Goal: Information Seeking & Learning: Learn about a topic

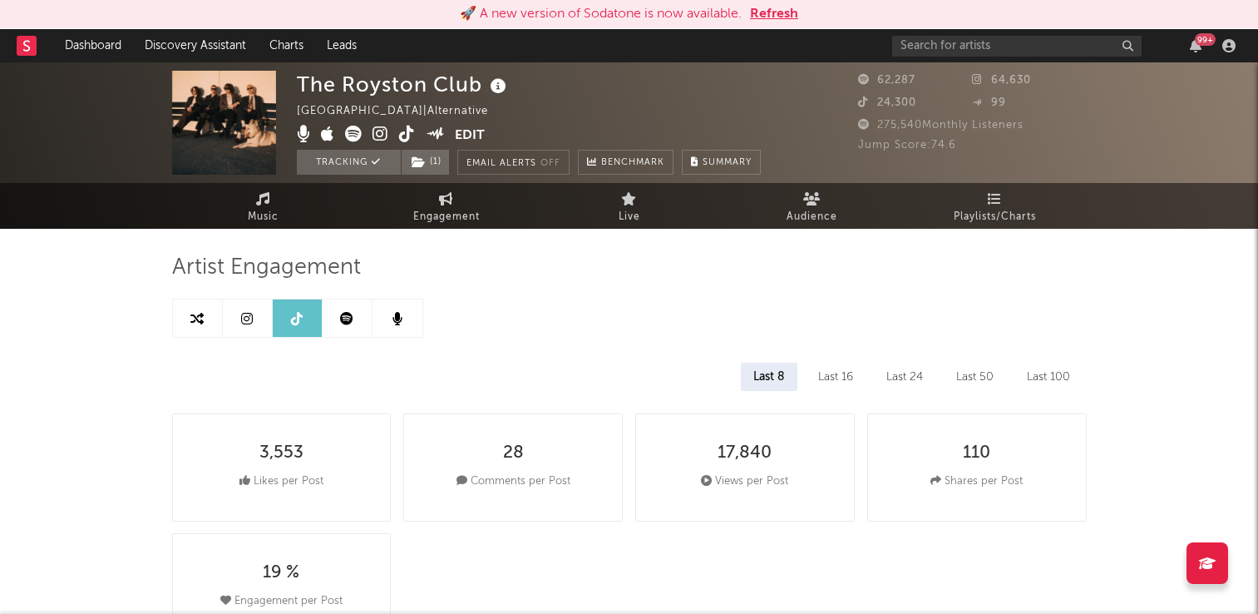
select select "6m"
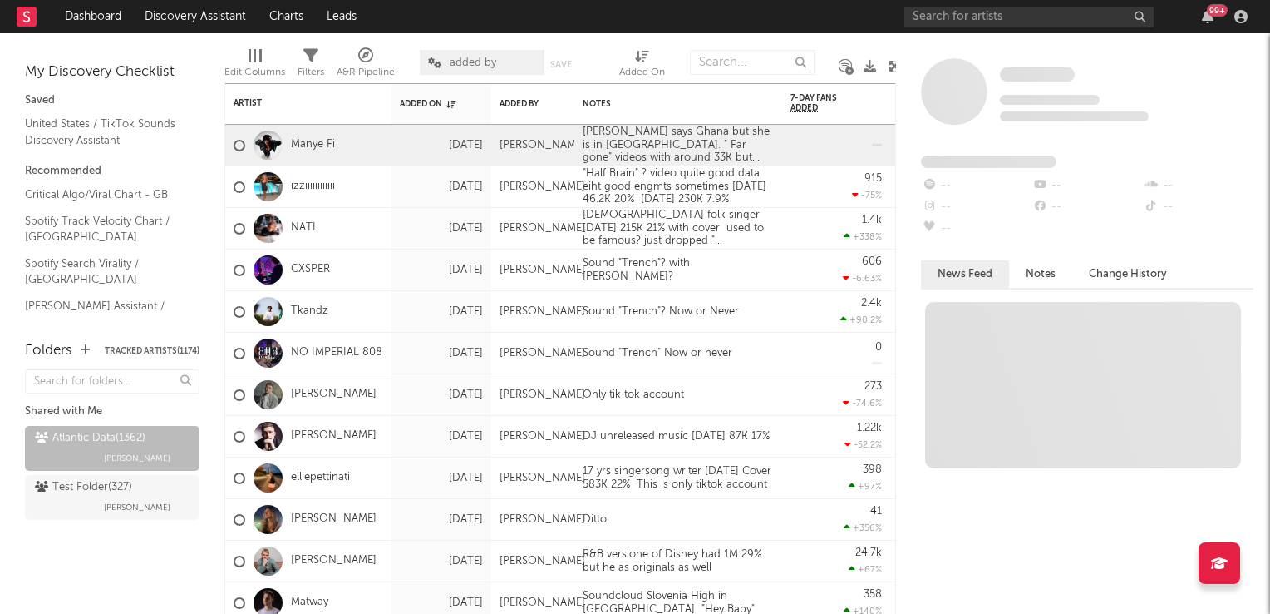
click at [500, 65] on span "added by" at bounding box center [482, 62] width 125 height 25
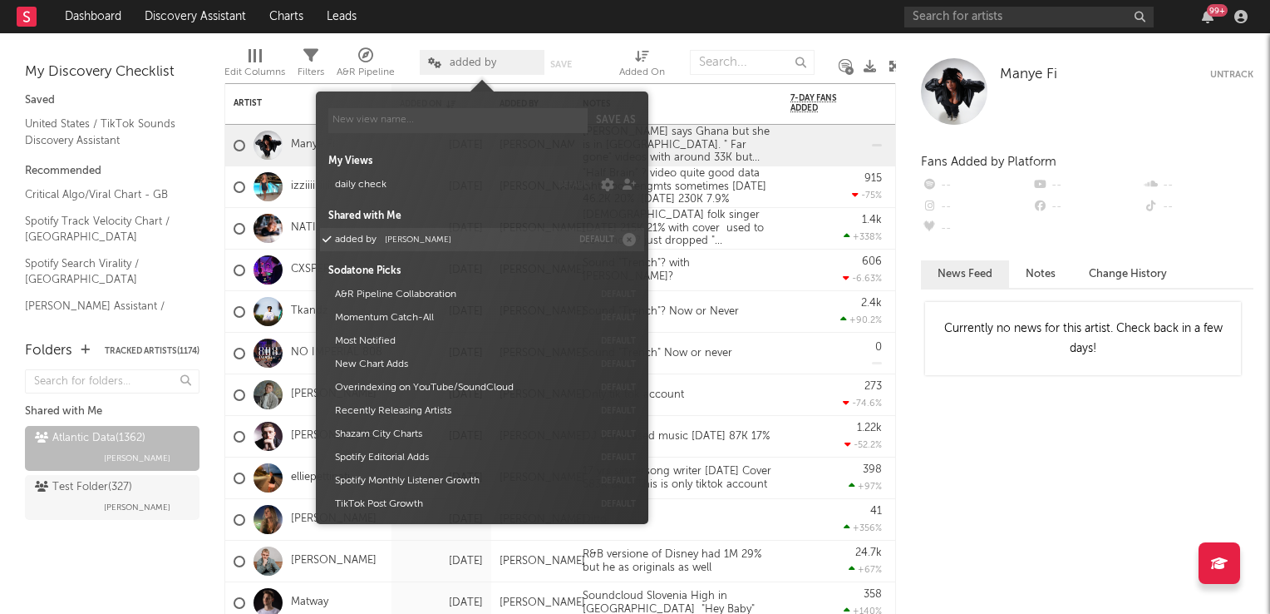
click at [466, 241] on button "added by Michele Valentini" at bounding box center [450, 239] width 242 height 23
click at [416, 244] on span "Michele Valentini" at bounding box center [418, 239] width 67 height 8
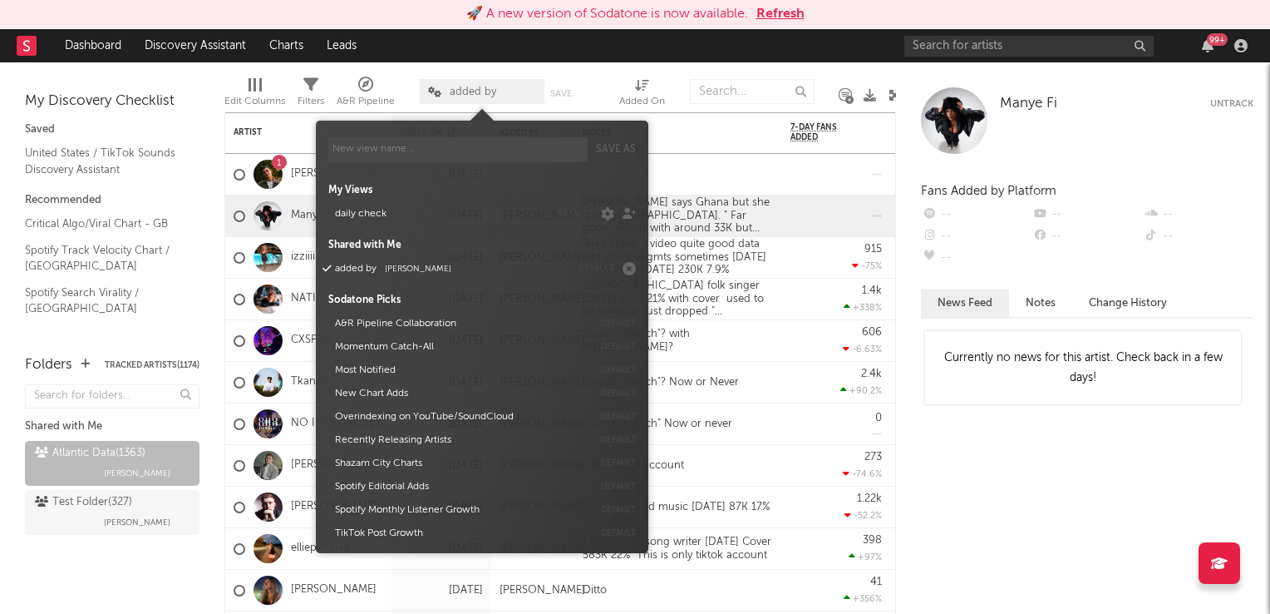
click at [796, 19] on button "Refresh" at bounding box center [781, 14] width 48 height 20
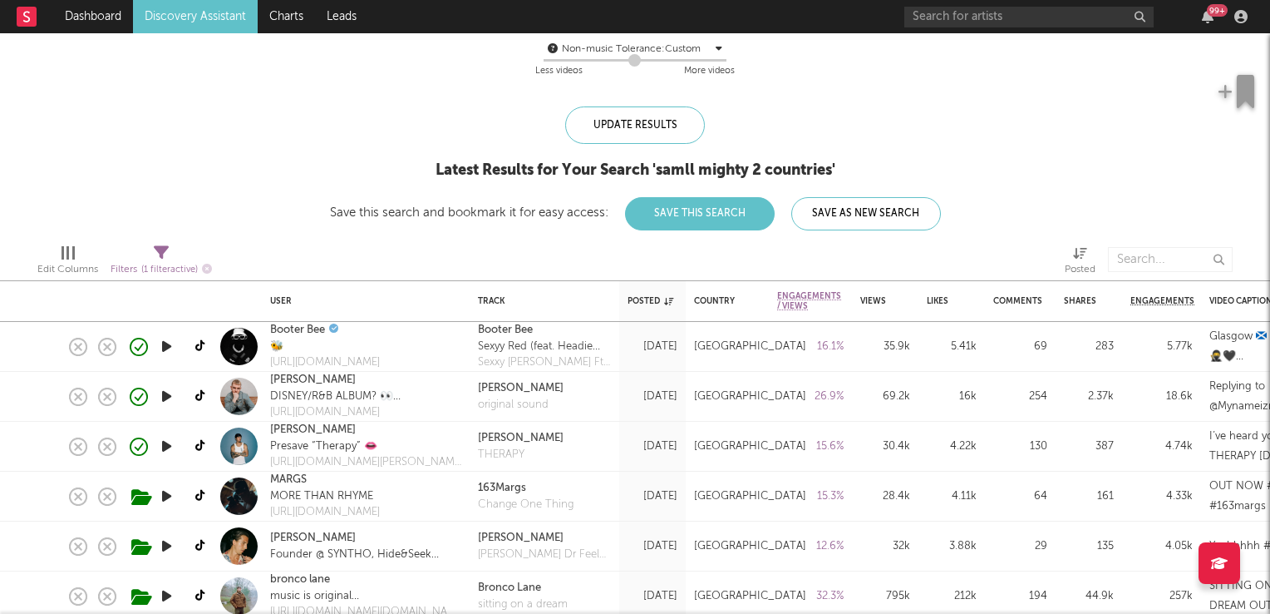
click at [163, 348] on icon "button" at bounding box center [166, 346] width 17 height 21
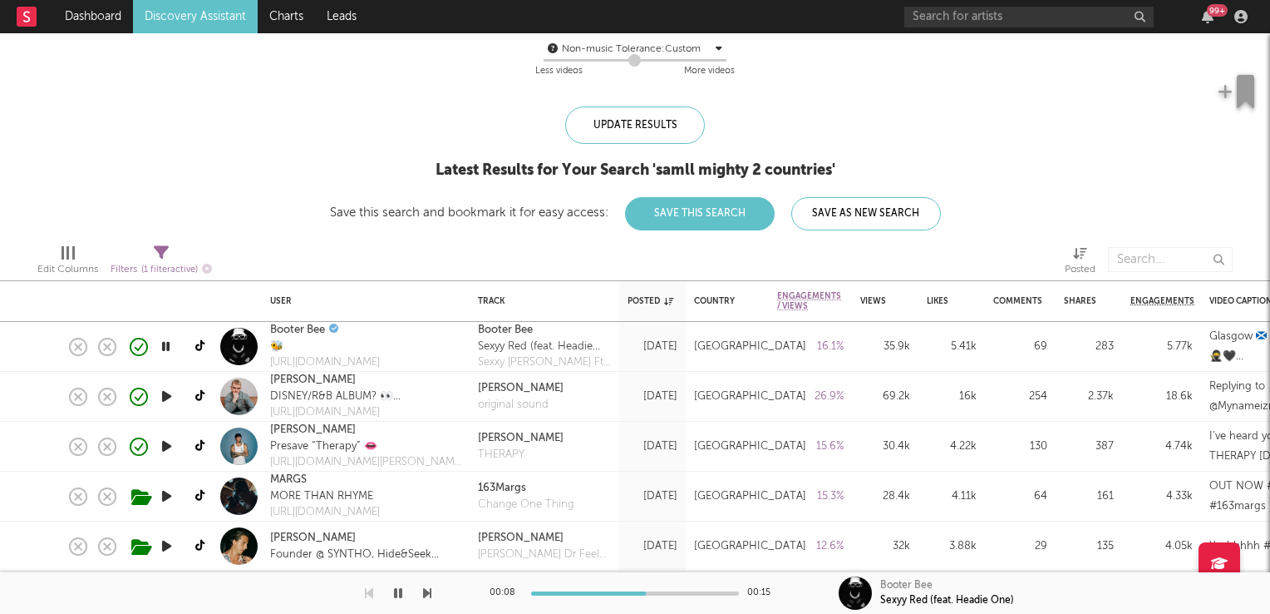
click at [163, 348] on icon "button" at bounding box center [166, 346] width 16 height 21
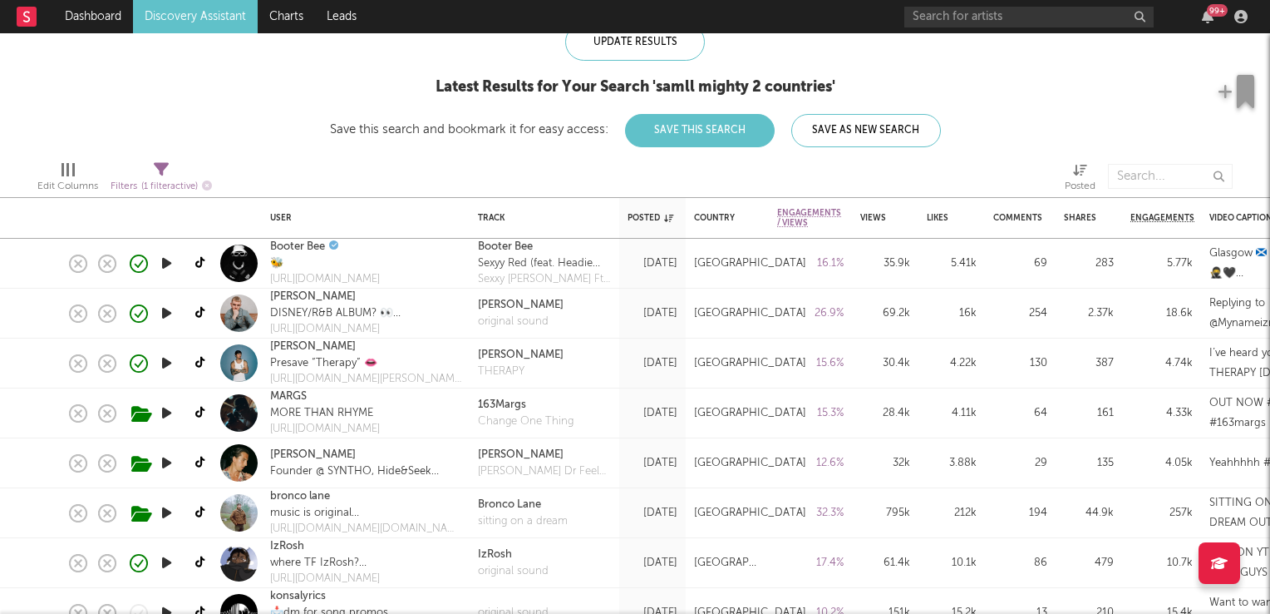
click at [160, 315] on icon "button" at bounding box center [166, 313] width 17 height 21
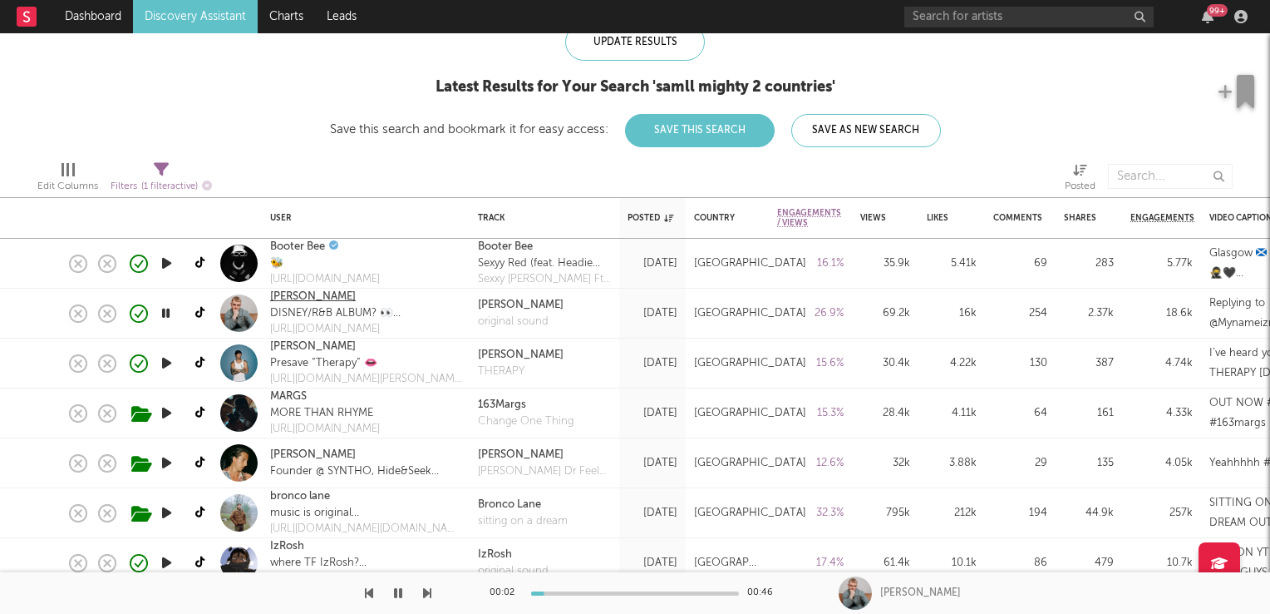
click at [319, 298] on link "[PERSON_NAME]" at bounding box center [313, 296] width 86 height 17
click at [170, 314] on icon "button" at bounding box center [166, 313] width 16 height 21
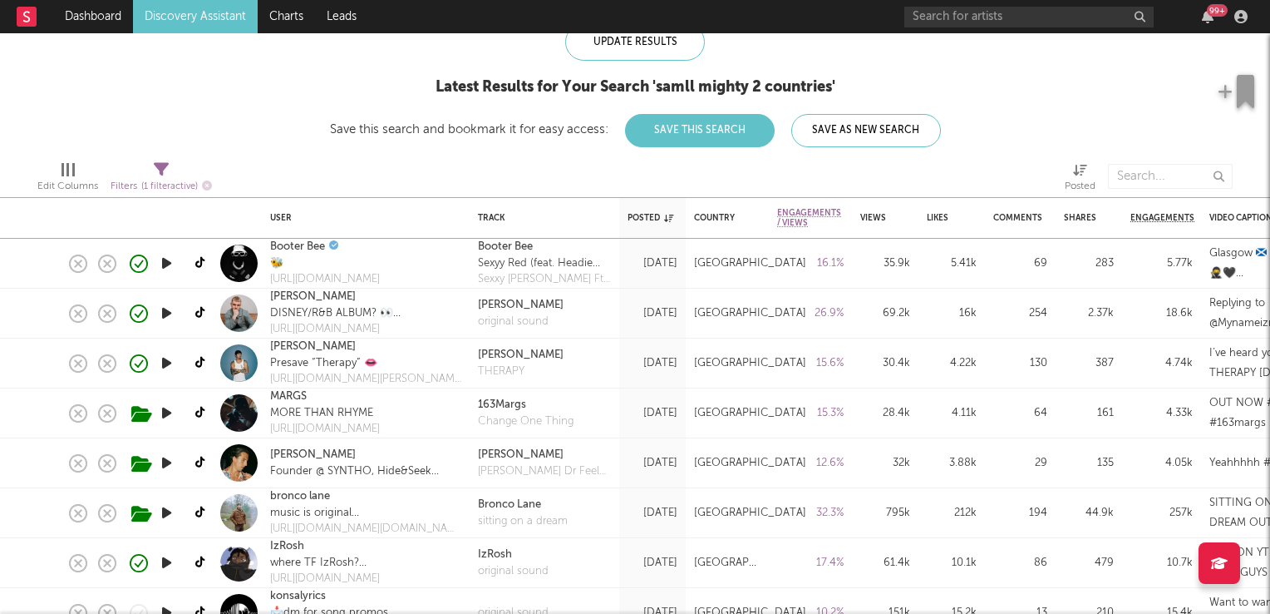
click at [169, 363] on icon "button" at bounding box center [166, 362] width 17 height 21
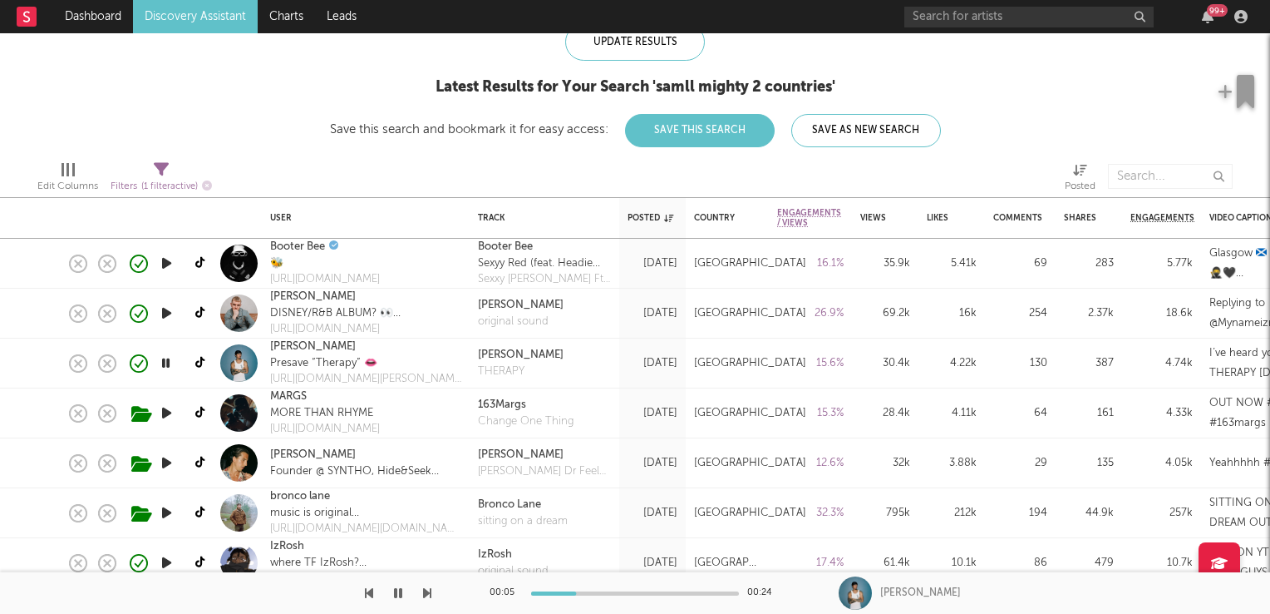
click at [169, 363] on icon "button" at bounding box center [166, 362] width 16 height 21
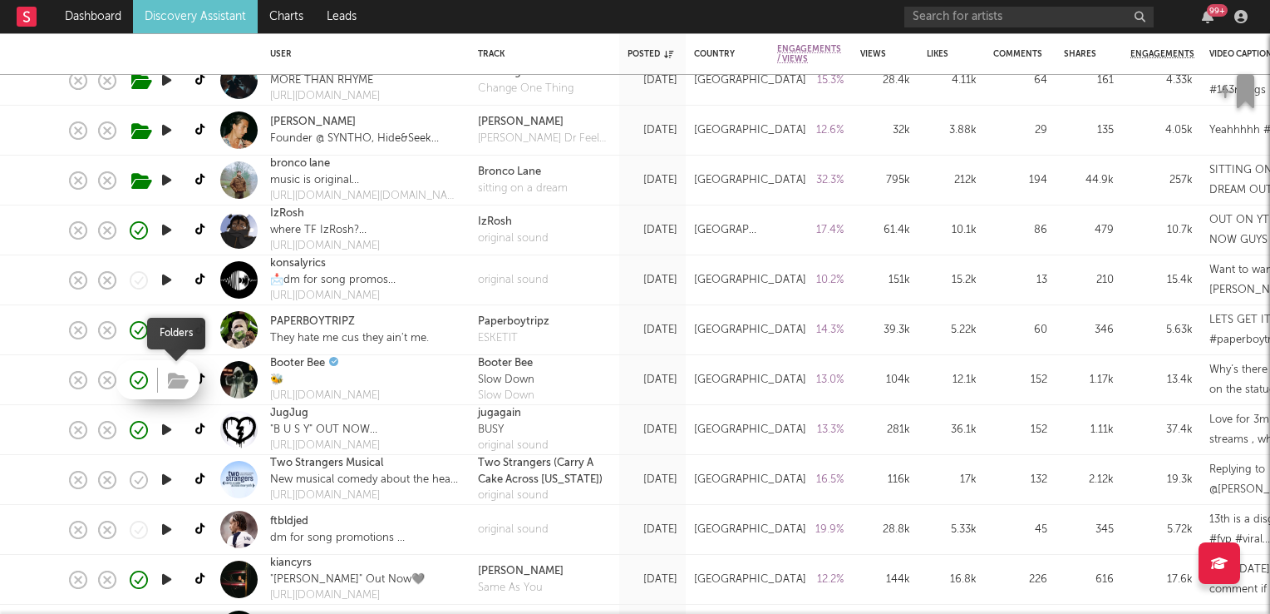
click at [169, 379] on icon "button" at bounding box center [178, 381] width 21 height 18
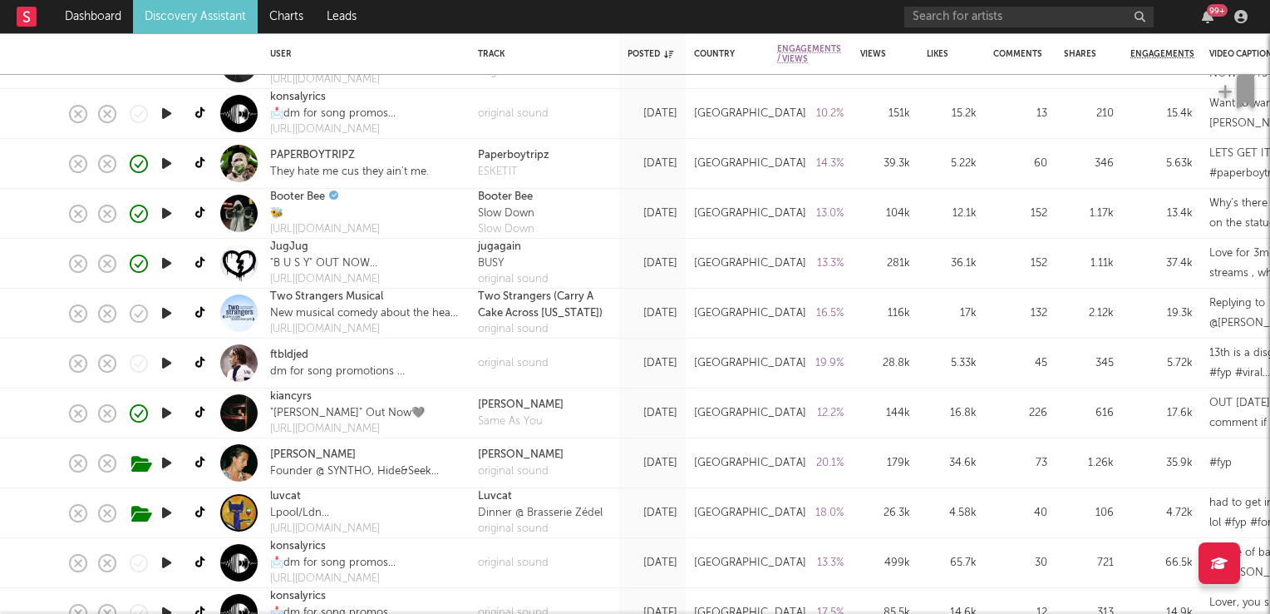
click at [170, 414] on icon "button" at bounding box center [166, 412] width 17 height 21
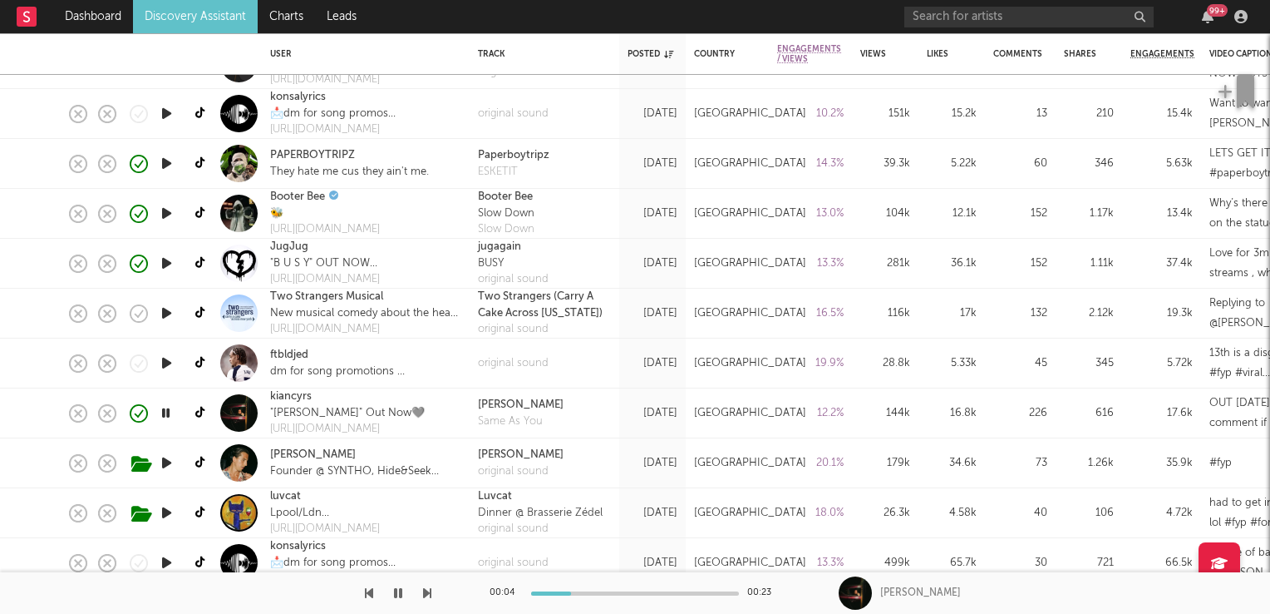
click at [170, 414] on icon "button" at bounding box center [166, 412] width 16 height 21
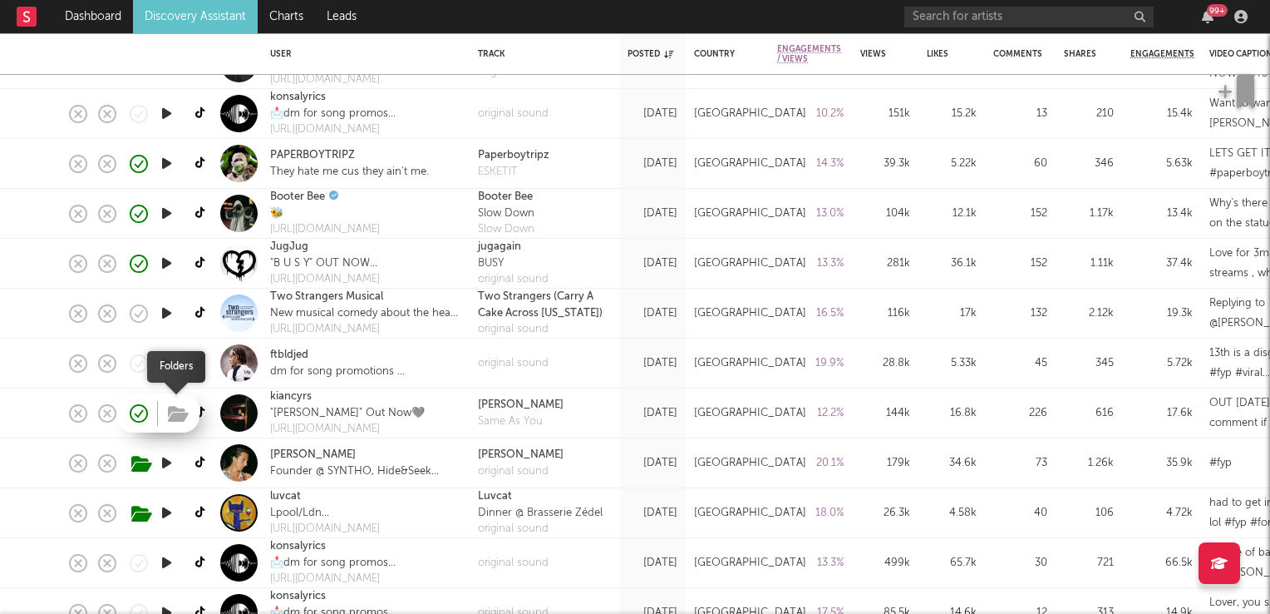
click at [173, 415] on icon "button" at bounding box center [178, 414] width 21 height 18
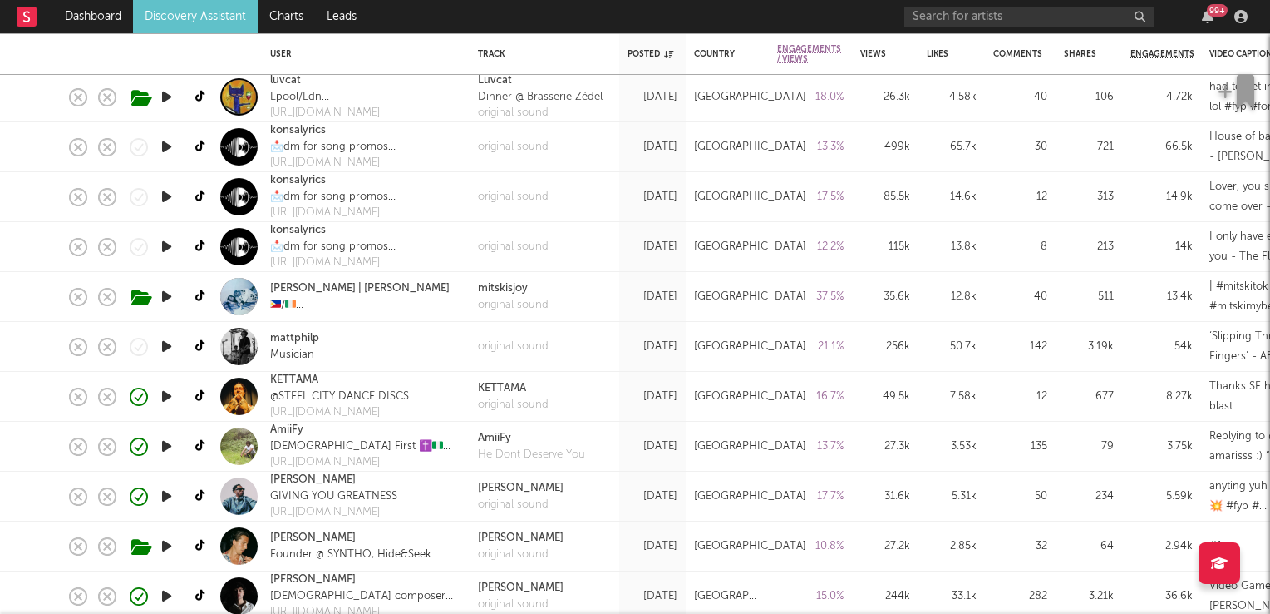
click at [163, 350] on icon "button" at bounding box center [166, 346] width 17 height 21
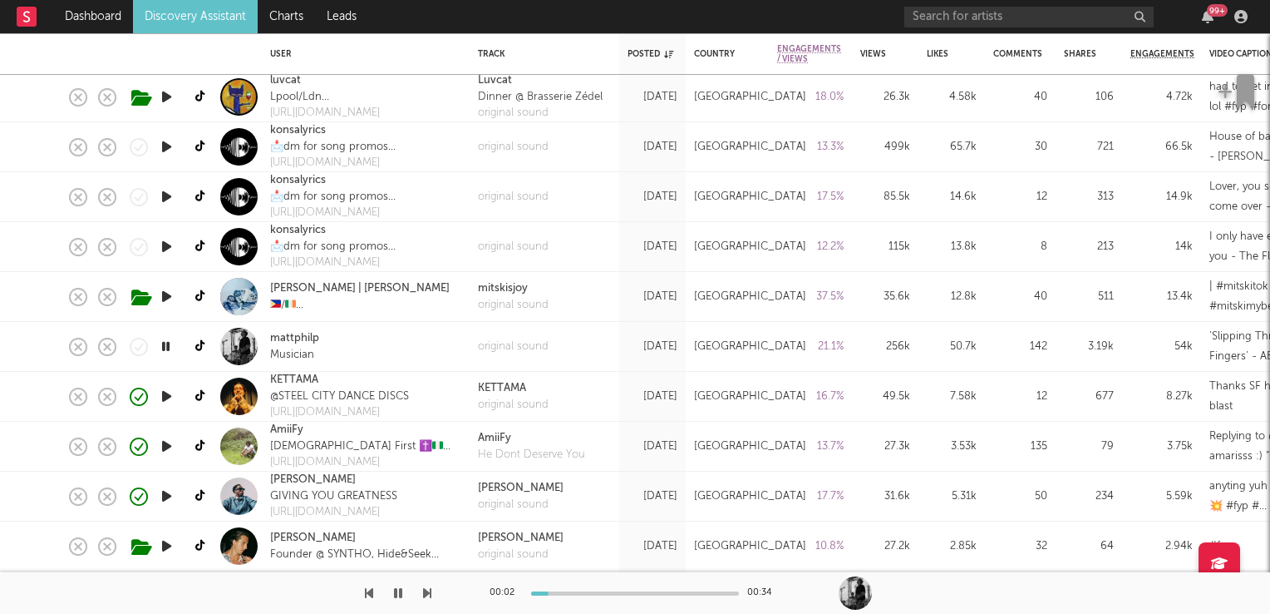
click at [163, 350] on icon "button" at bounding box center [166, 346] width 16 height 21
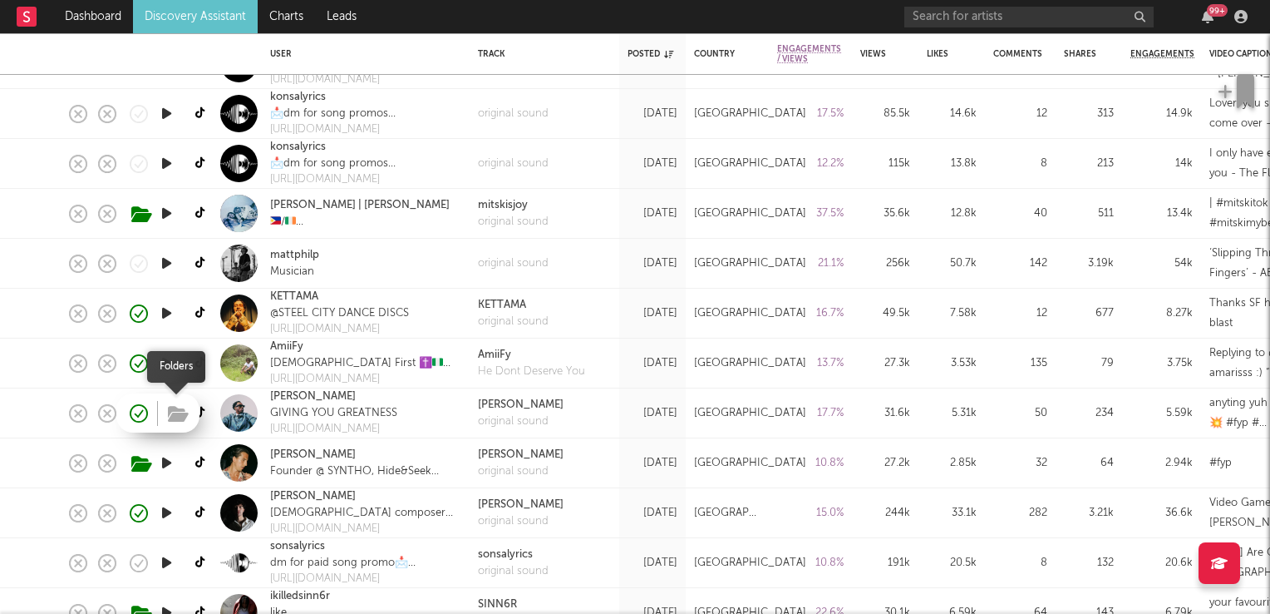
click at [185, 414] on icon "button" at bounding box center [178, 414] width 21 height 18
click at [162, 414] on icon "button" at bounding box center [166, 412] width 17 height 21
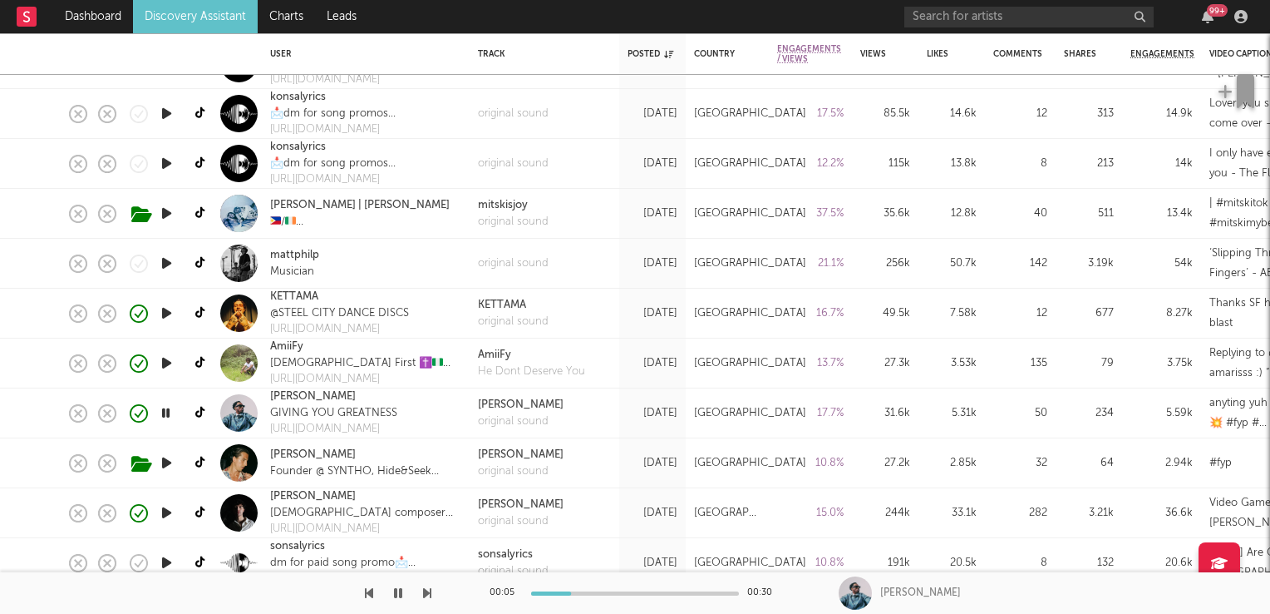
click at [162, 414] on icon "button" at bounding box center [166, 412] width 16 height 21
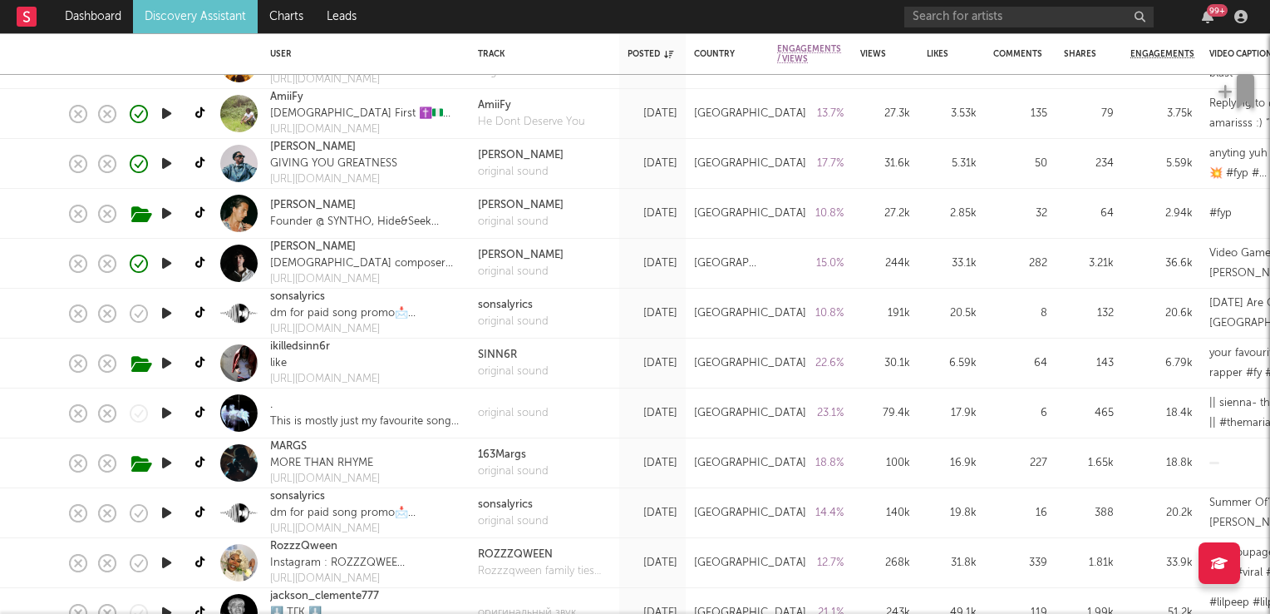
click at [164, 411] on icon "button" at bounding box center [166, 412] width 17 height 21
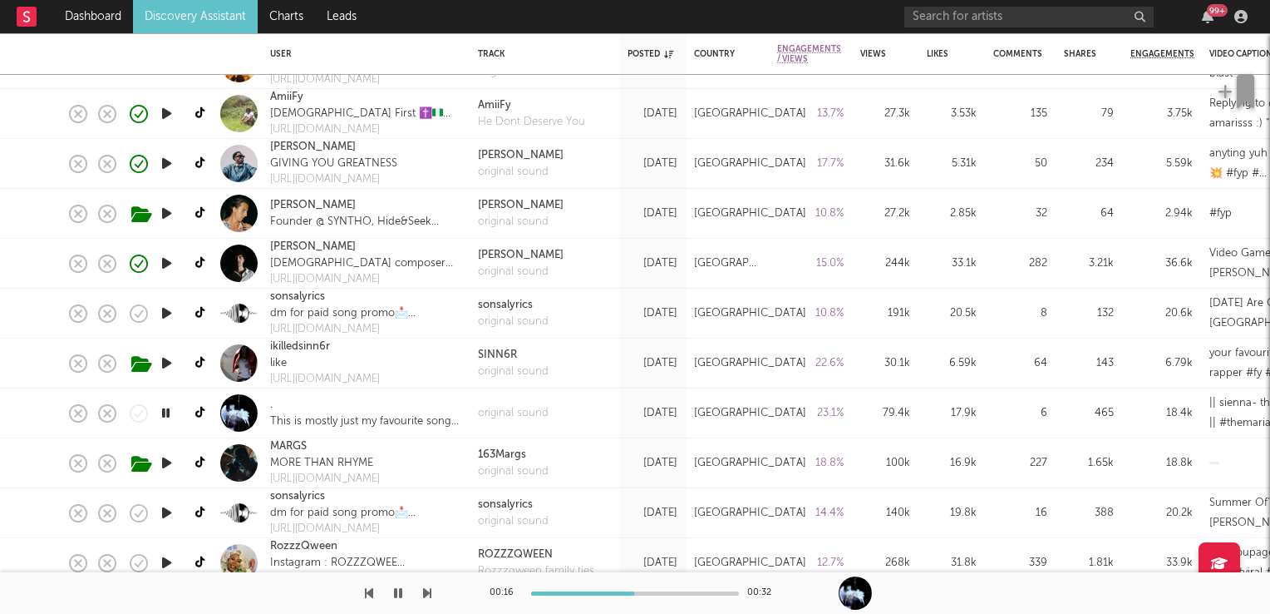
click at [166, 417] on icon "button" at bounding box center [166, 412] width 16 height 21
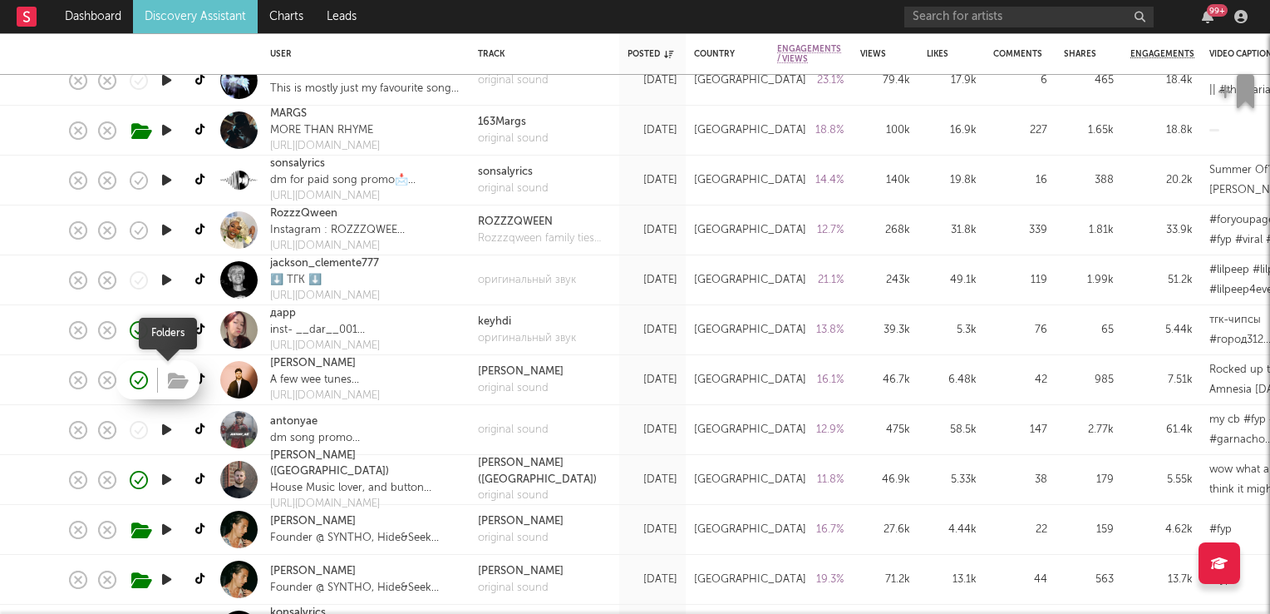
click at [165, 381] on button "button" at bounding box center [178, 381] width 26 height 25
click at [163, 381] on icon "button" at bounding box center [166, 379] width 17 height 21
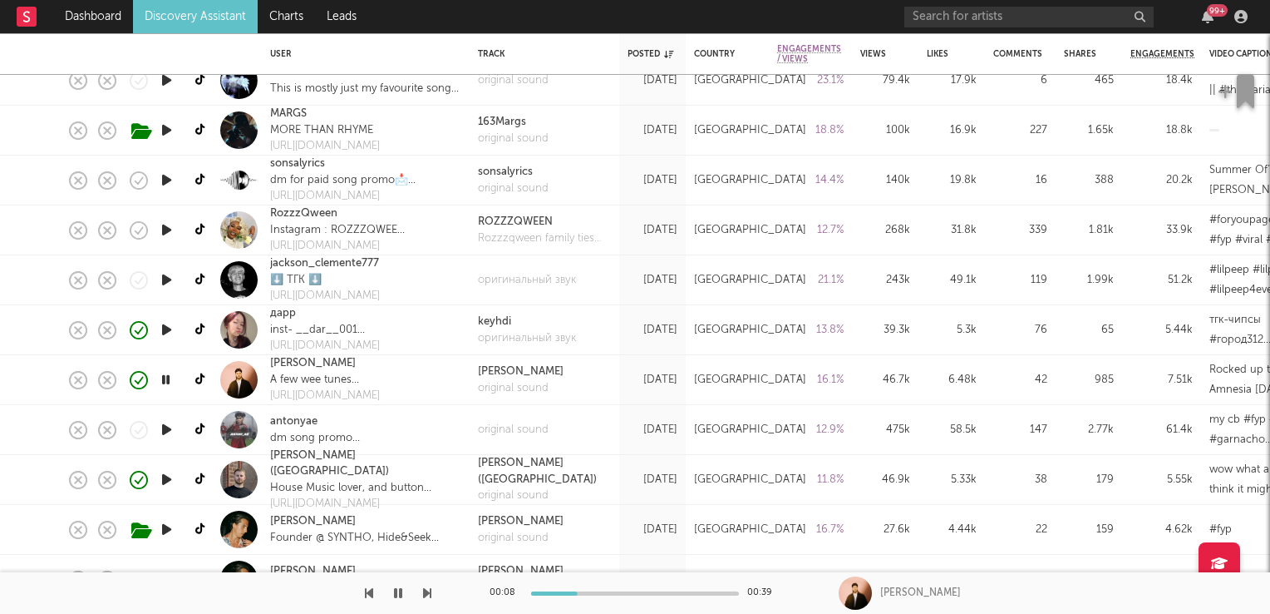
click at [169, 379] on icon "button" at bounding box center [166, 379] width 16 height 21
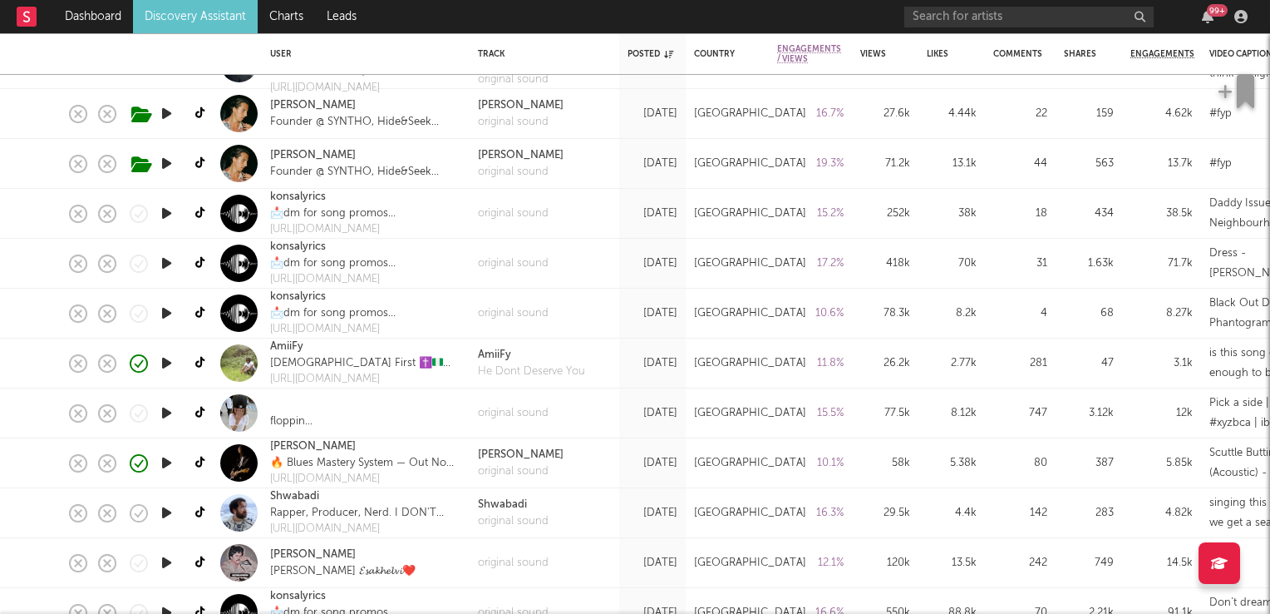
click at [165, 407] on icon "button" at bounding box center [166, 412] width 17 height 21
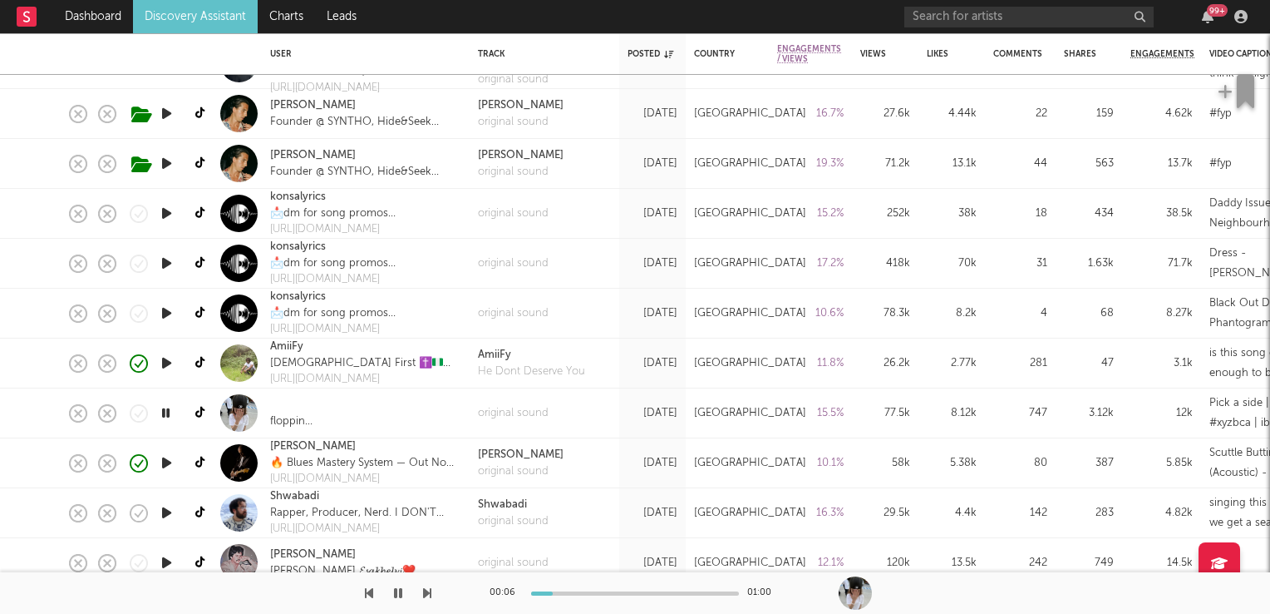
click at [166, 415] on icon "button" at bounding box center [166, 412] width 16 height 21
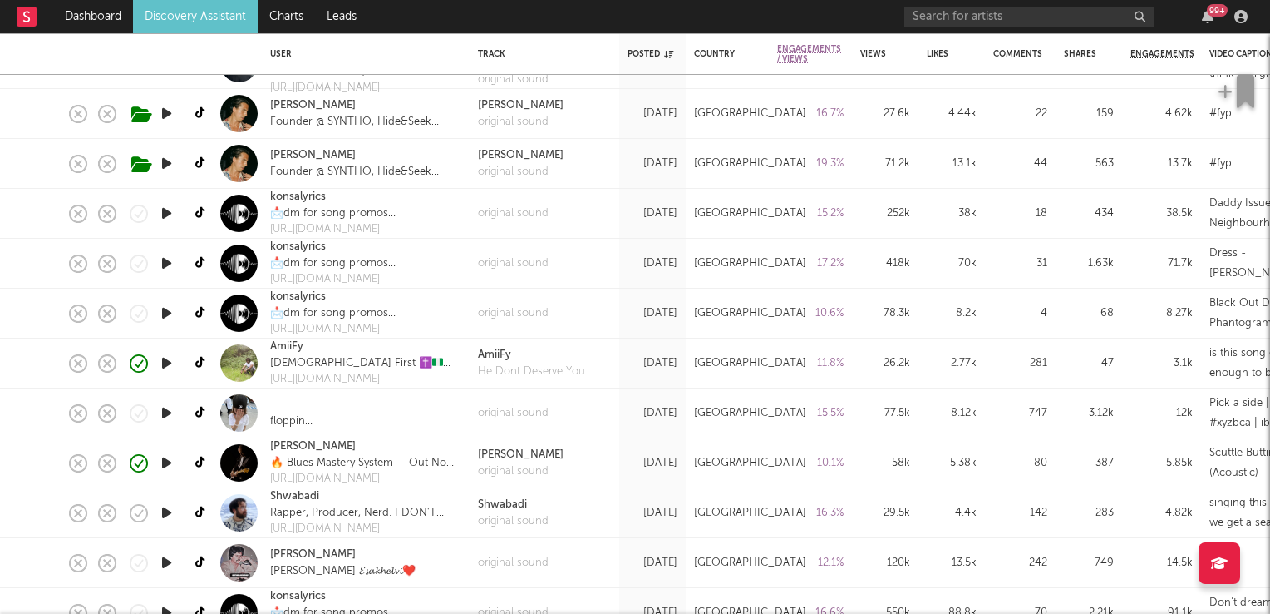
click at [294, 407] on div "️" at bounding box center [293, 405] width 47 height 17
click at [286, 421] on div "flopping . 75k🎯" at bounding box center [293, 421] width 47 height 17
click at [515, 418] on div "original sound" at bounding box center [513, 413] width 71 height 17
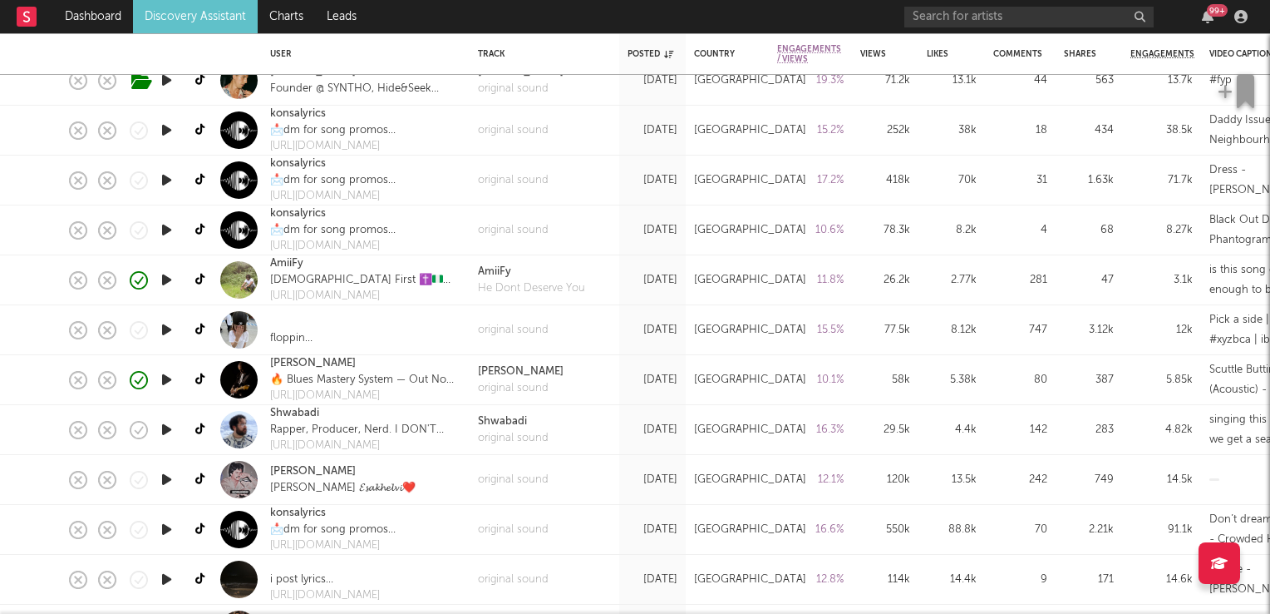
click at [165, 432] on icon "button" at bounding box center [166, 429] width 17 height 21
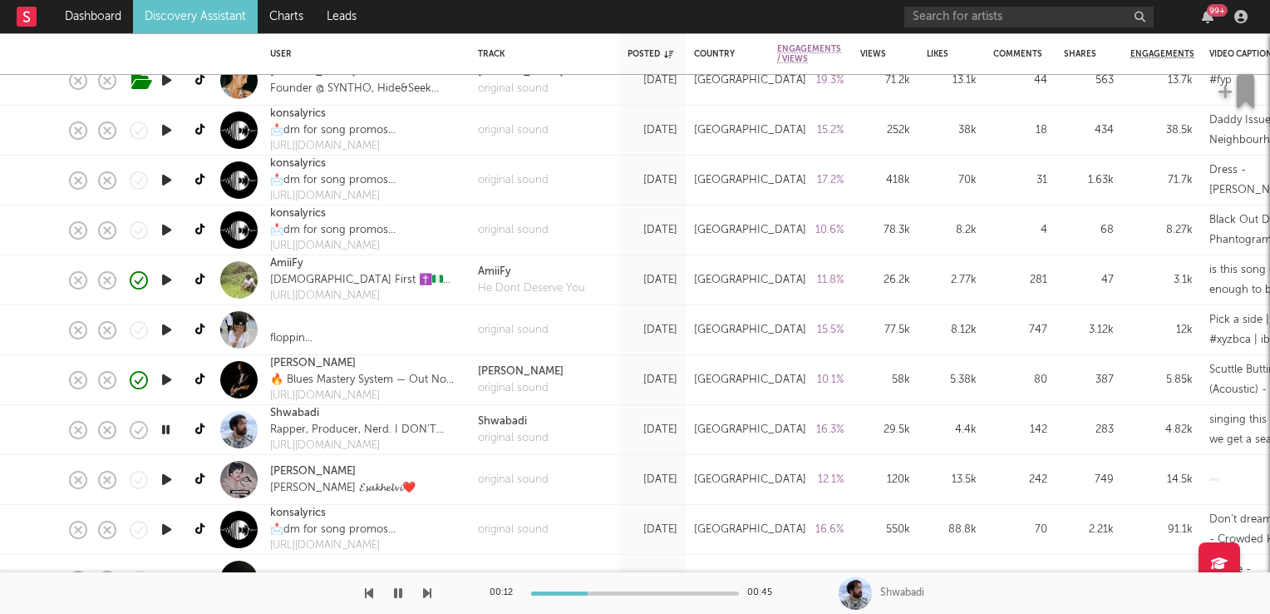
click at [165, 431] on icon "button" at bounding box center [166, 429] width 16 height 21
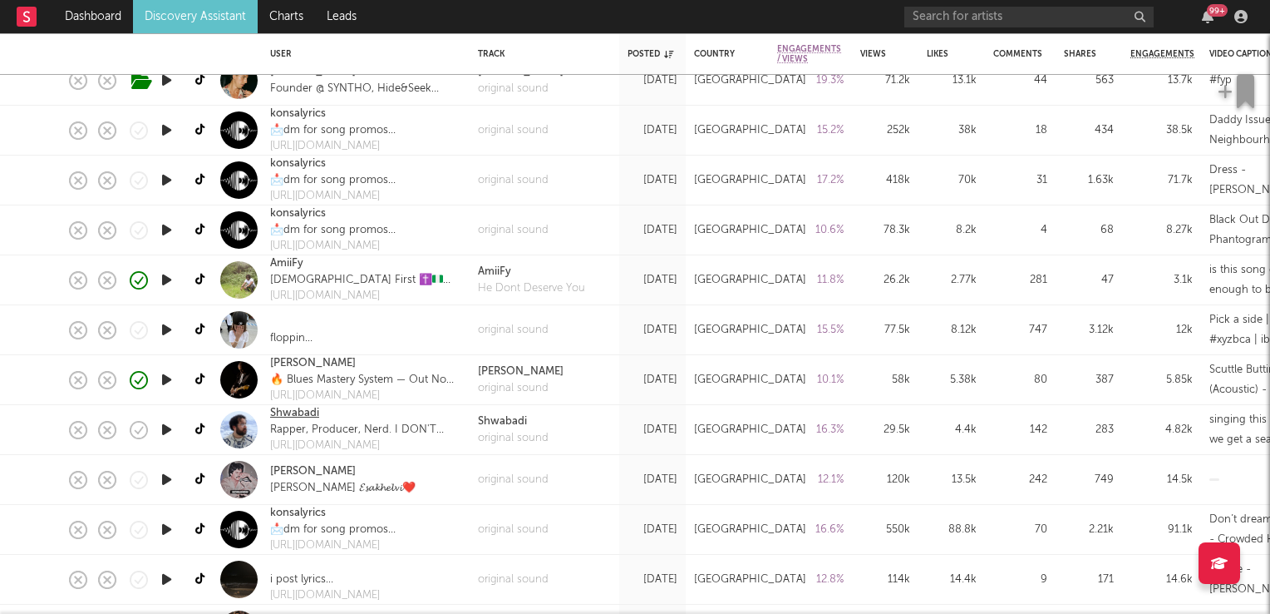
click at [309, 412] on link "Shwabadi" at bounding box center [294, 413] width 49 height 17
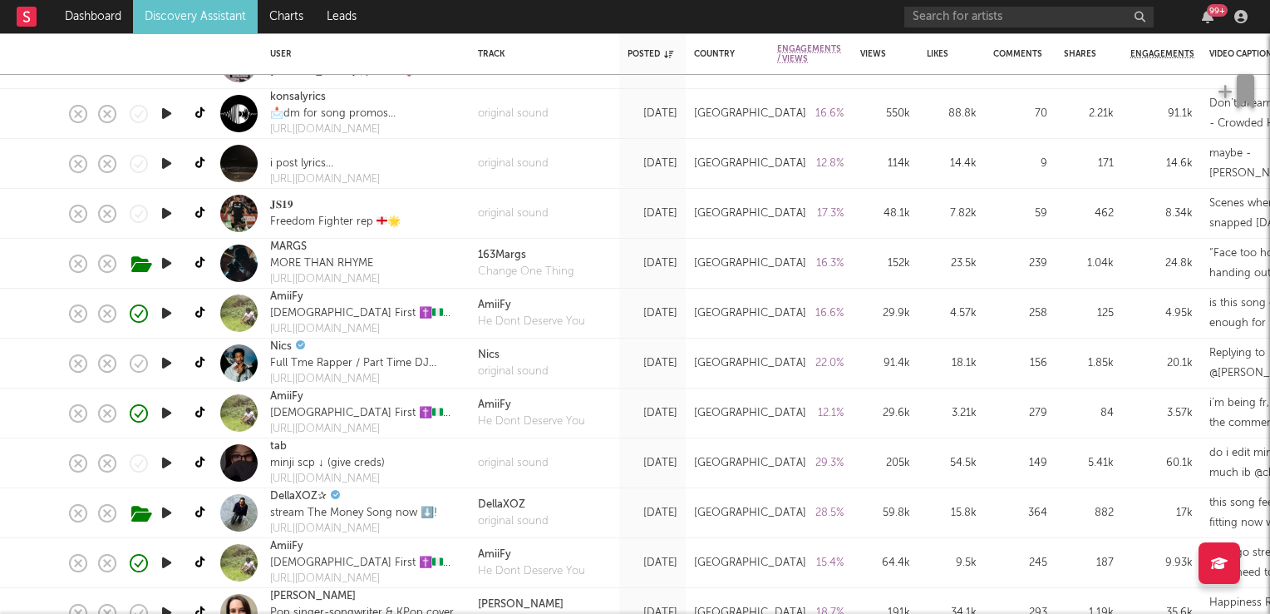
click at [169, 361] on icon "button" at bounding box center [166, 362] width 17 height 21
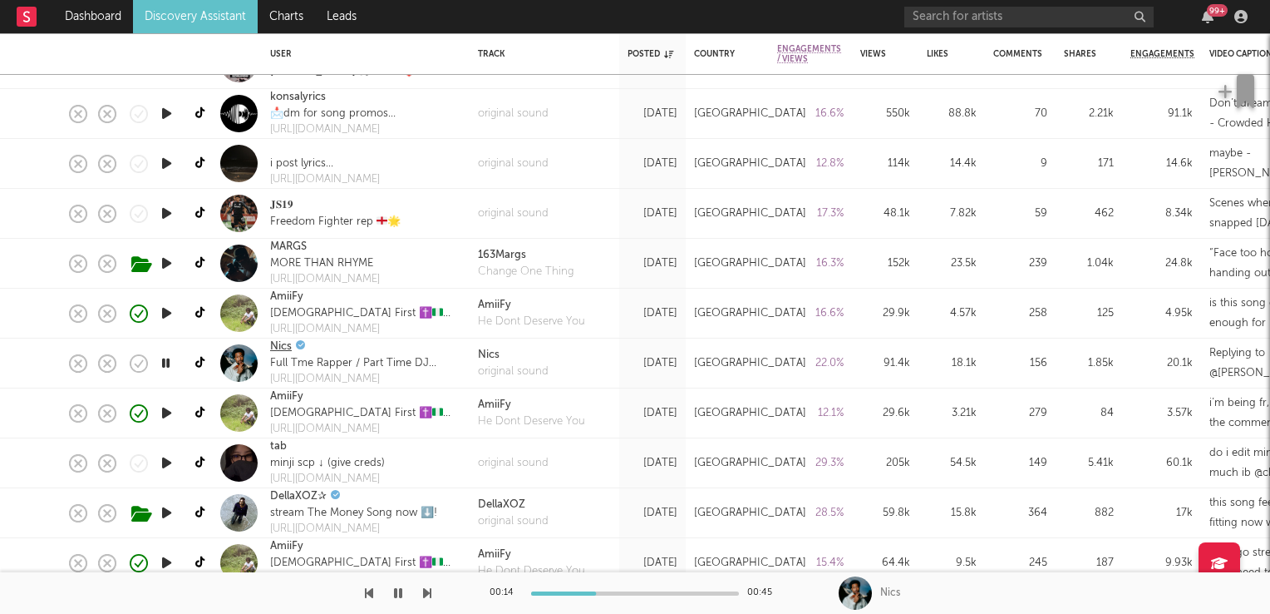
click at [284, 347] on link "Nics" at bounding box center [281, 346] width 22 height 17
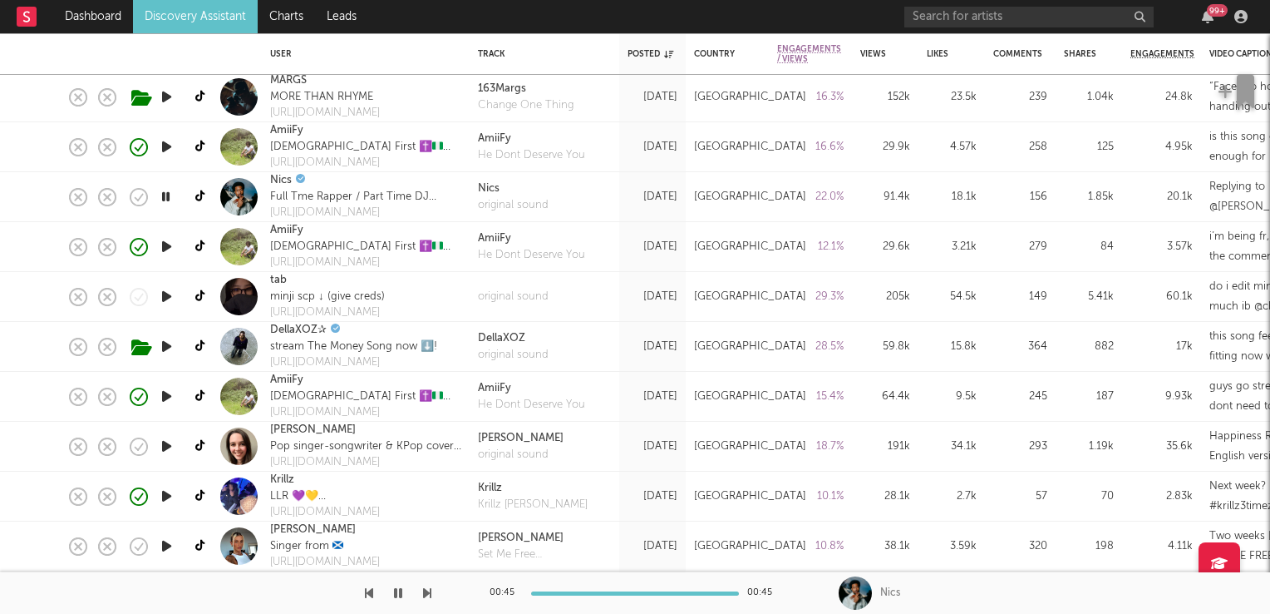
click at [169, 444] on icon "button" at bounding box center [166, 446] width 17 height 21
click at [169, 444] on icon "button" at bounding box center [166, 446] width 16 height 21
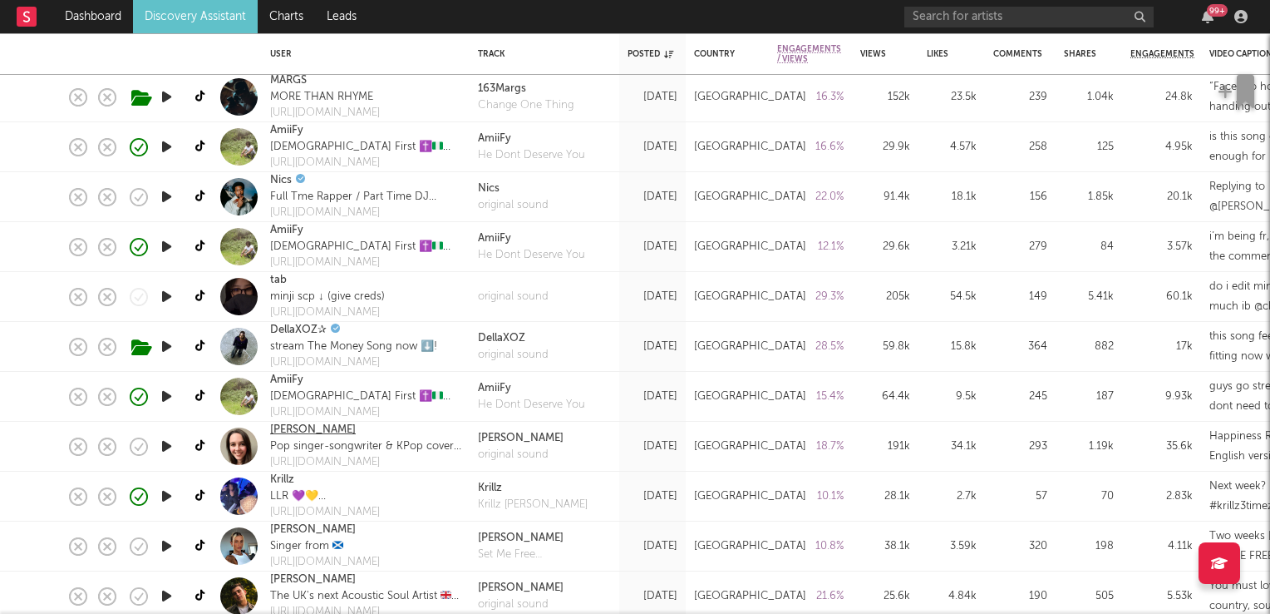
click at [312, 427] on link "Emily Dimes" at bounding box center [313, 429] width 86 height 17
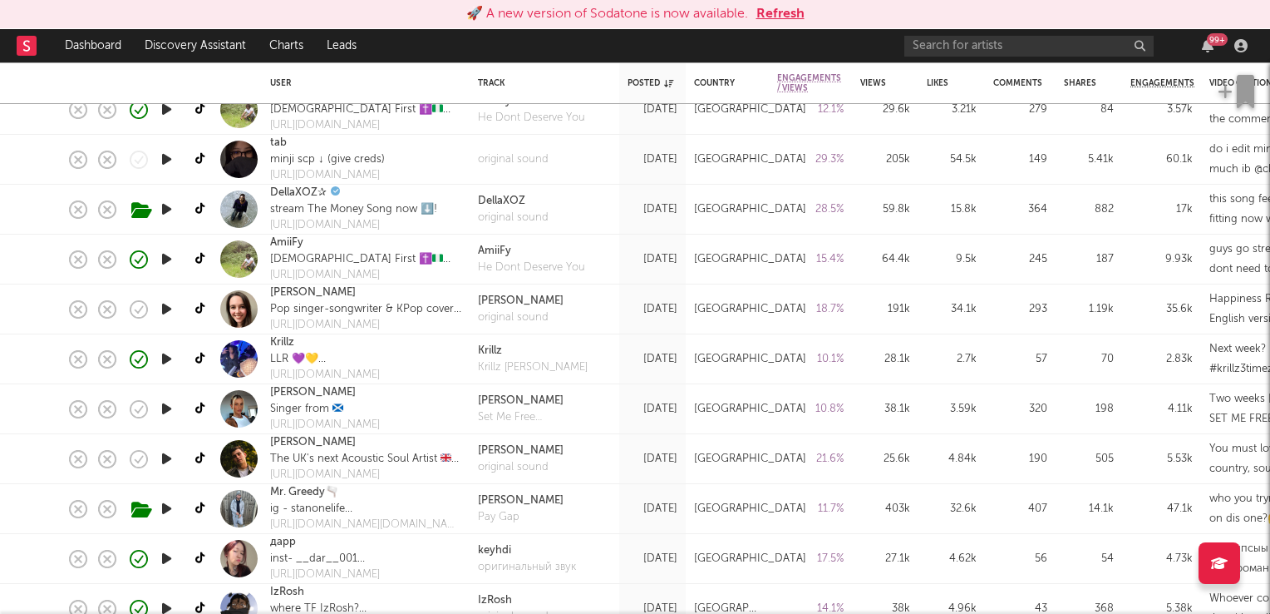
click at [160, 456] on icon "button" at bounding box center [166, 458] width 17 height 21
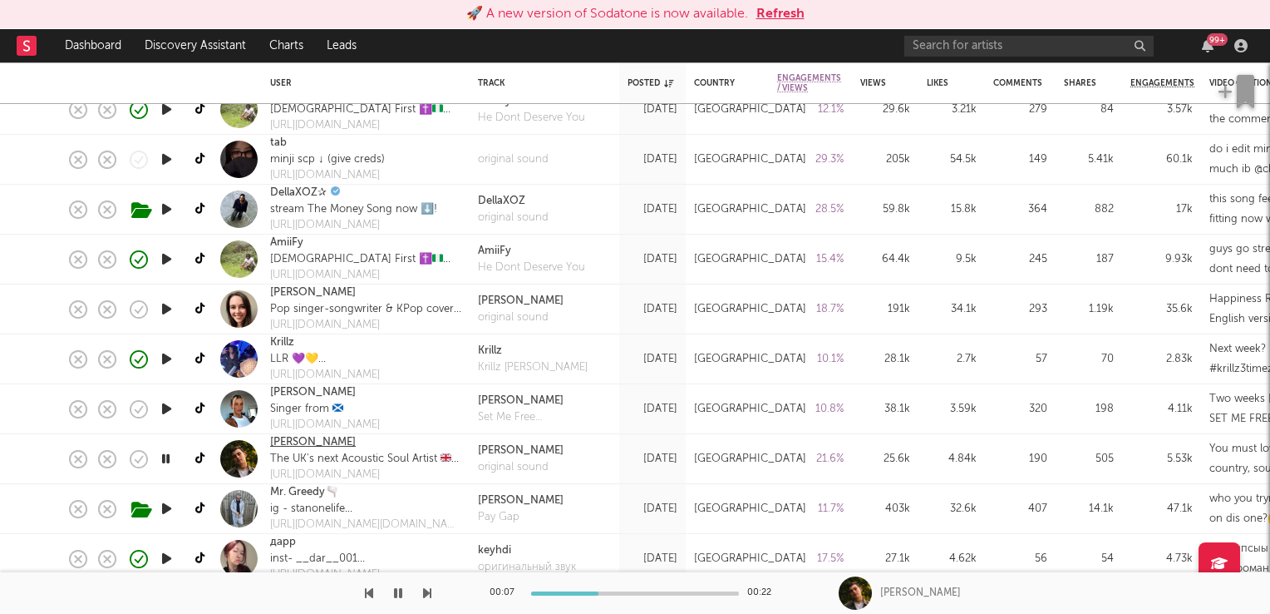
click at [289, 437] on link "Ed Staal" at bounding box center [313, 442] width 86 height 17
click at [170, 463] on icon "button" at bounding box center [166, 458] width 16 height 21
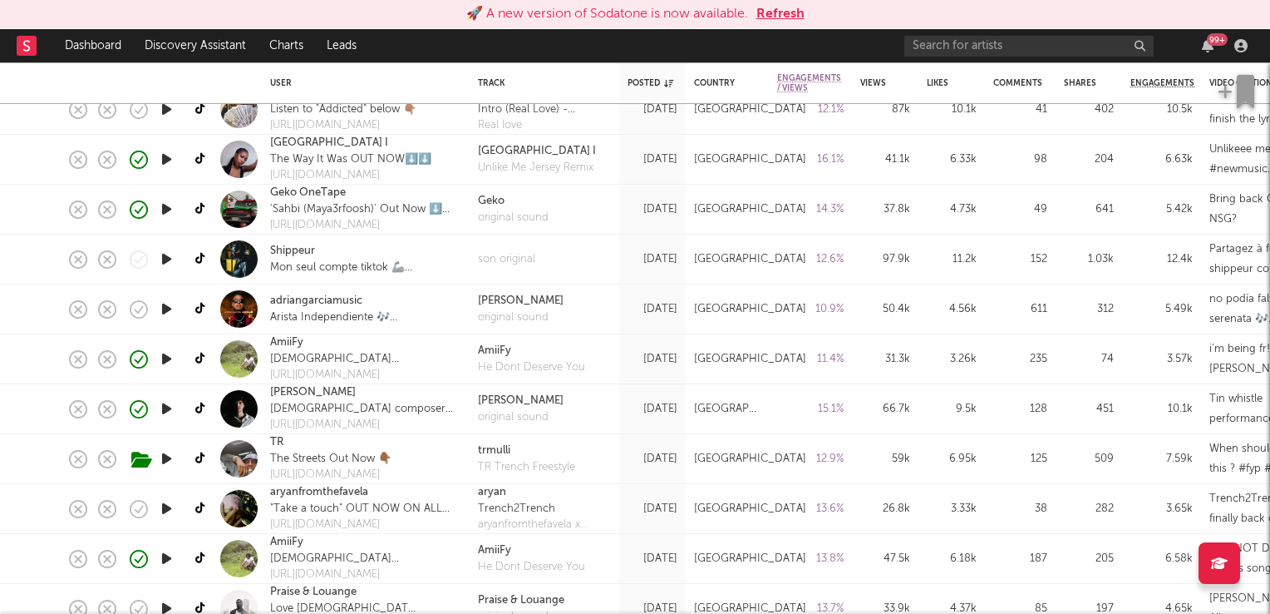
click at [166, 310] on icon "button" at bounding box center [166, 308] width 17 height 21
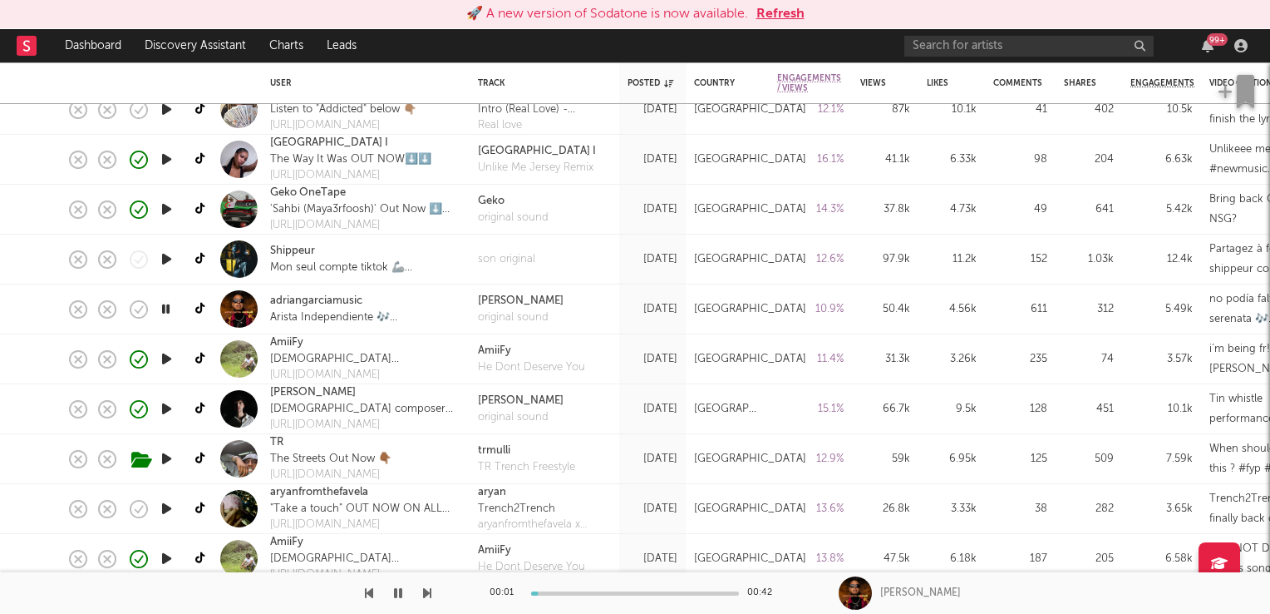
click at [166, 310] on icon "button" at bounding box center [166, 308] width 16 height 21
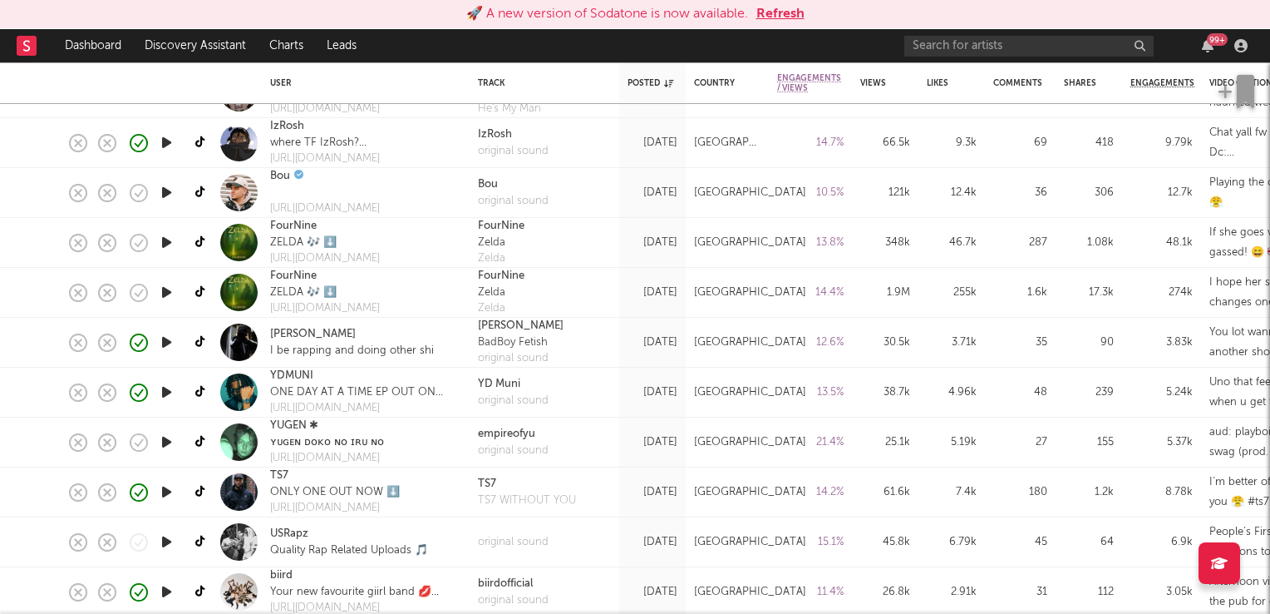
click at [170, 439] on icon "button" at bounding box center [166, 441] width 17 height 21
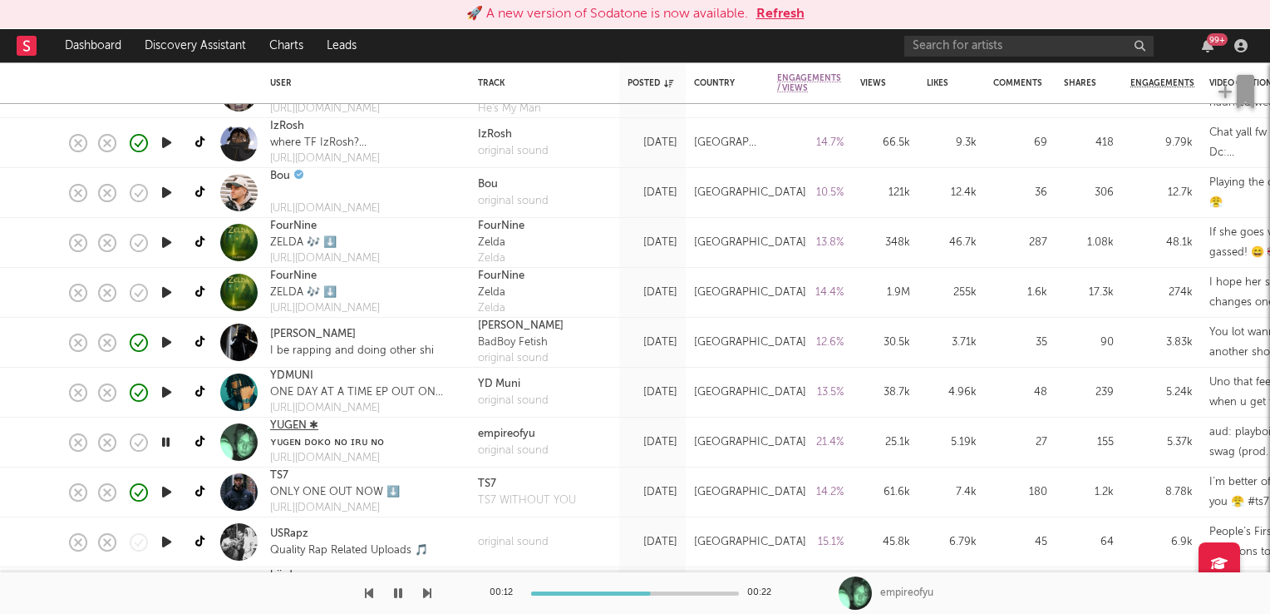
click at [290, 422] on link "YUGEN ✱" at bounding box center [294, 425] width 48 height 17
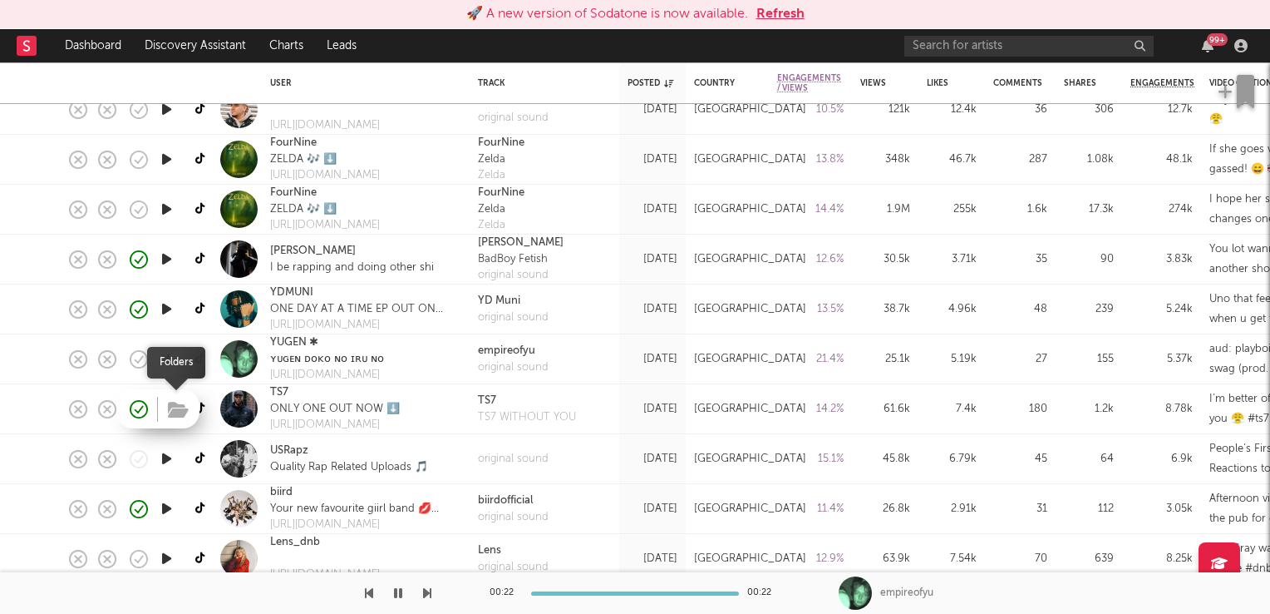
click at [178, 407] on icon "button" at bounding box center [178, 410] width 21 height 18
click at [286, 396] on link "TS7" at bounding box center [279, 392] width 18 height 17
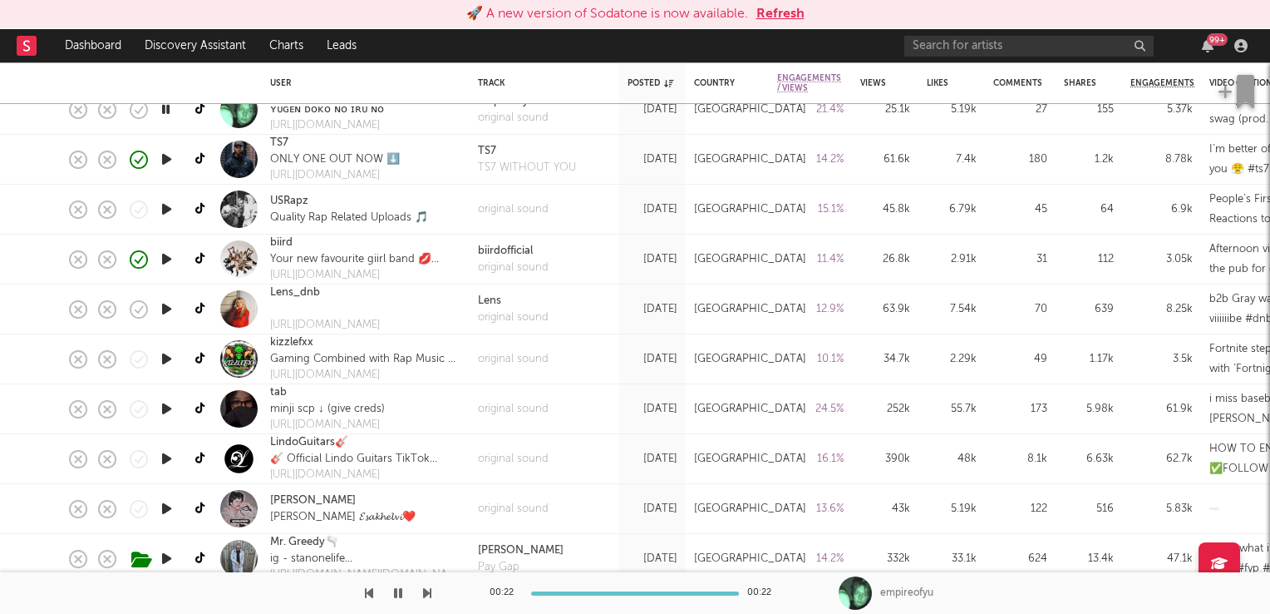
click at [167, 412] on icon "button" at bounding box center [166, 408] width 17 height 21
click at [166, 407] on icon "button" at bounding box center [166, 408] width 16 height 21
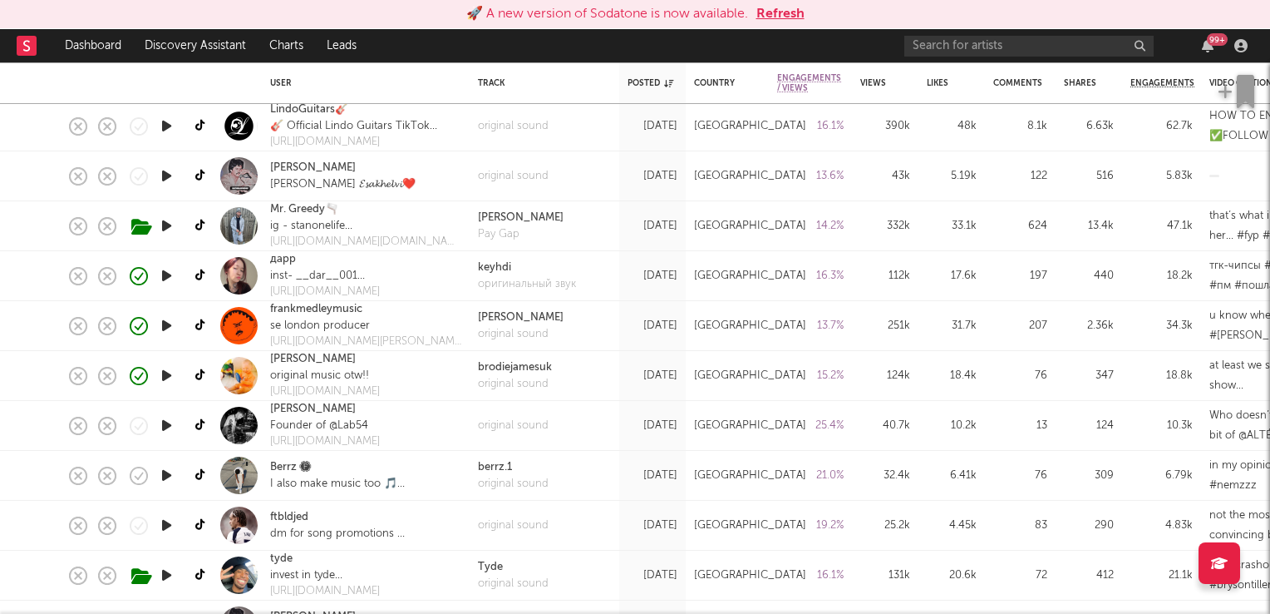
click at [166, 377] on icon "button" at bounding box center [166, 375] width 17 height 21
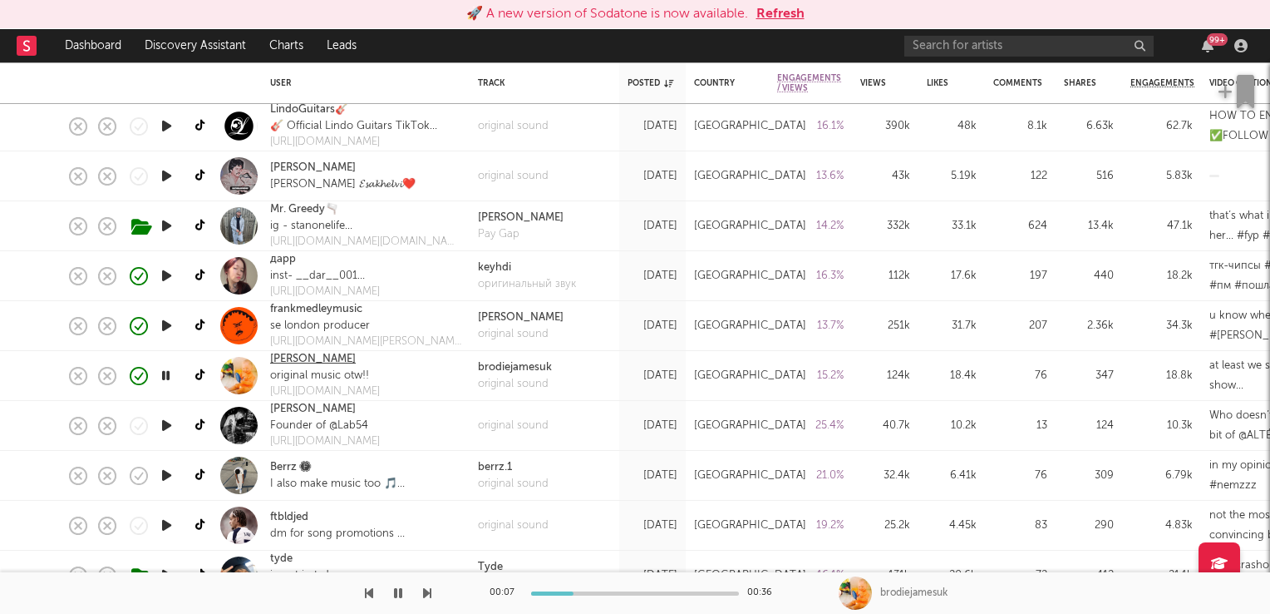
click at [291, 359] on link "brodie" at bounding box center [313, 359] width 86 height 17
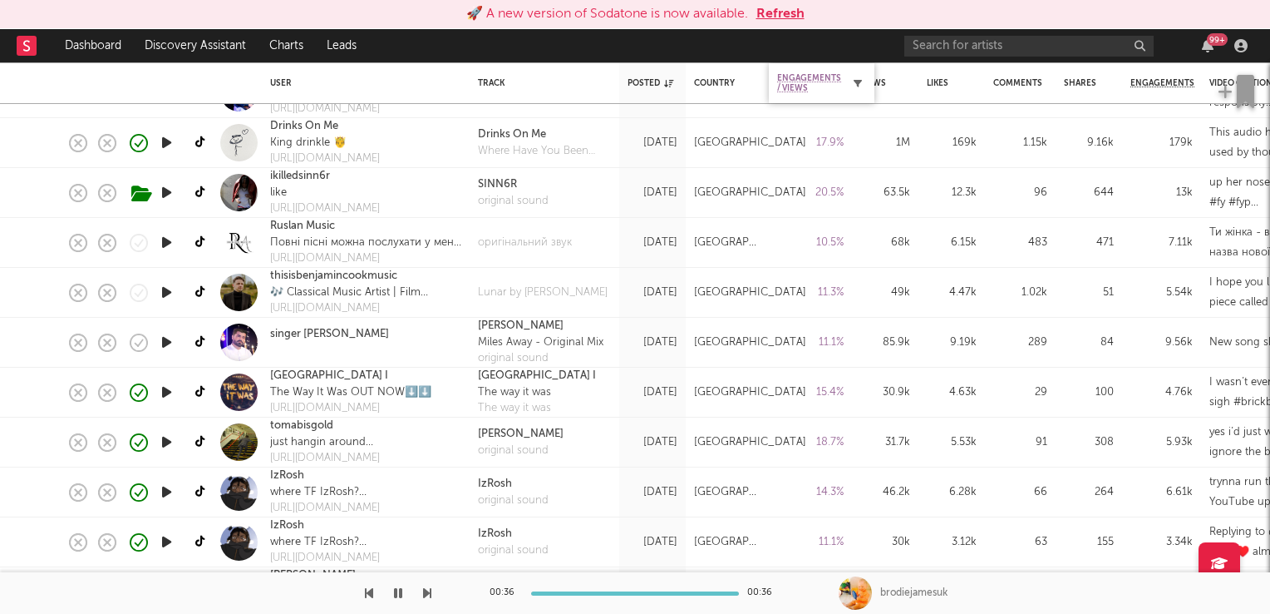
click at [854, 83] on icon "button" at bounding box center [858, 83] width 8 height 8
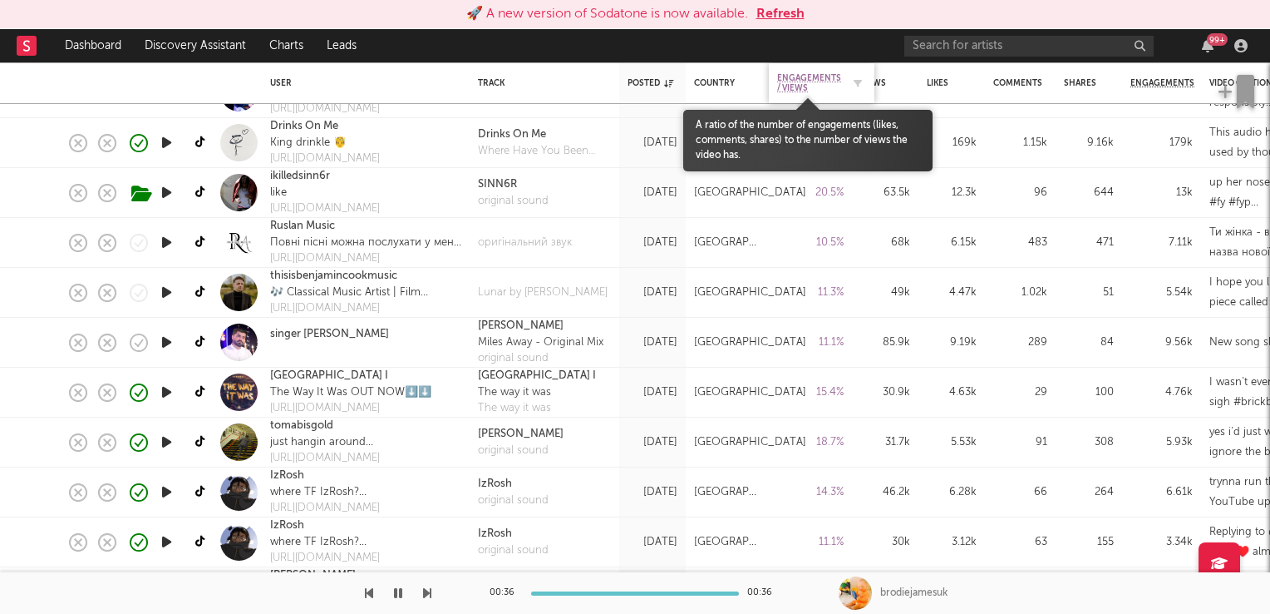
click at [811, 81] on span "Engagements / Views" at bounding box center [809, 83] width 64 height 20
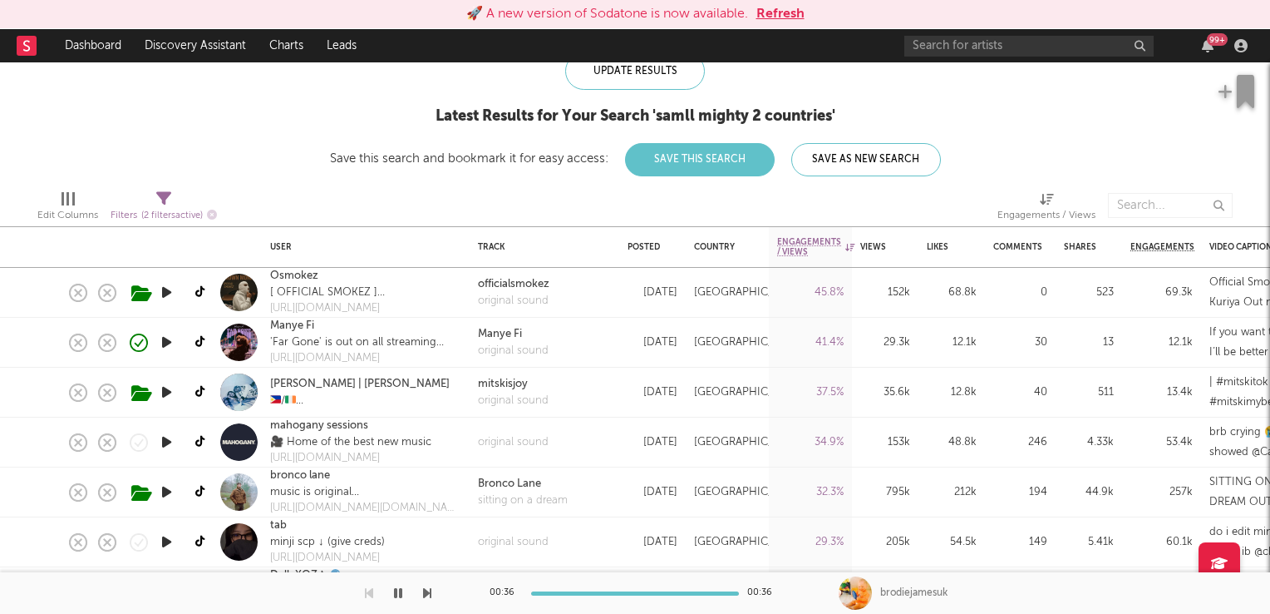
click at [165, 345] on icon "button" at bounding box center [166, 342] width 17 height 21
click at [165, 345] on icon "button" at bounding box center [166, 342] width 16 height 21
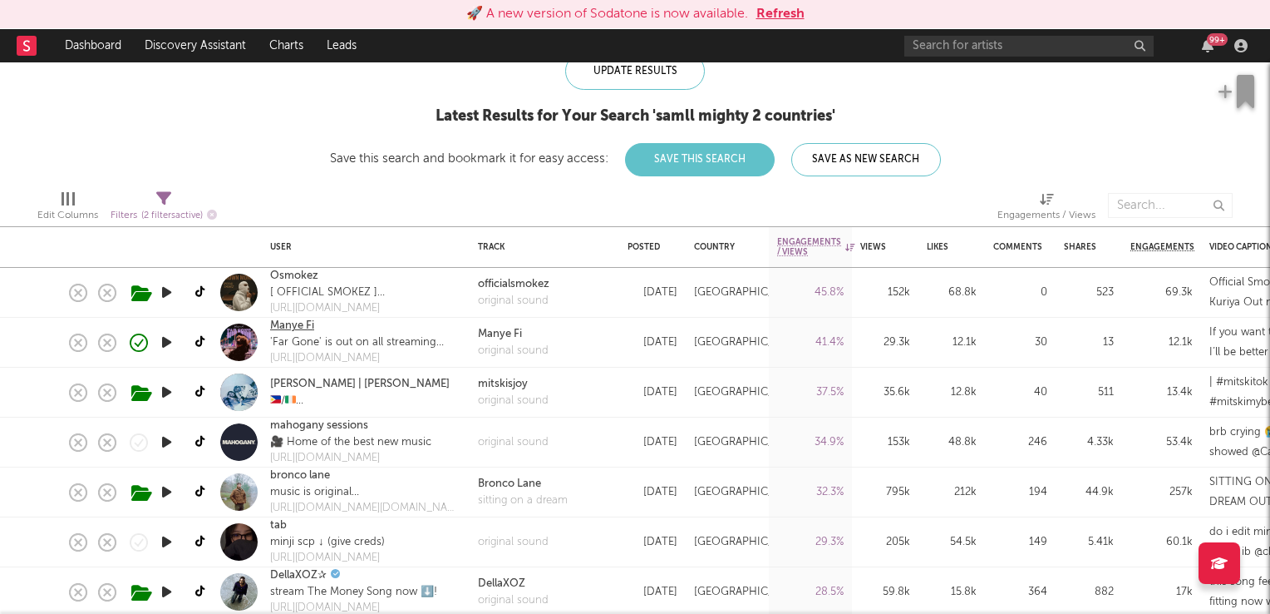
click at [301, 328] on link "Manye Fi" at bounding box center [292, 326] width 44 height 17
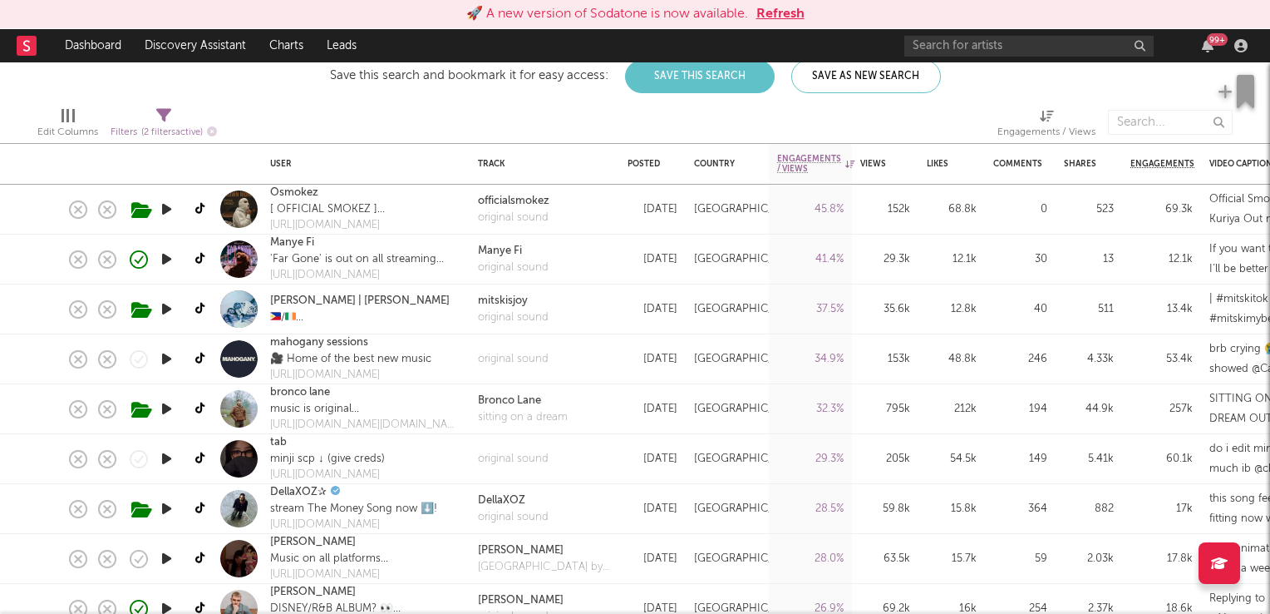
click at [166, 410] on icon "button" at bounding box center [166, 408] width 17 height 21
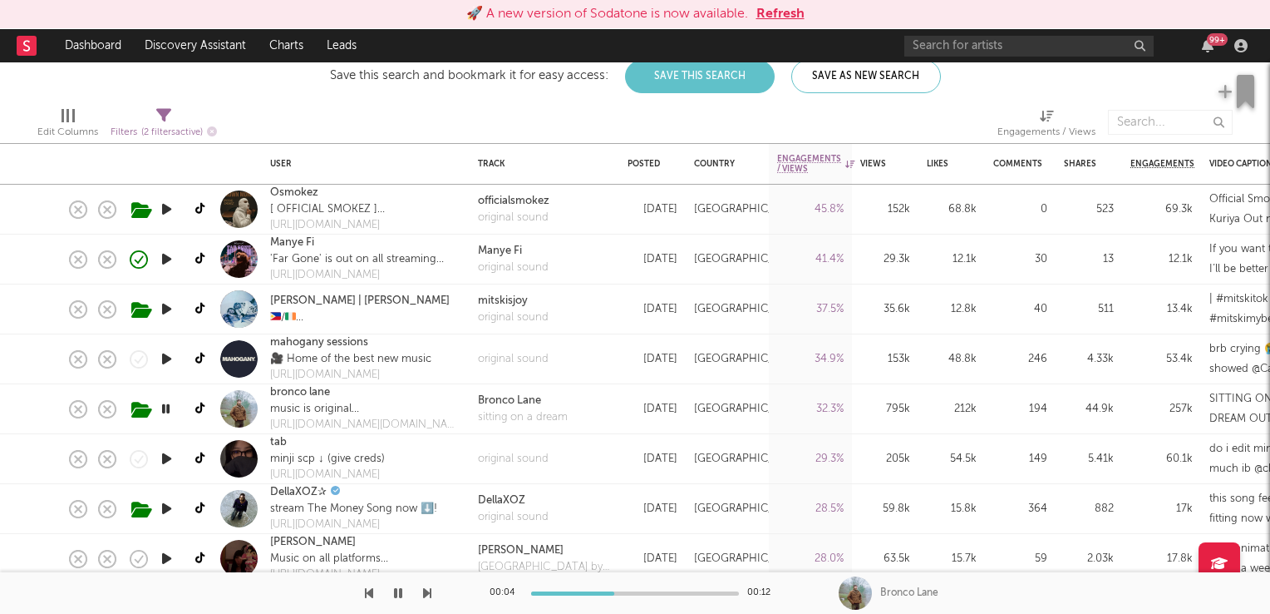
click at [166, 410] on icon "button" at bounding box center [166, 408] width 16 height 21
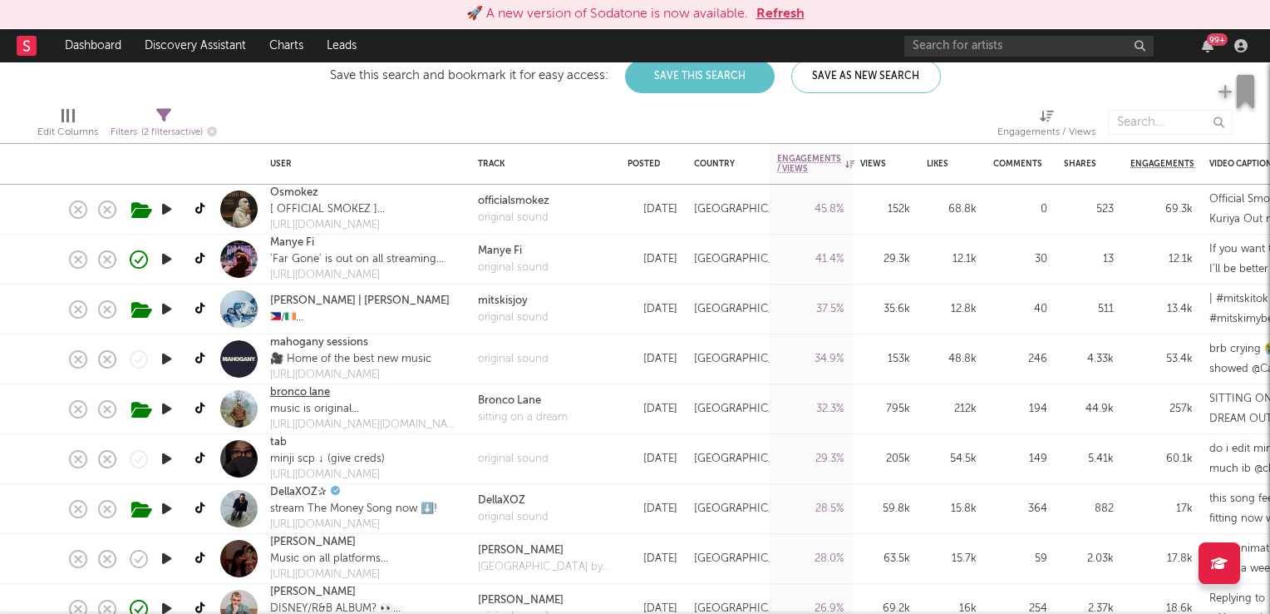
click at [306, 392] on link "bronco lane" at bounding box center [300, 392] width 60 height 17
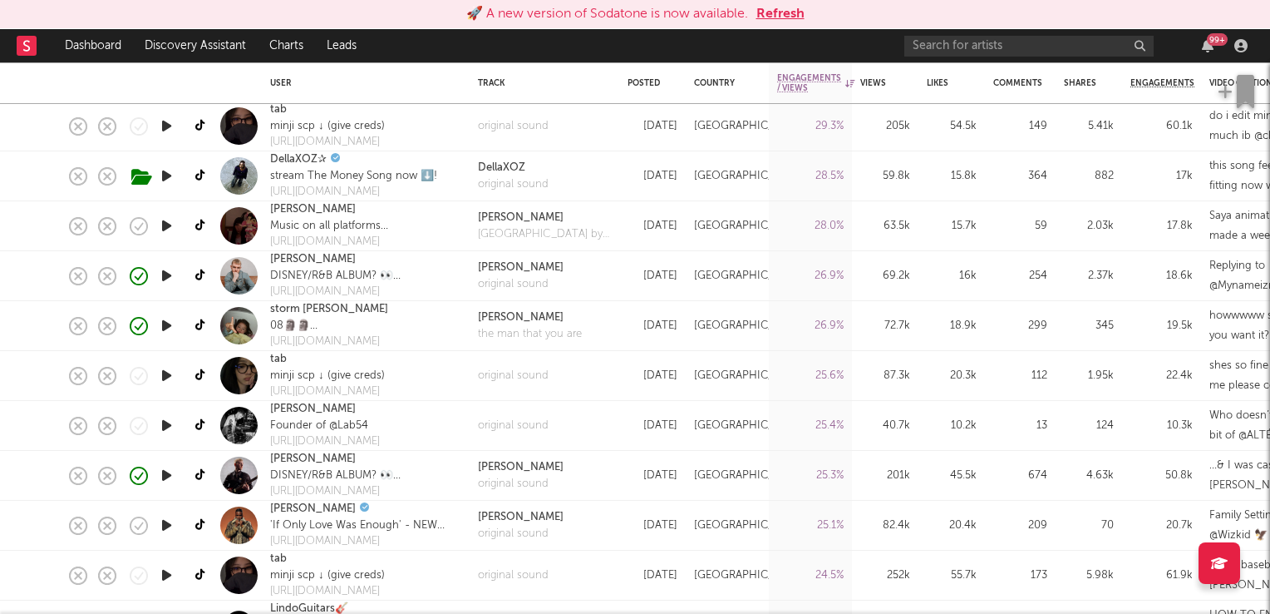
click at [173, 325] on icon "button" at bounding box center [166, 325] width 17 height 21
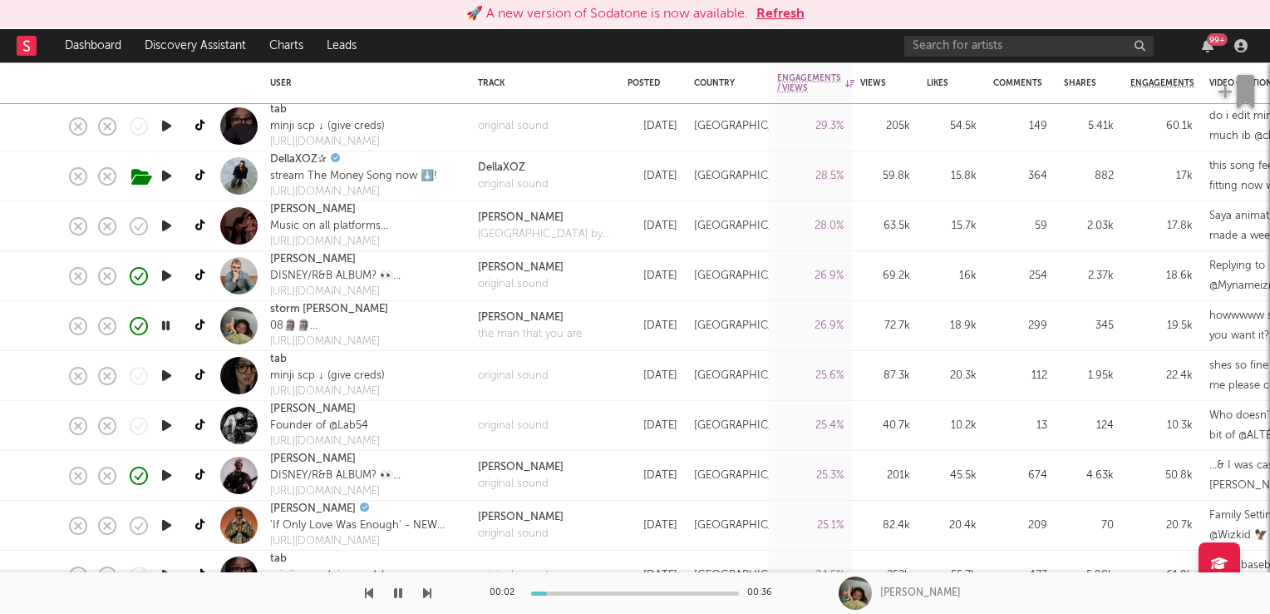
click at [173, 325] on icon "button" at bounding box center [166, 325] width 16 height 21
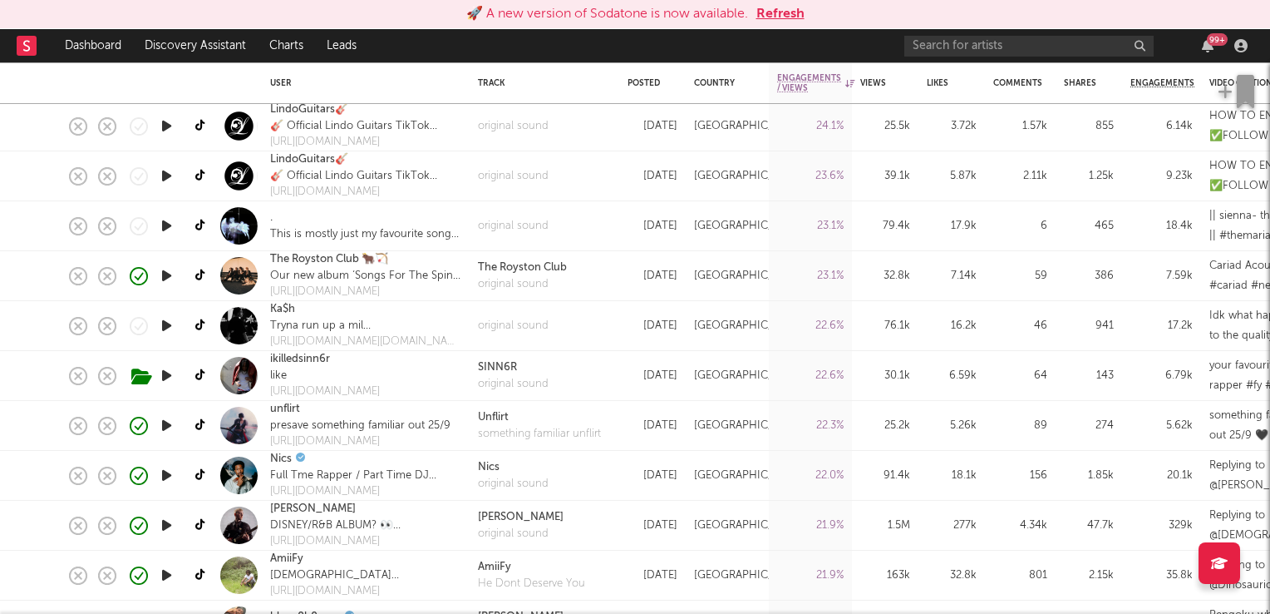
click at [168, 274] on icon "button" at bounding box center [166, 275] width 17 height 21
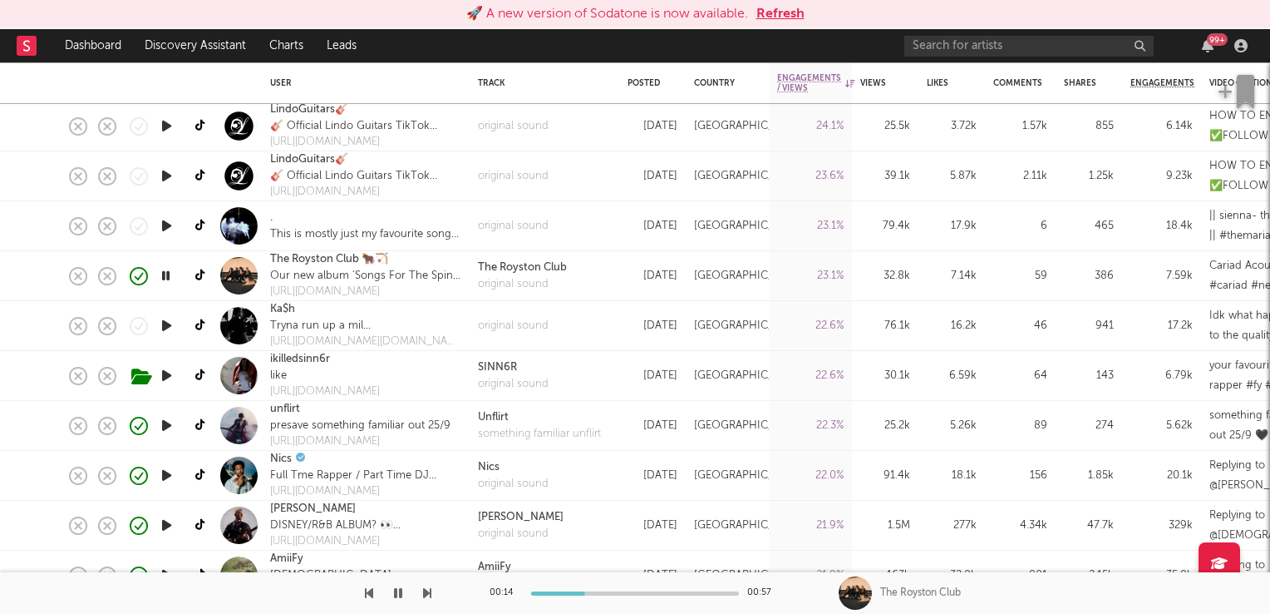
click at [170, 279] on icon "button" at bounding box center [166, 275] width 16 height 21
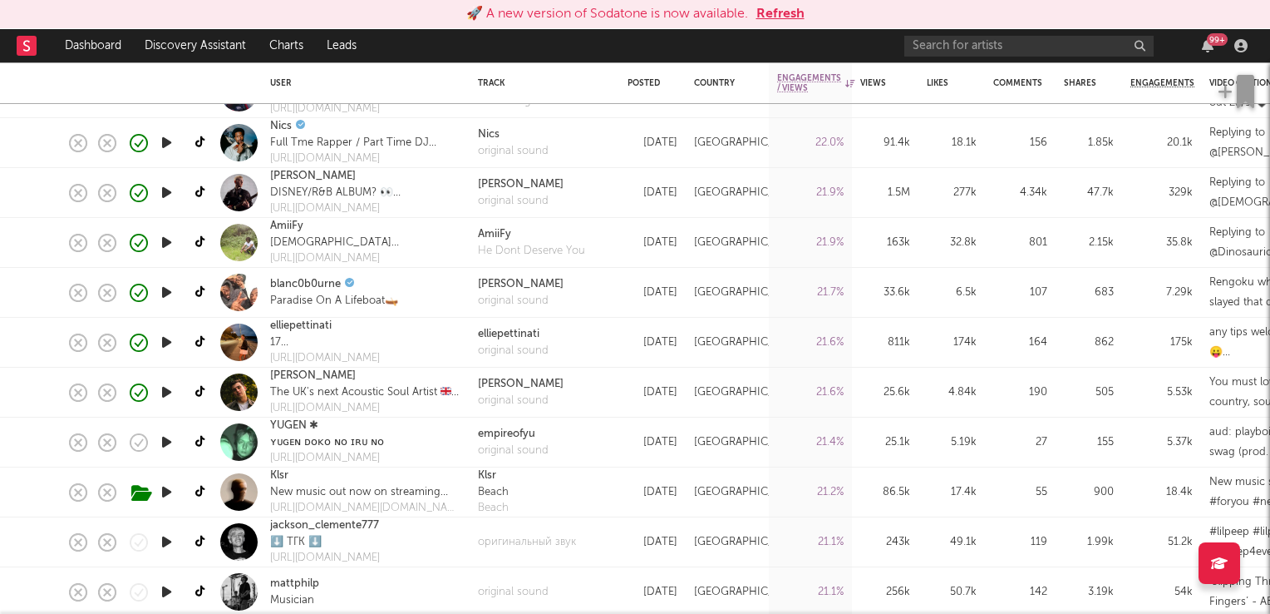
click at [163, 389] on icon "button" at bounding box center [166, 392] width 17 height 21
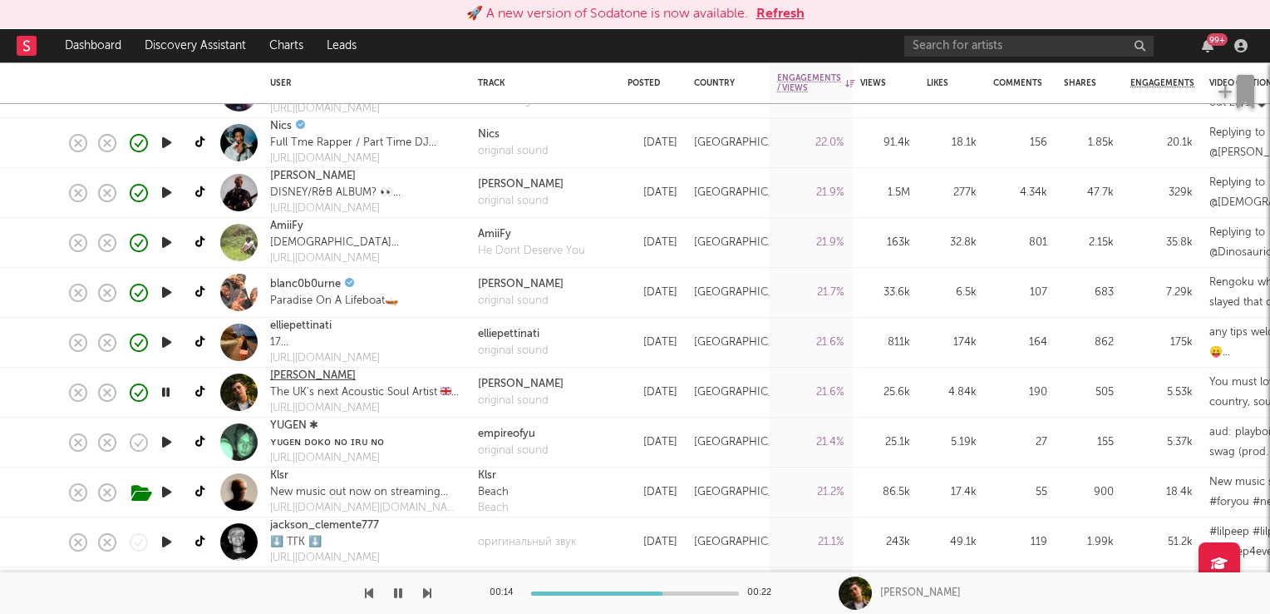
click at [286, 376] on link "Ed Staal" at bounding box center [313, 375] width 86 height 17
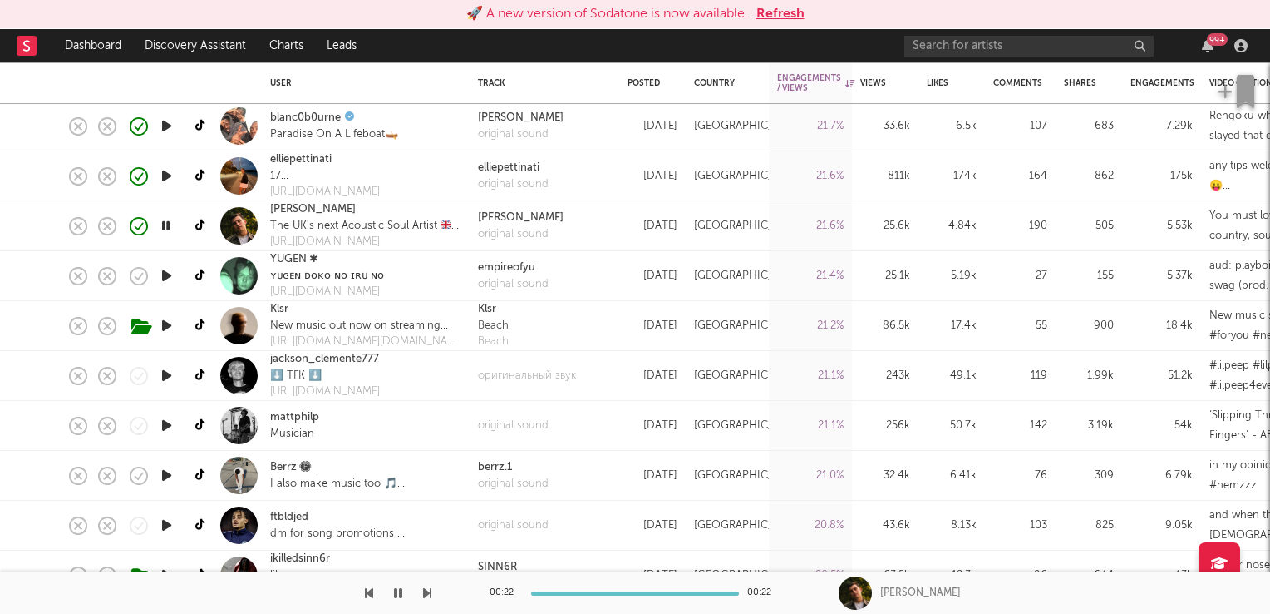
click at [169, 424] on icon "button" at bounding box center [166, 425] width 17 height 21
click at [172, 425] on icon "button" at bounding box center [166, 425] width 16 height 21
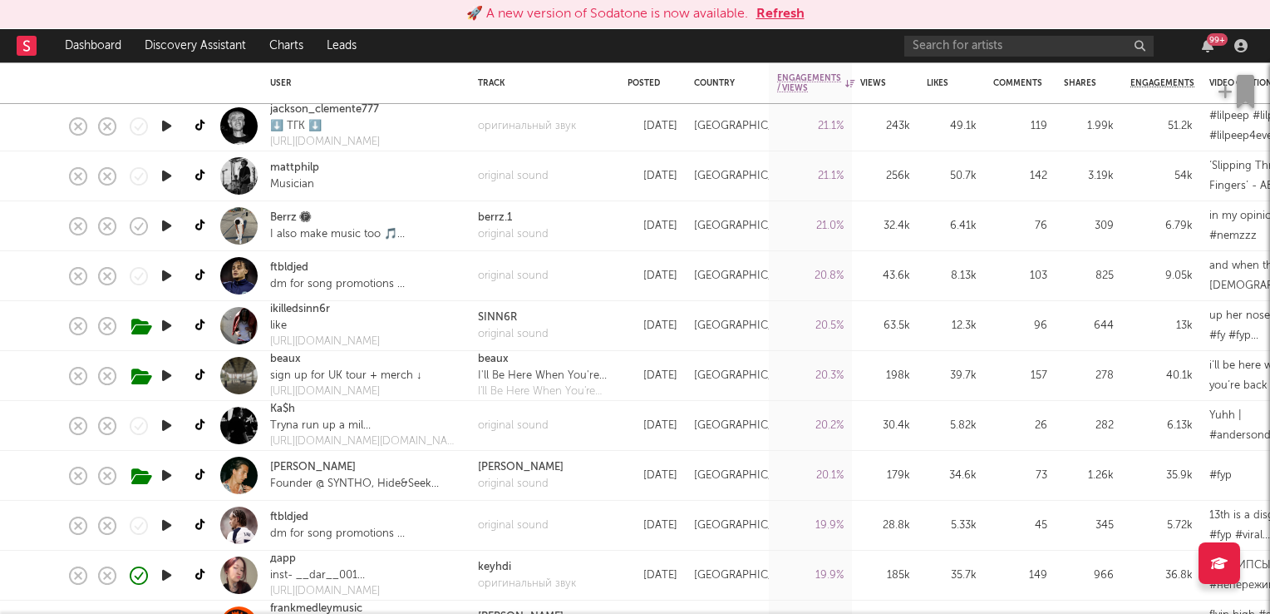
click at [165, 327] on icon "button" at bounding box center [166, 325] width 17 height 21
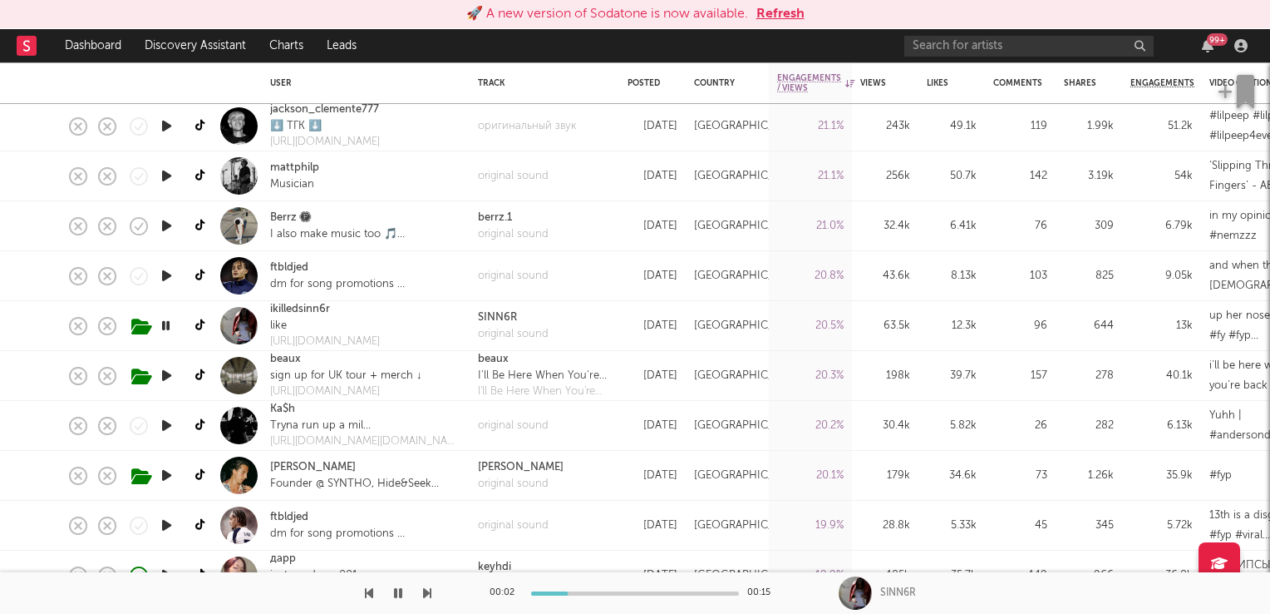
click at [165, 327] on icon "button" at bounding box center [166, 325] width 16 height 21
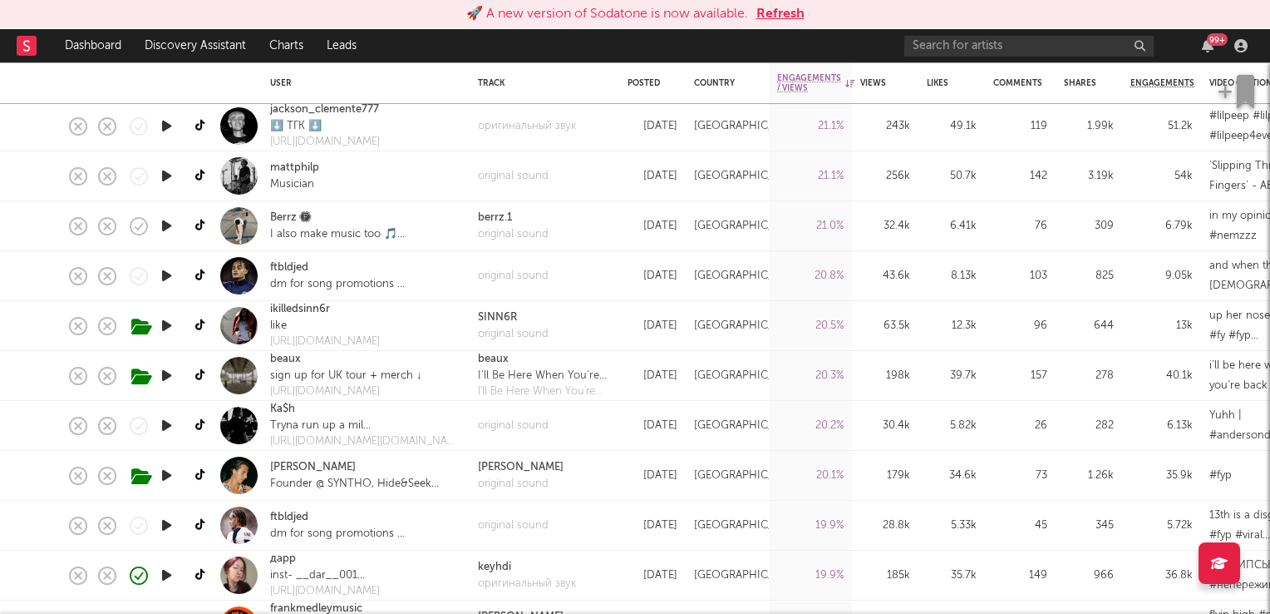
click at [169, 375] on icon "button" at bounding box center [166, 375] width 17 height 21
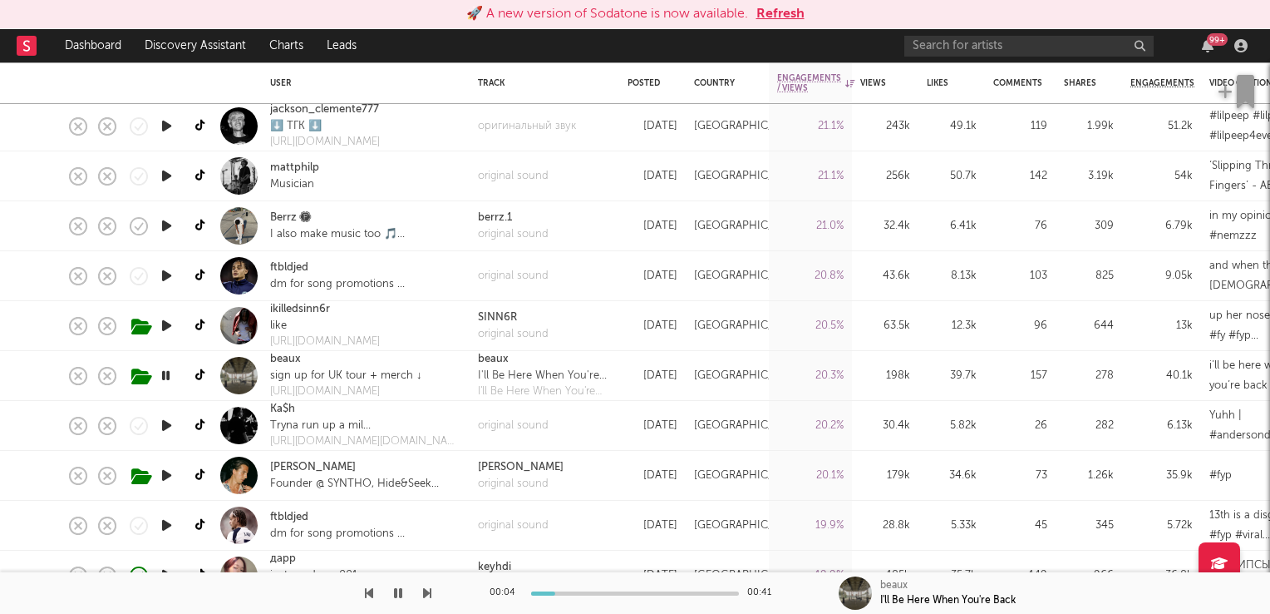
click at [169, 375] on icon "button" at bounding box center [166, 375] width 16 height 21
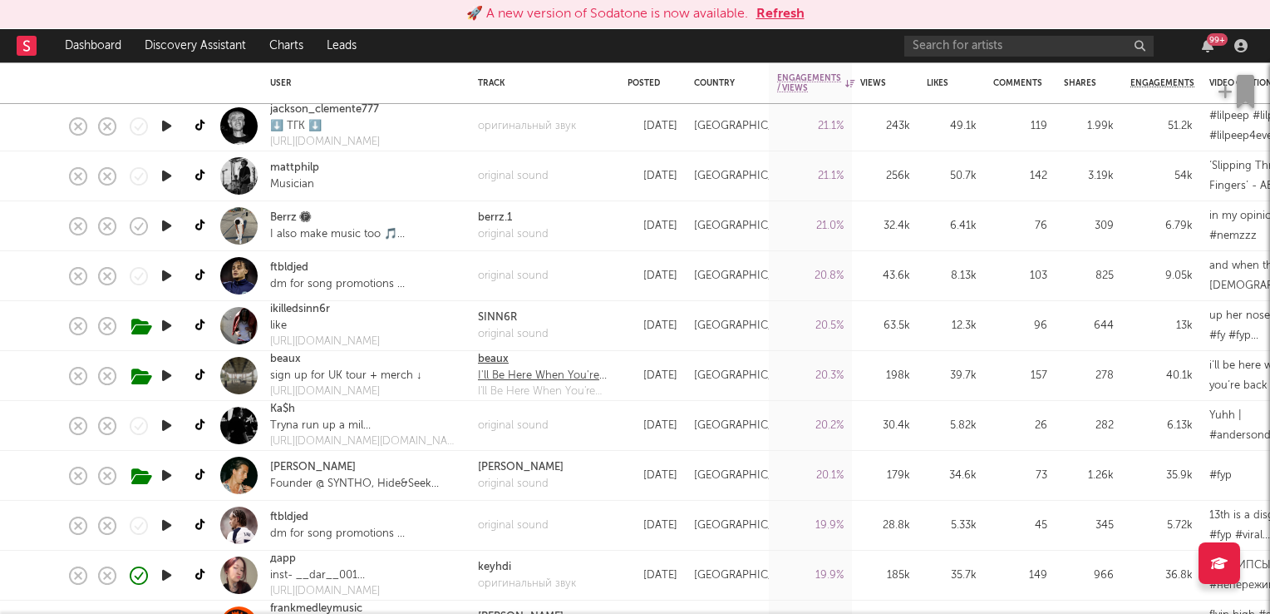
click at [494, 360] on div "beaux" at bounding box center [544, 359] width 133 height 17
click at [283, 362] on link "beaux" at bounding box center [285, 359] width 31 height 17
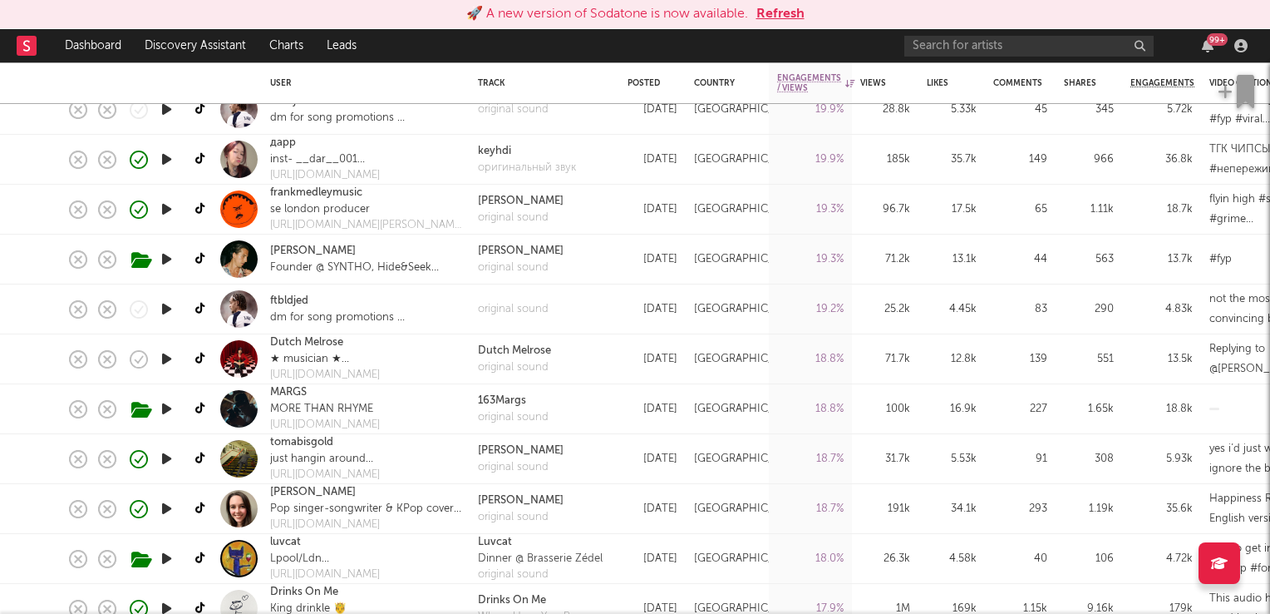
click at [165, 407] on icon "button" at bounding box center [166, 408] width 17 height 21
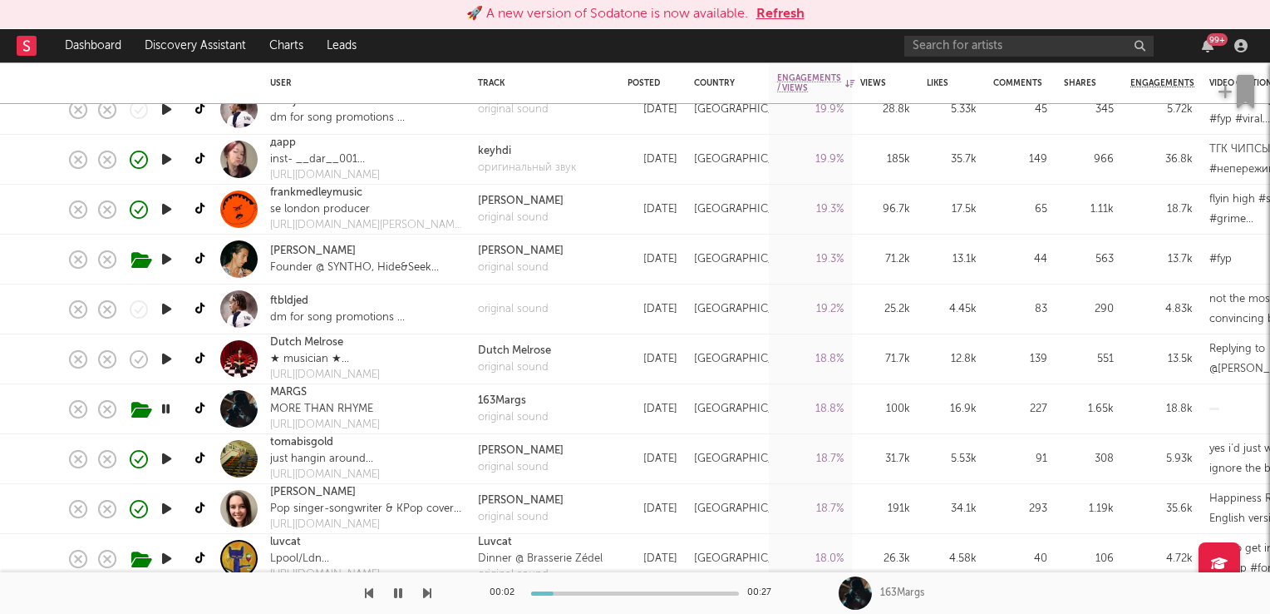
click at [165, 407] on icon "button" at bounding box center [166, 408] width 16 height 21
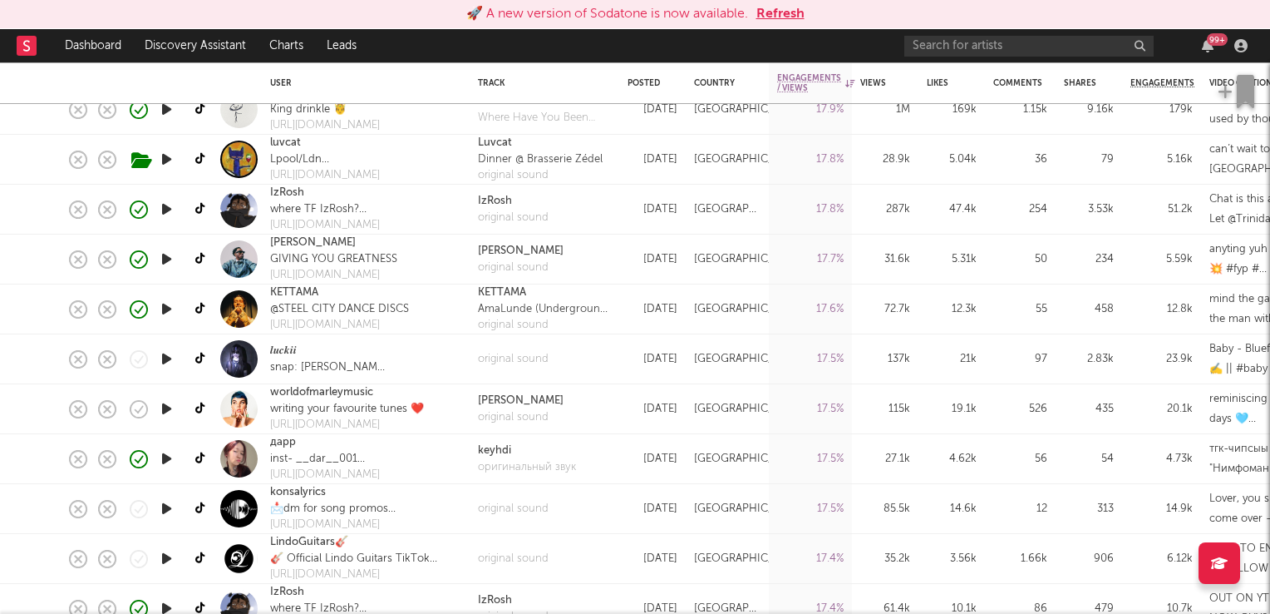
click at [173, 407] on icon "button" at bounding box center [166, 408] width 17 height 21
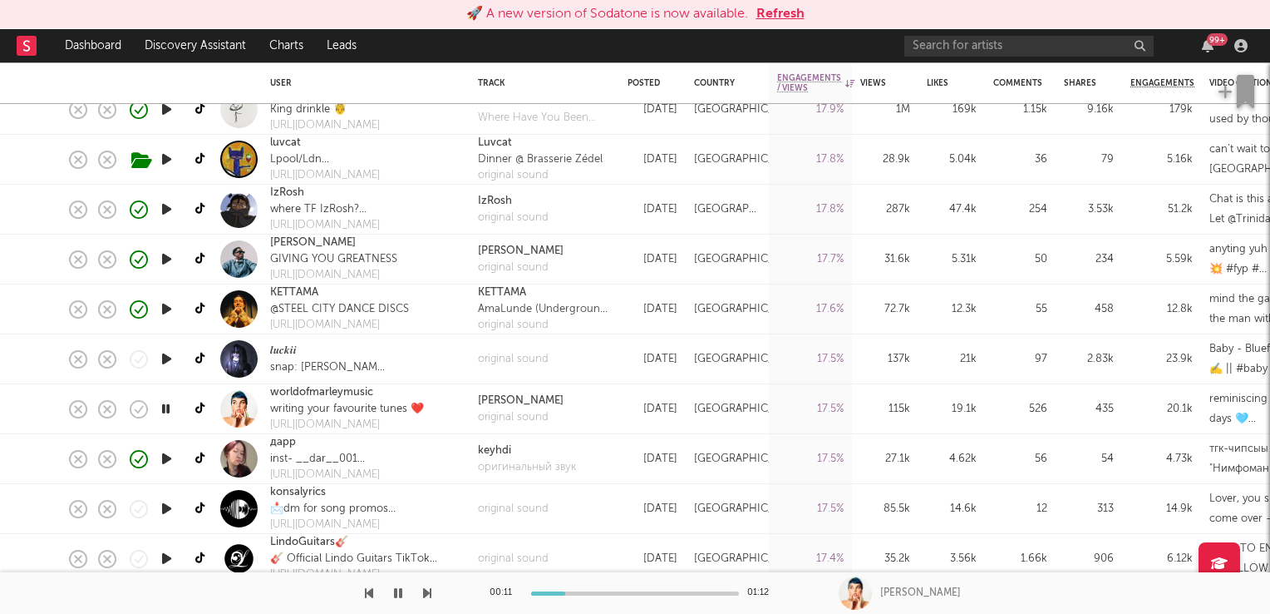
click at [168, 409] on icon "button" at bounding box center [166, 408] width 16 height 21
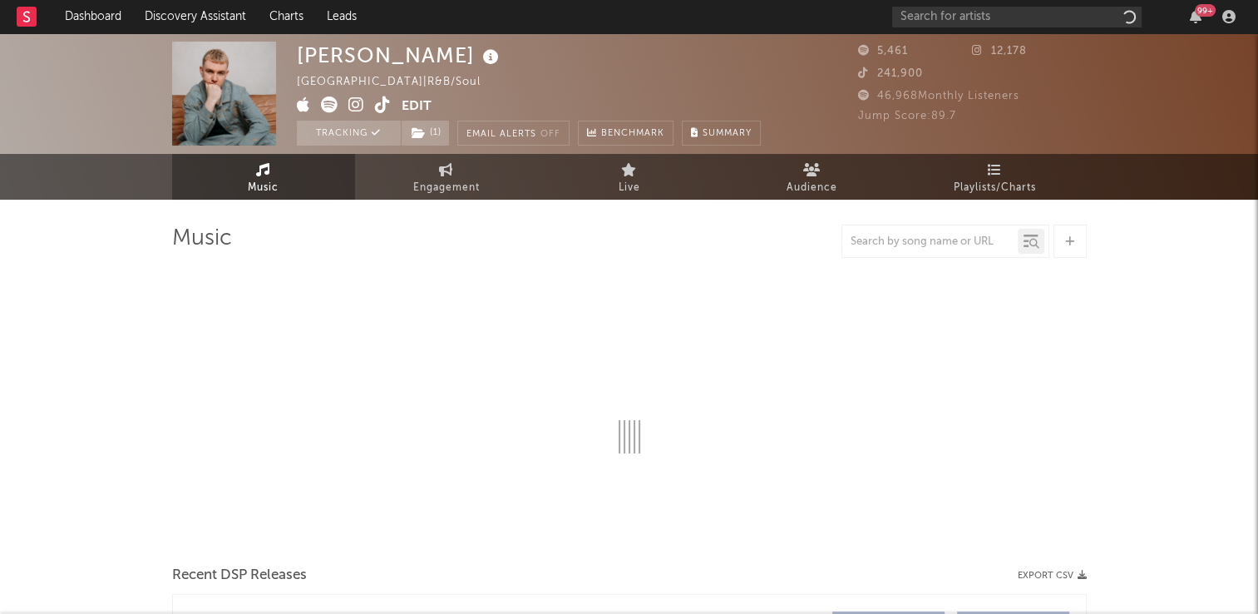
select select "6m"
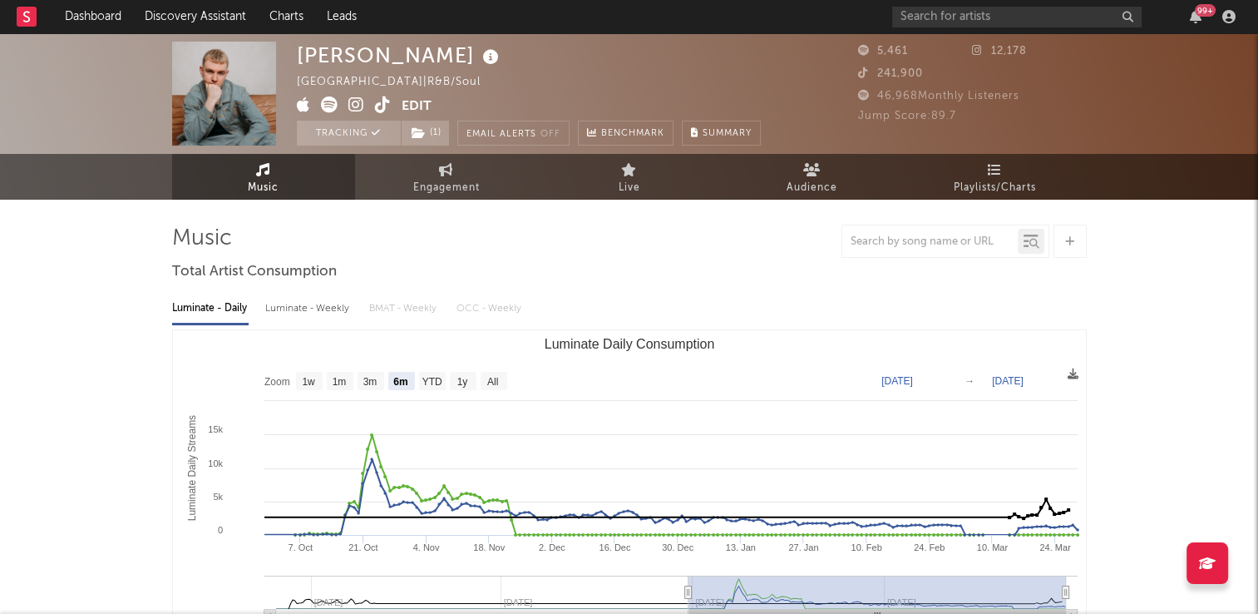
click at [387, 104] on icon at bounding box center [383, 104] width 16 height 17
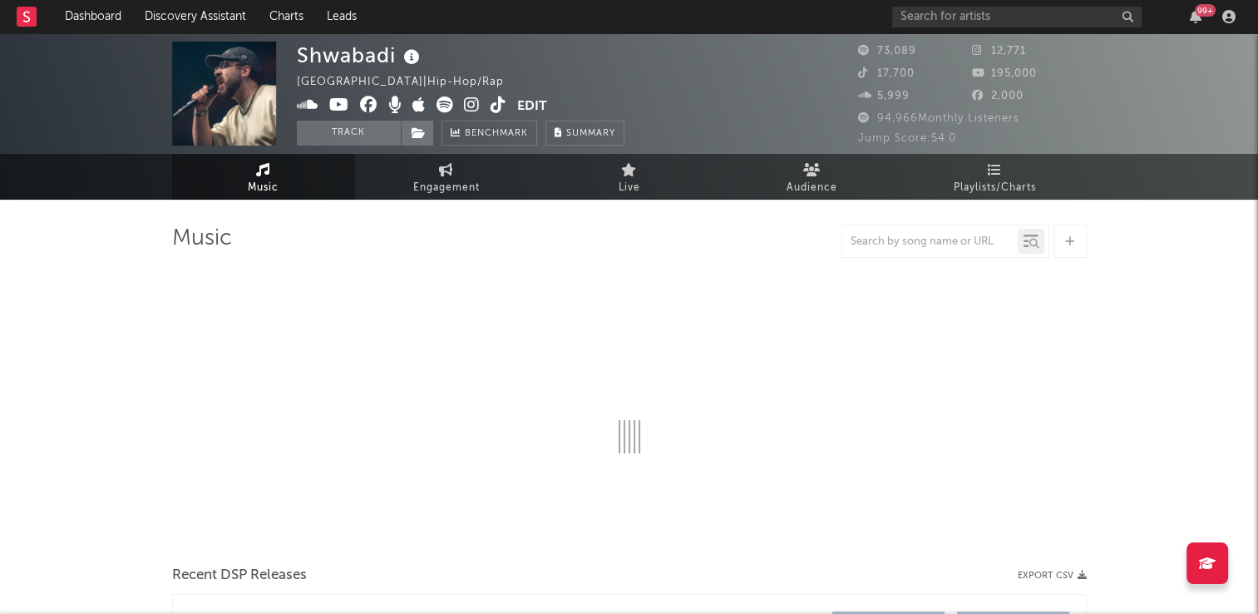
select select "6m"
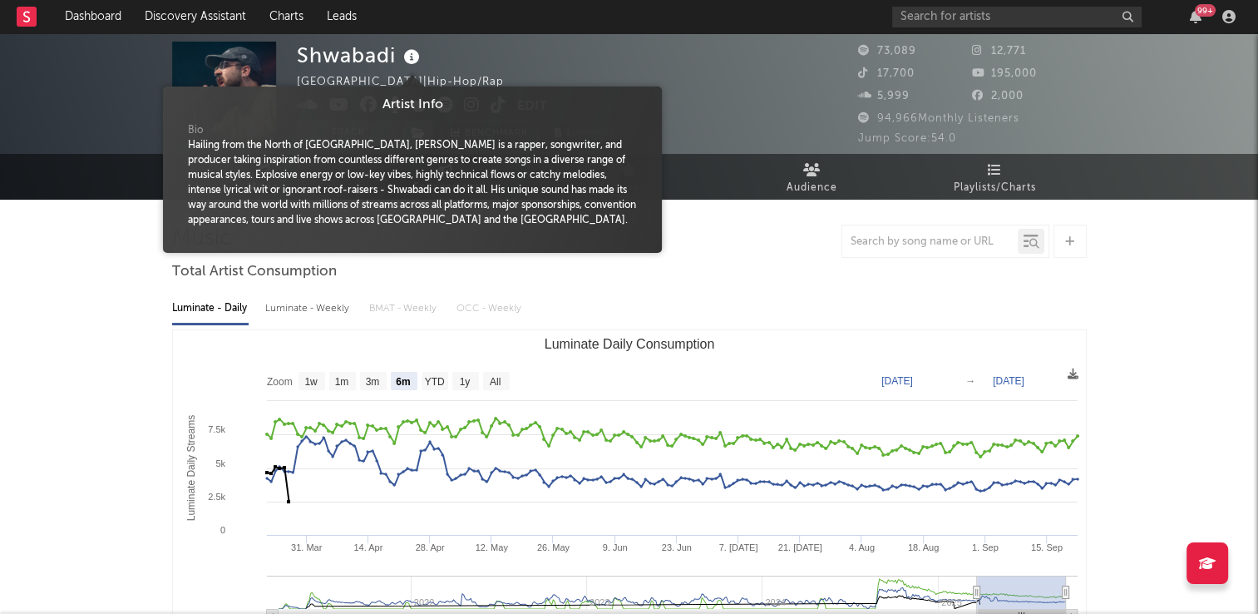
click at [409, 60] on icon at bounding box center [412, 57] width 24 height 23
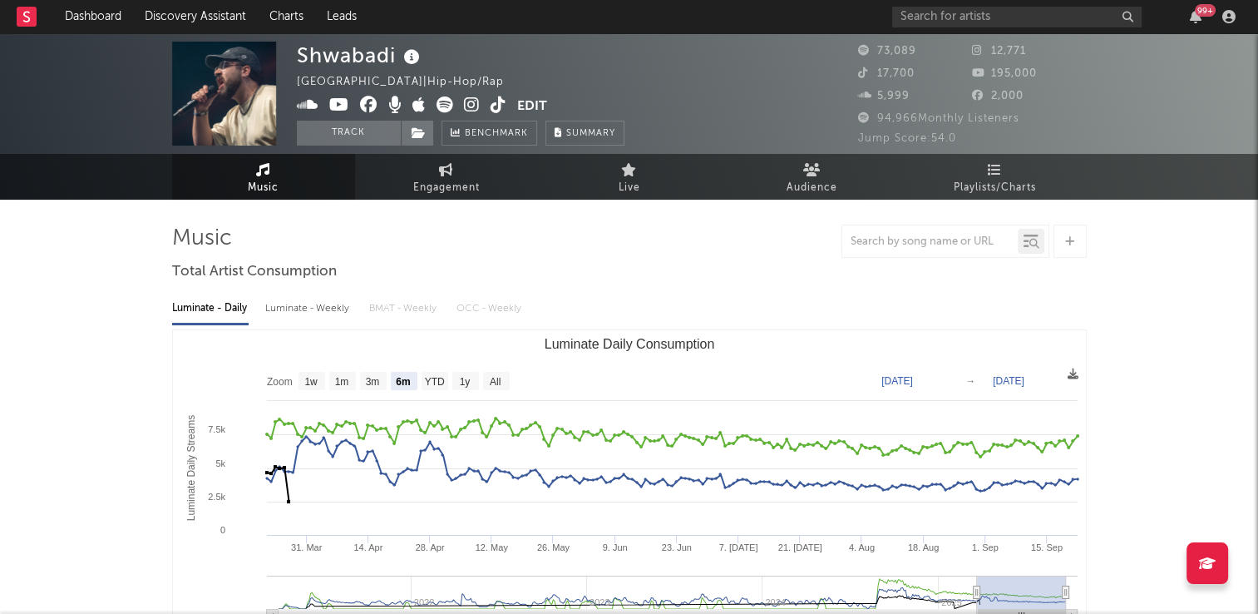
click at [499, 62] on div "Shwabadi United Kingdom | Hip-Hop/Rap Edit Track Benchmark Summary" at bounding box center [461, 94] width 328 height 104
click at [496, 108] on icon at bounding box center [498, 104] width 16 height 17
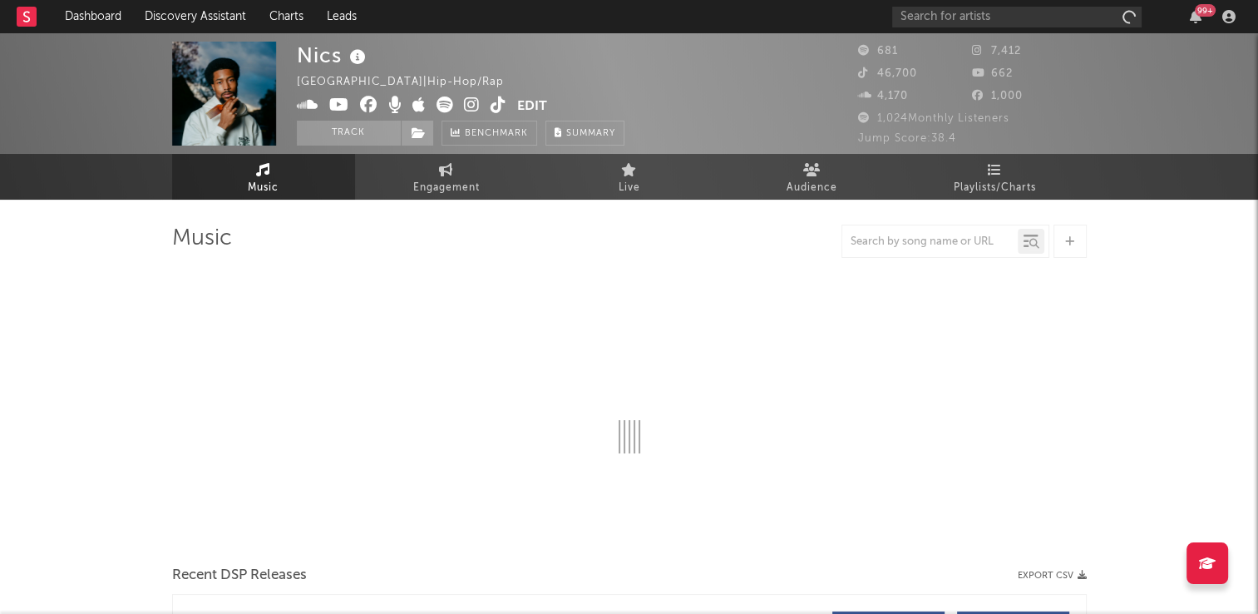
select select "6m"
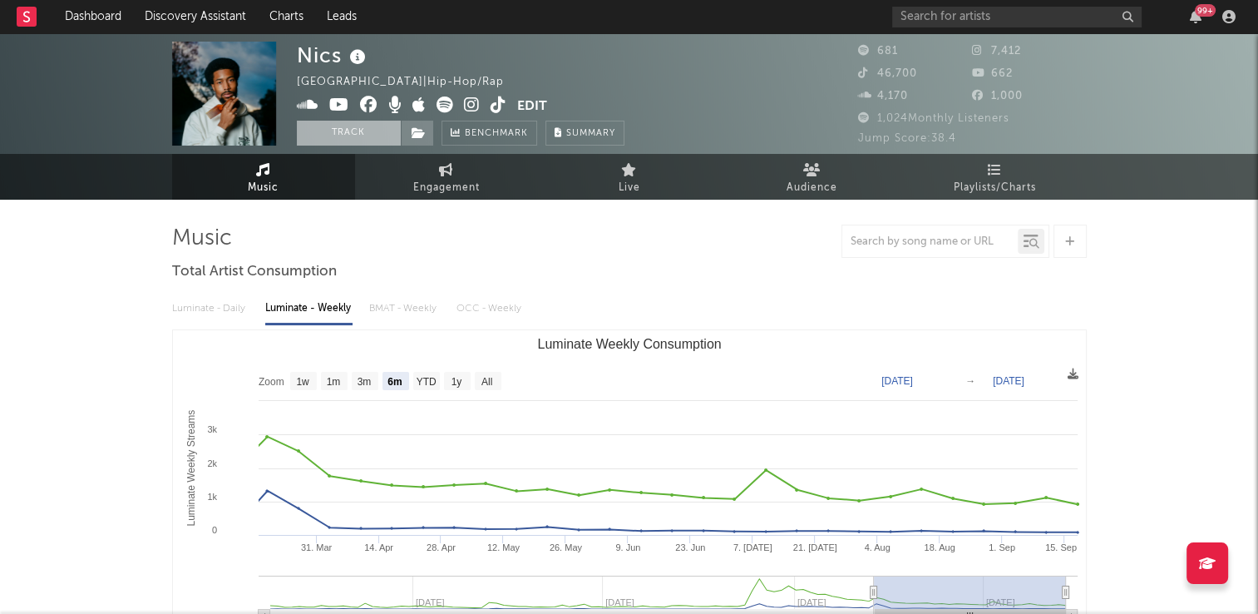
click at [362, 131] on button "Track" at bounding box center [349, 133] width 104 height 25
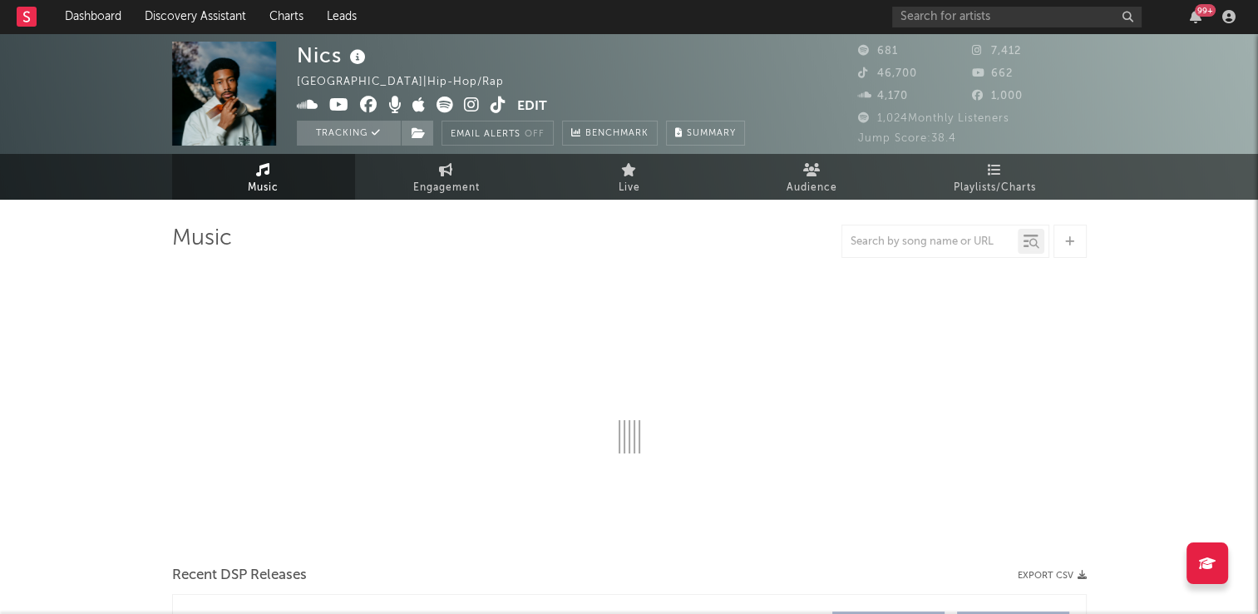
select select "6m"
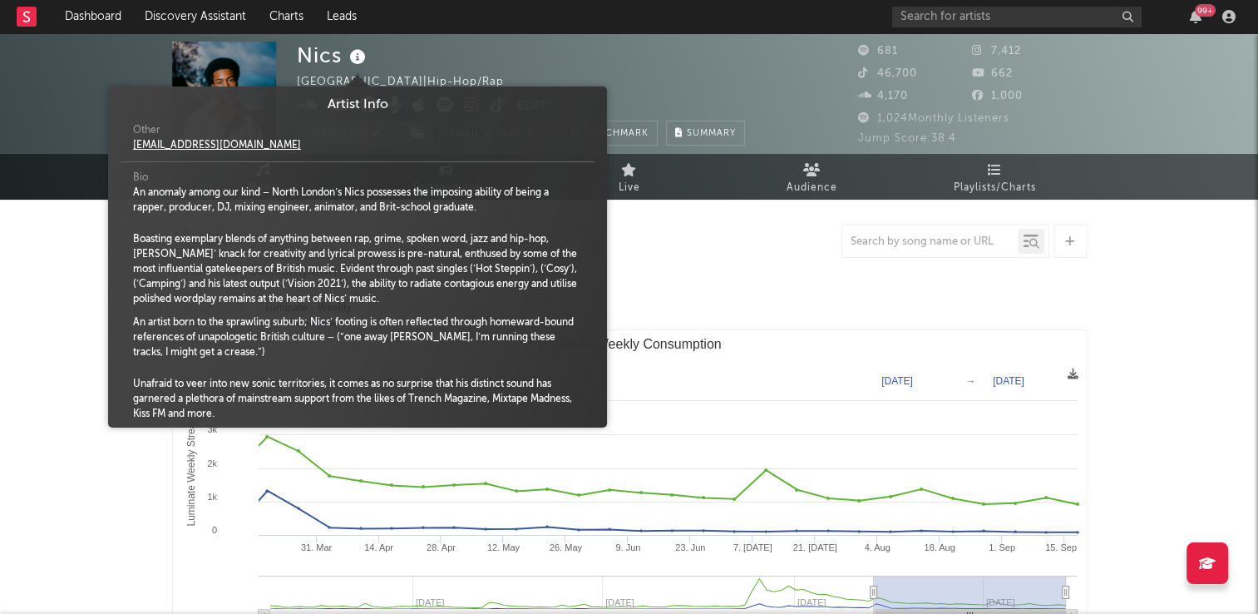
click at [357, 56] on icon at bounding box center [358, 57] width 24 height 23
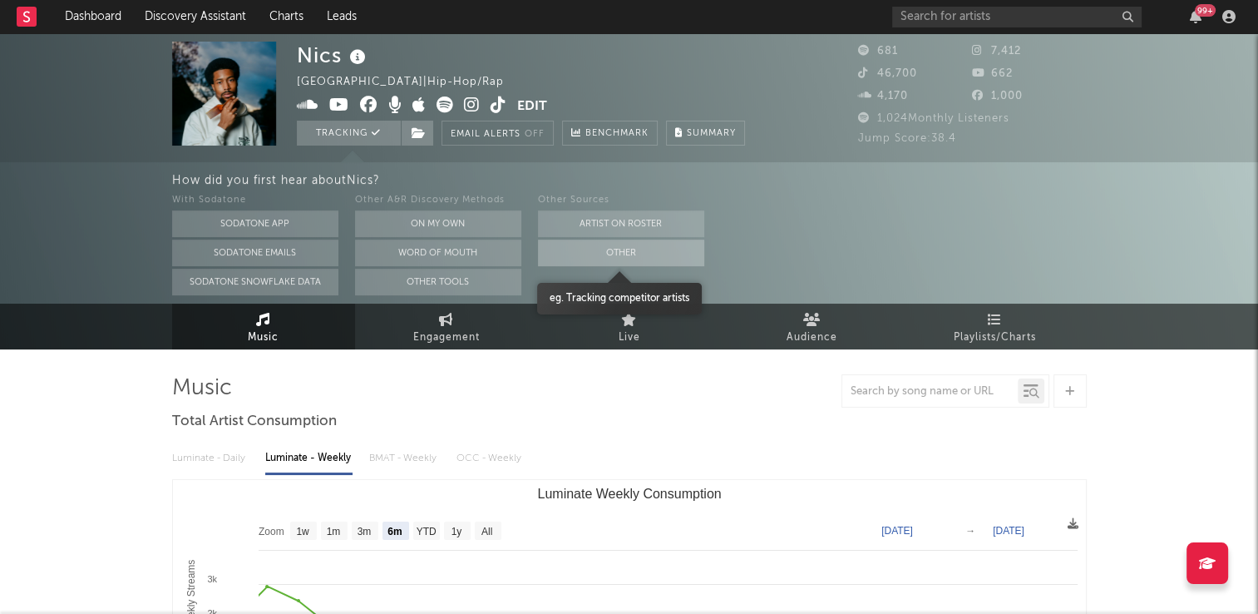
click at [560, 255] on button "Other" at bounding box center [621, 252] width 166 height 27
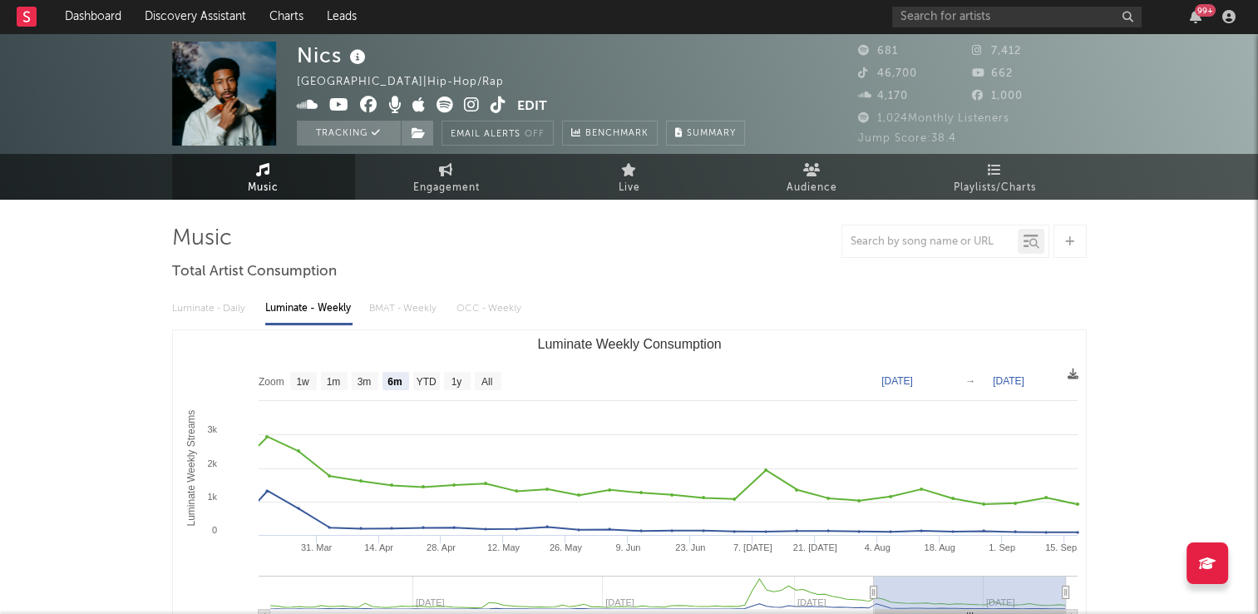
click at [501, 110] on icon at bounding box center [498, 104] width 16 height 17
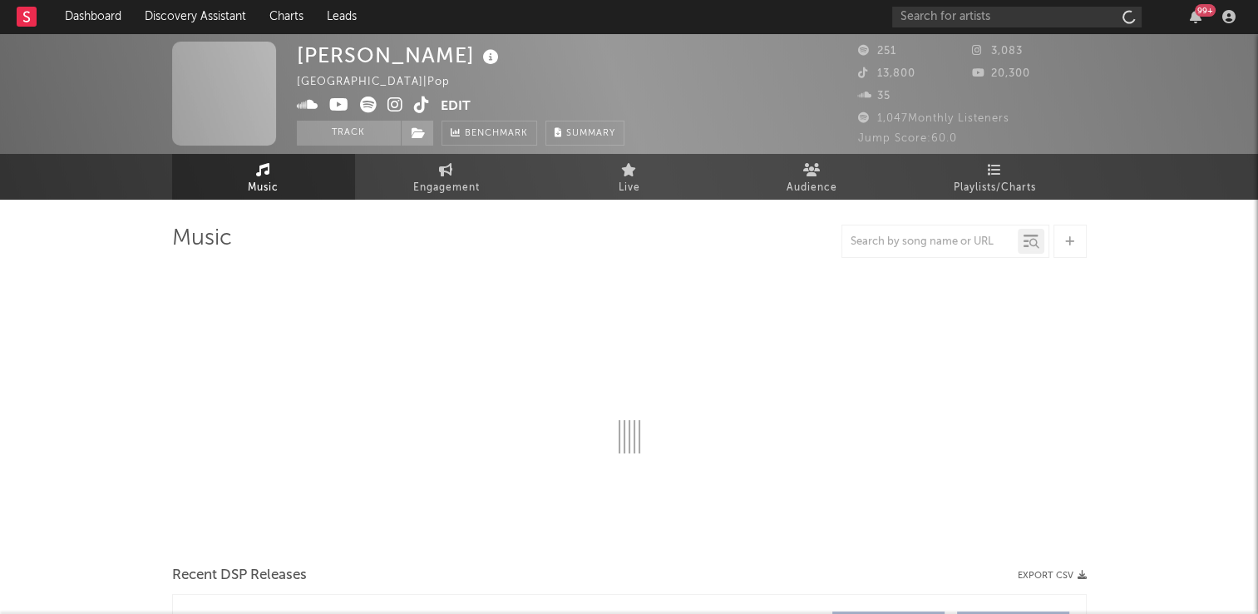
select select "1w"
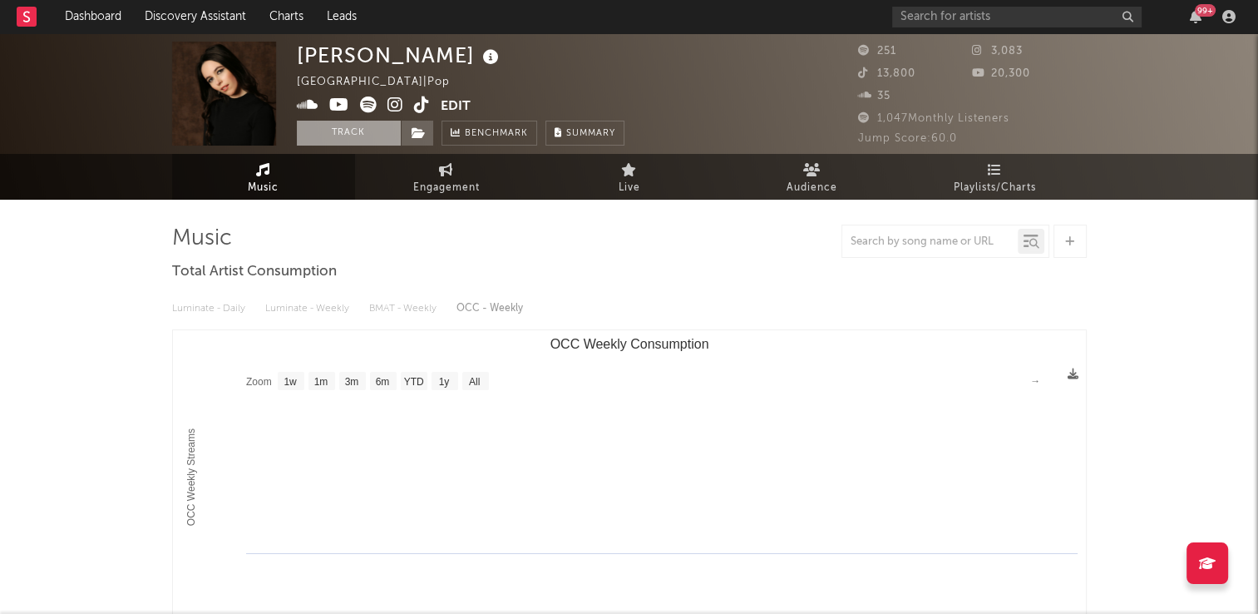
click at [321, 138] on button "Track" at bounding box center [349, 133] width 104 height 25
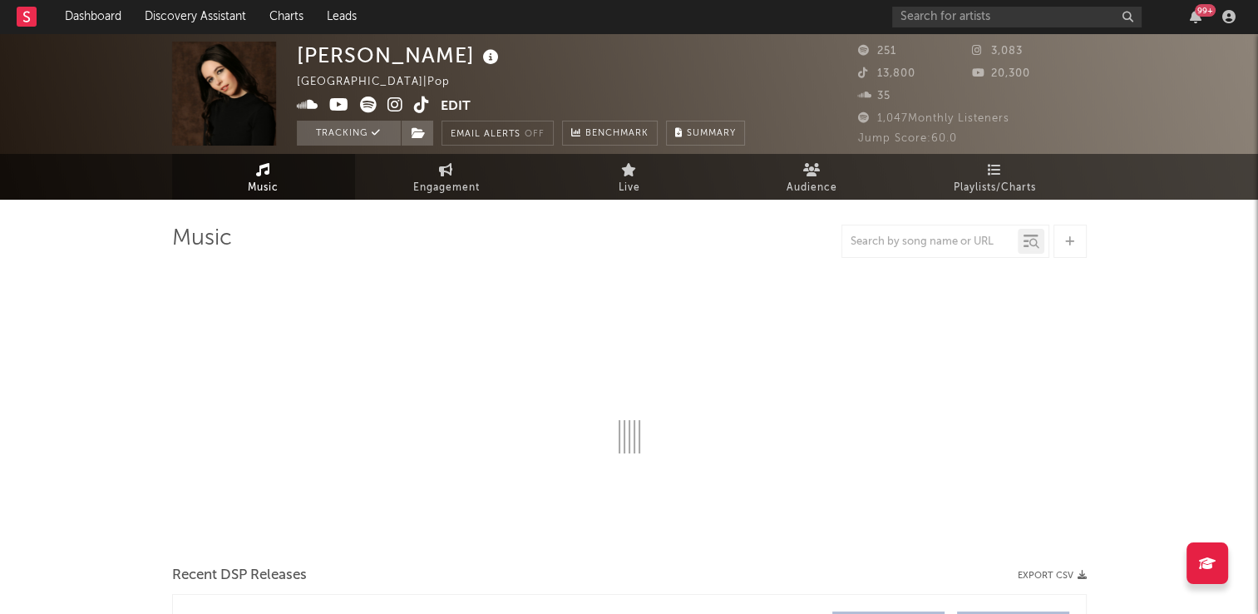
select select "1w"
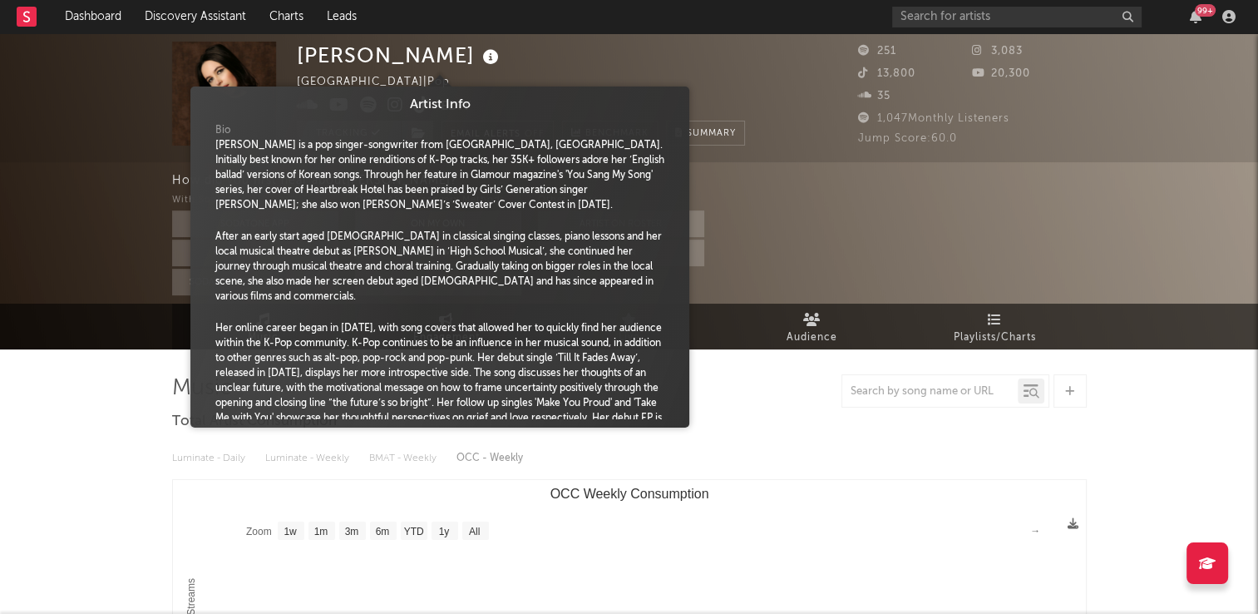
click at [479, 62] on icon at bounding box center [491, 57] width 24 height 23
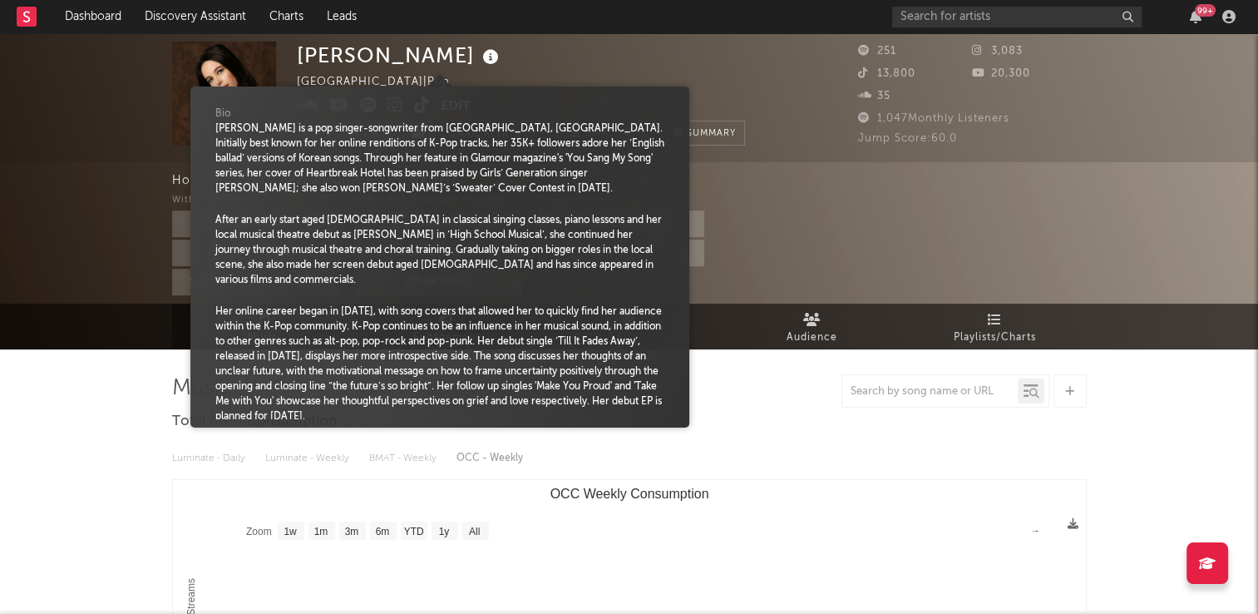
scroll to position [22, 0]
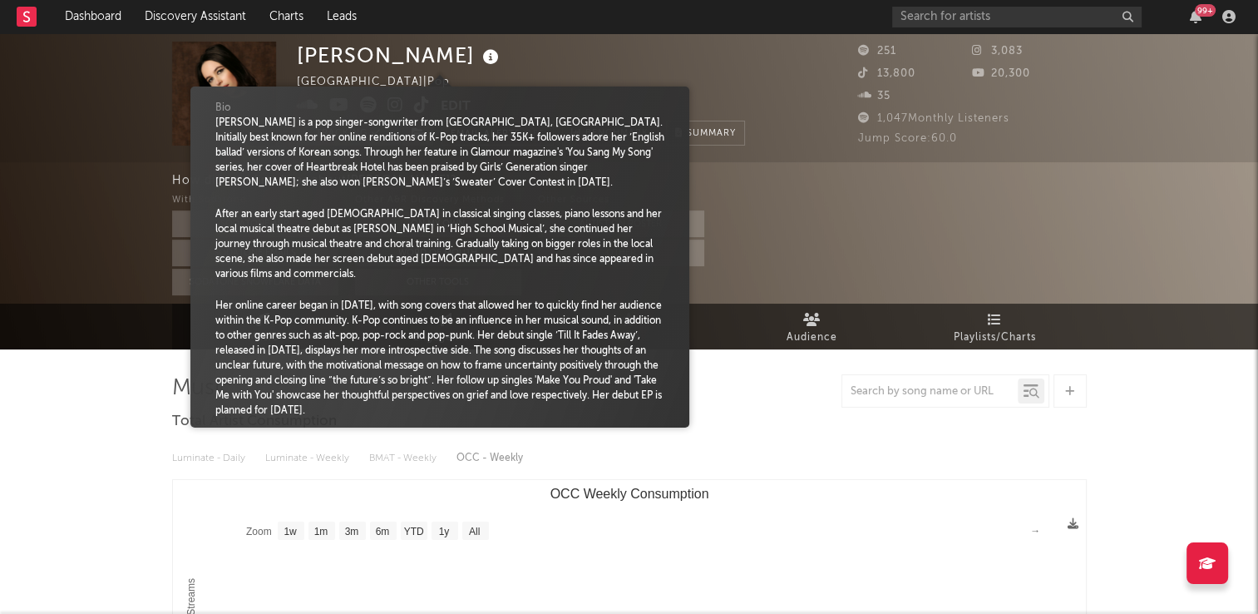
click at [609, 65] on div "[PERSON_NAME] [GEOGRAPHIC_DATA] | Pop Edit Tracking Email Alerts Off Benchmark …" at bounding box center [521, 94] width 448 height 104
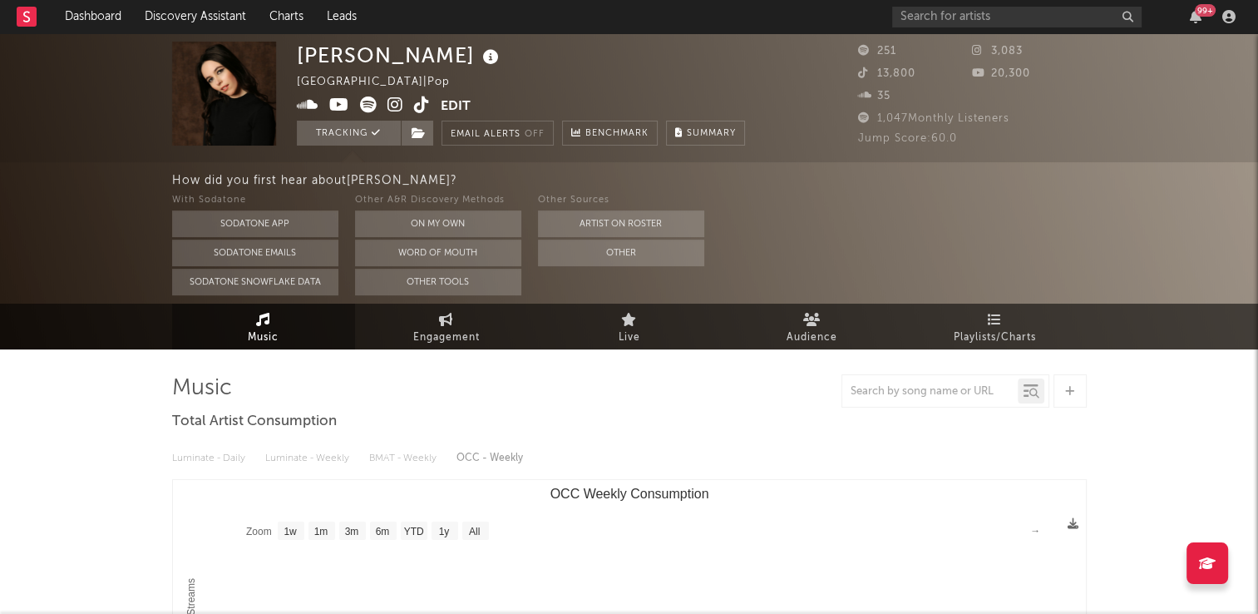
click at [421, 108] on icon at bounding box center [422, 104] width 16 height 17
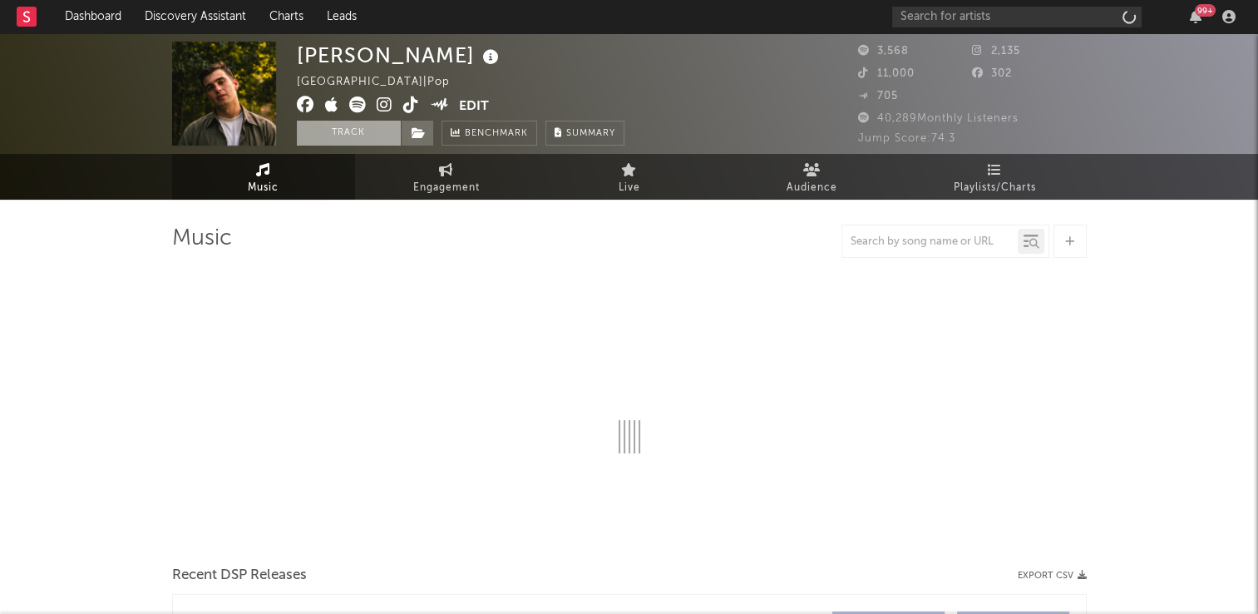
select select "6m"
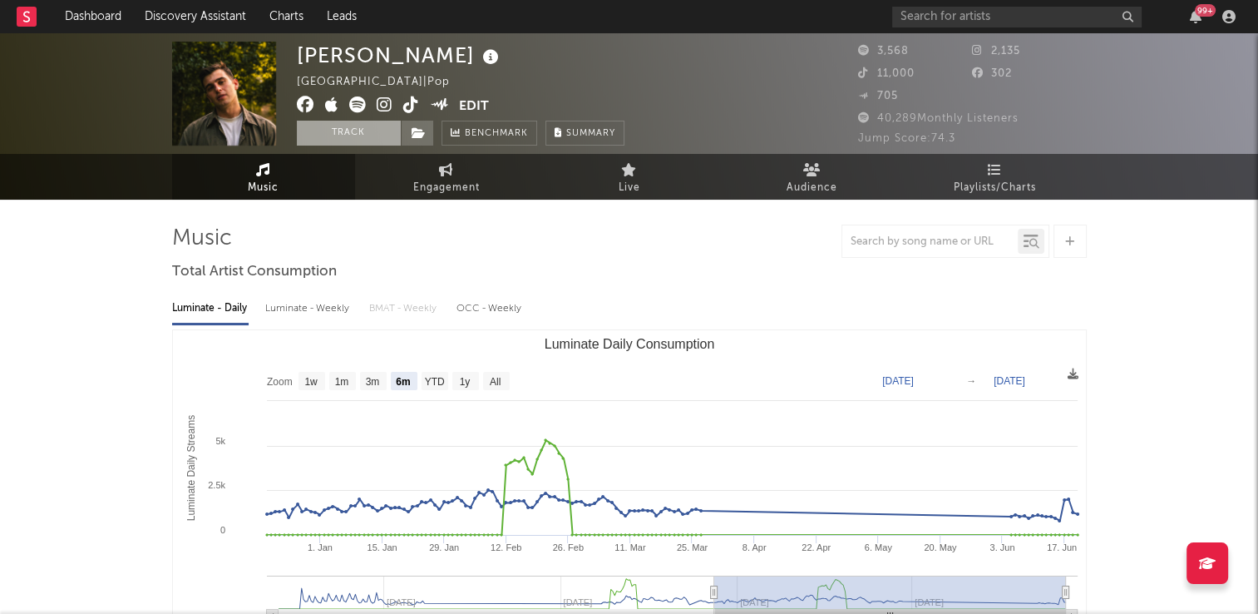
click at [347, 140] on button "Track" at bounding box center [349, 133] width 104 height 25
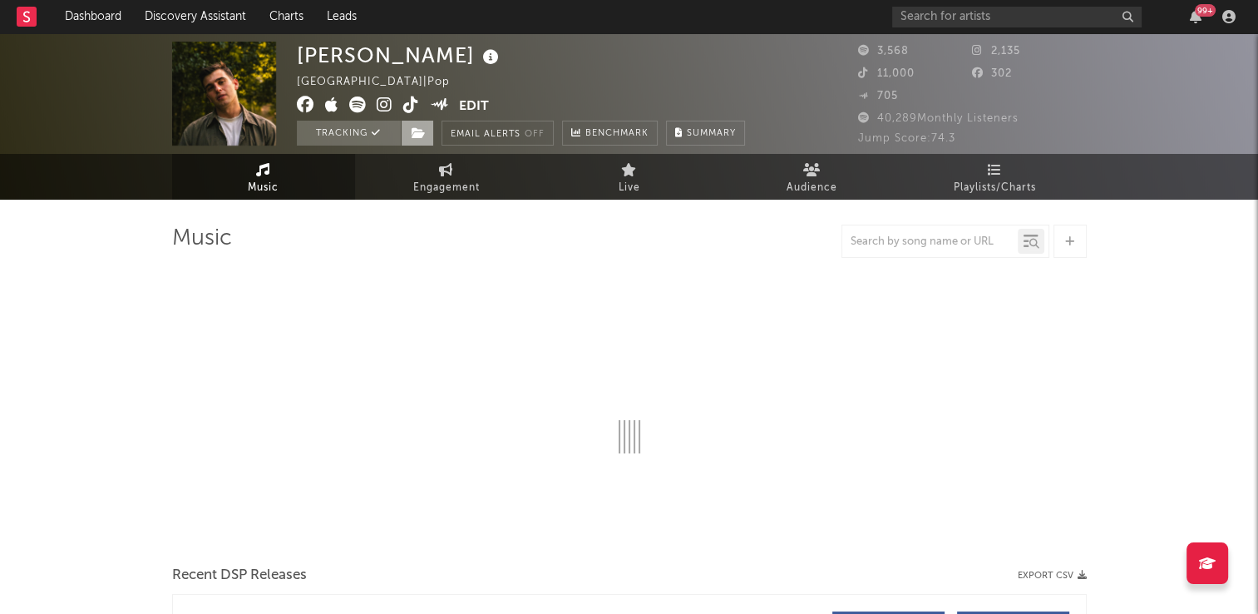
select select "6m"
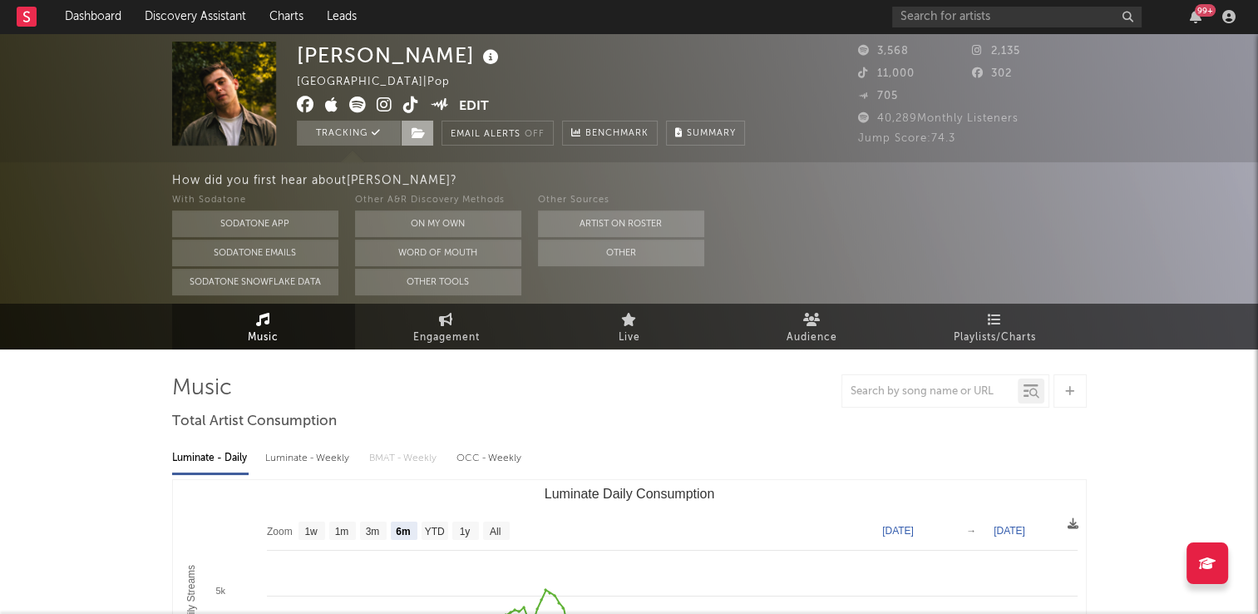
click at [420, 134] on icon at bounding box center [419, 133] width 14 height 12
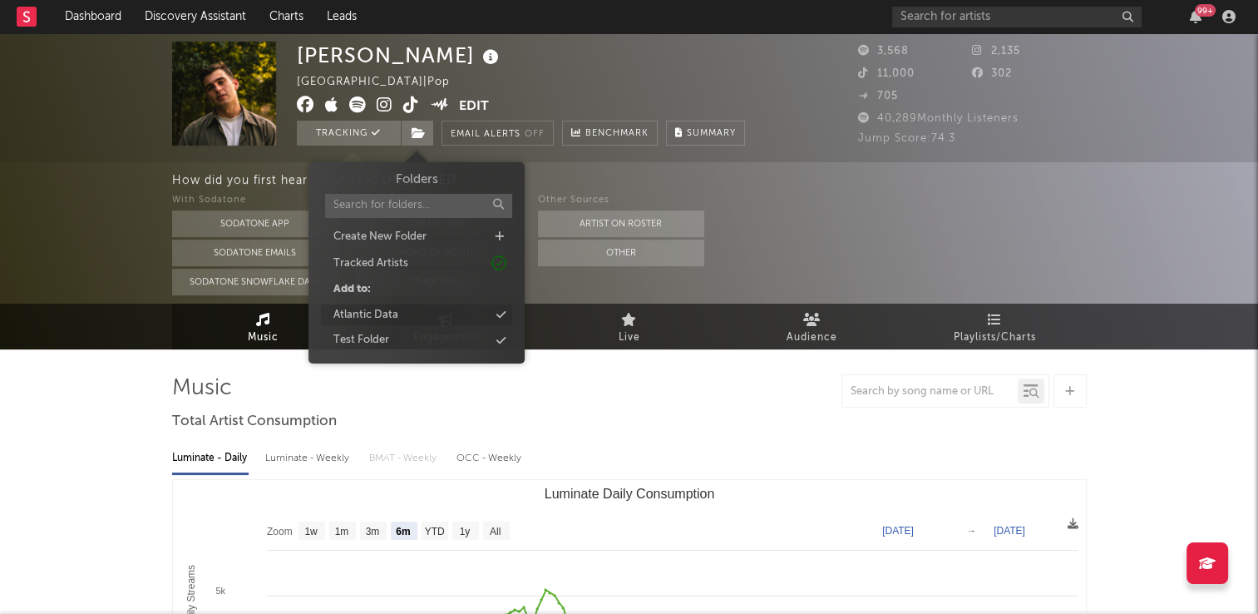
click at [409, 318] on div "Atlantic Data" at bounding box center [416, 315] width 191 height 22
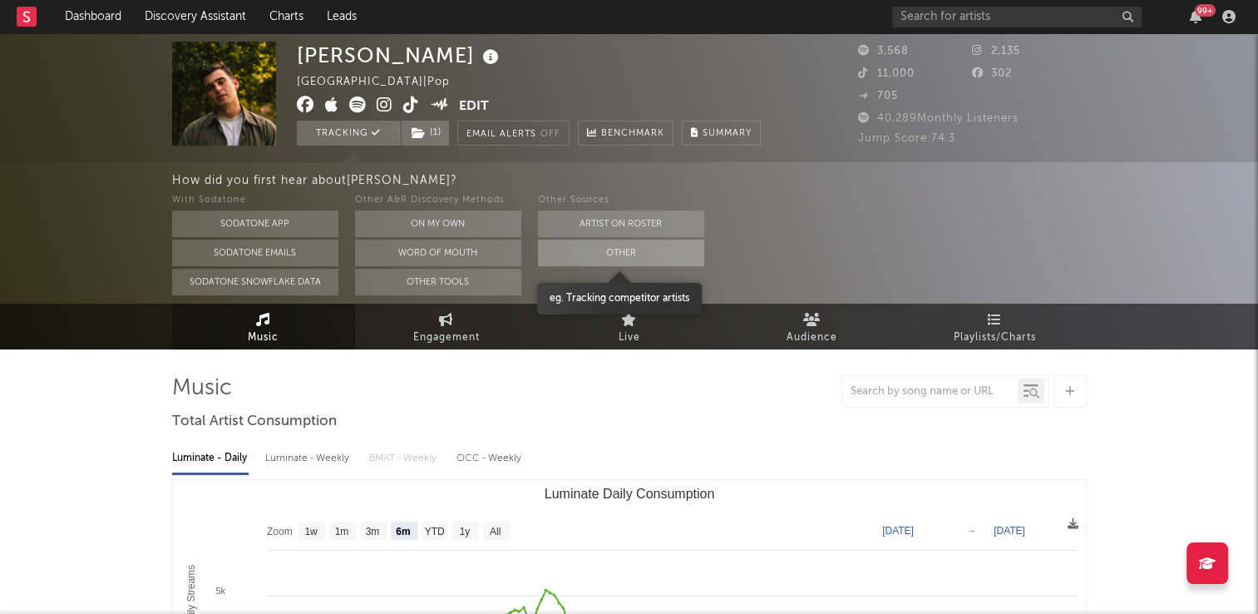
click at [603, 254] on button "Other" at bounding box center [621, 252] width 166 height 27
click at [612, 248] on button "Other" at bounding box center [621, 252] width 166 height 27
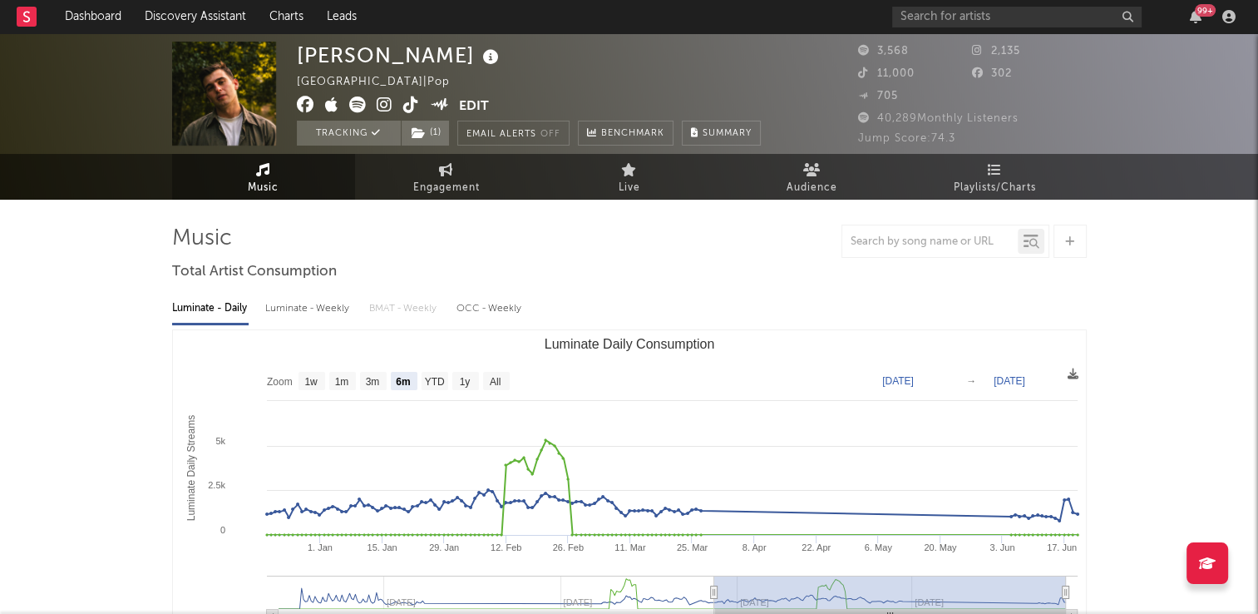
click at [479, 65] on icon at bounding box center [491, 57] width 24 height 23
click at [459, 70] on div "Ed Staal United Kingdom | Pop Edit Tracking ( 1 ) Email Alerts Off Benchmark Su…" at bounding box center [529, 94] width 464 height 104
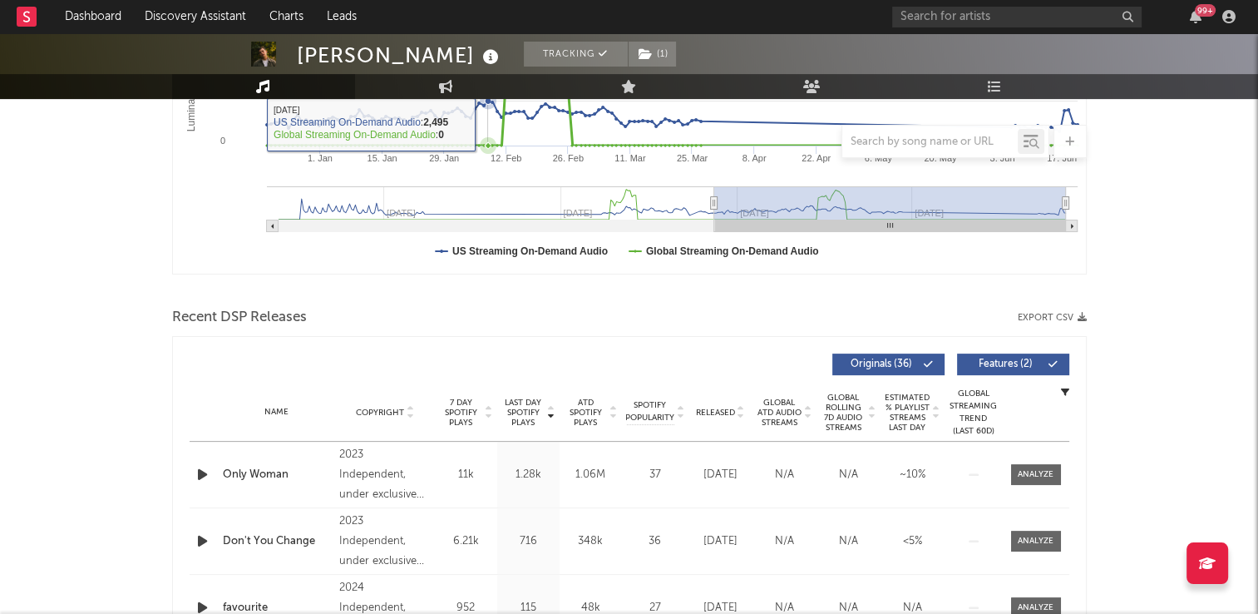
scroll to position [582, 0]
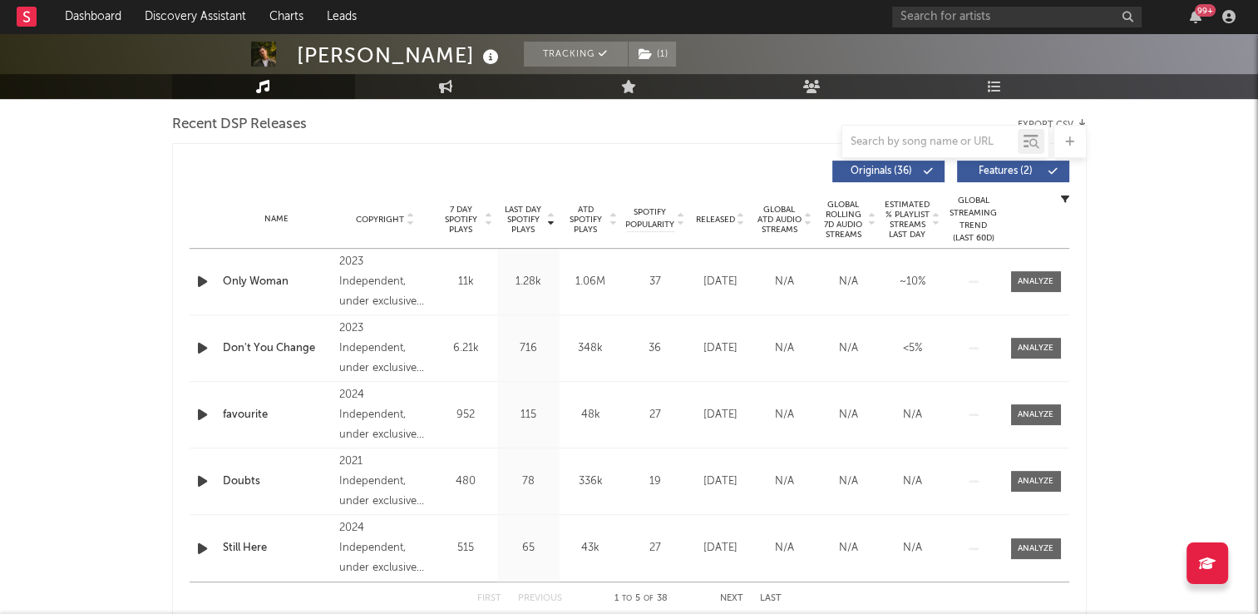
click at [412, 219] on icon at bounding box center [410, 222] width 8 height 7
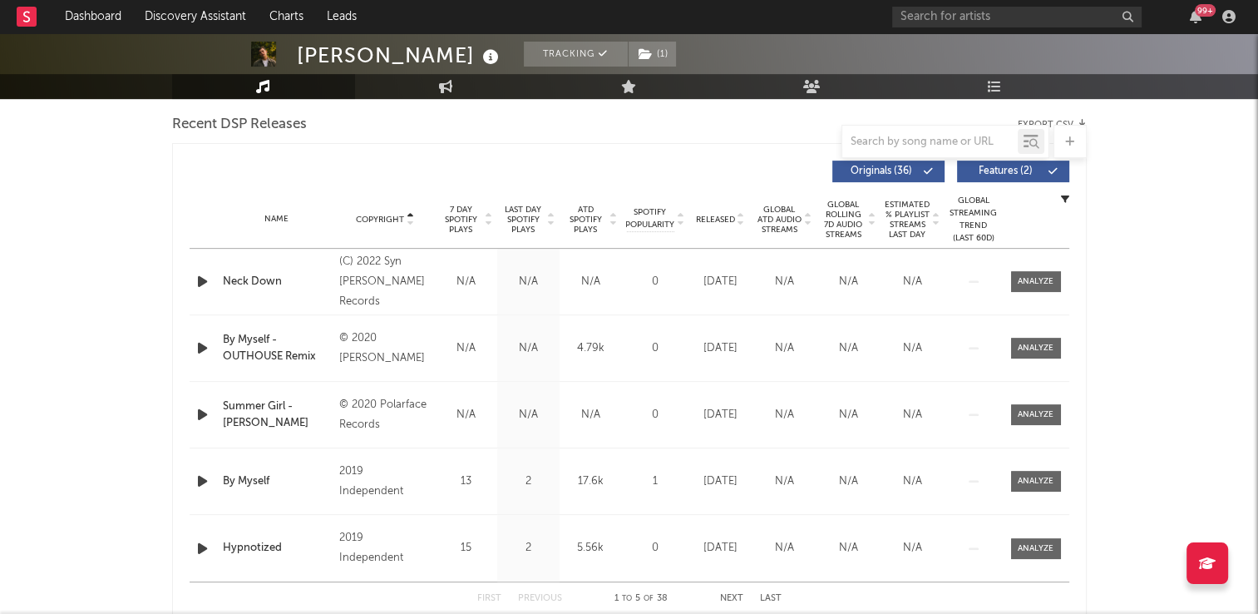
click at [412, 219] on icon at bounding box center [410, 222] width 8 height 7
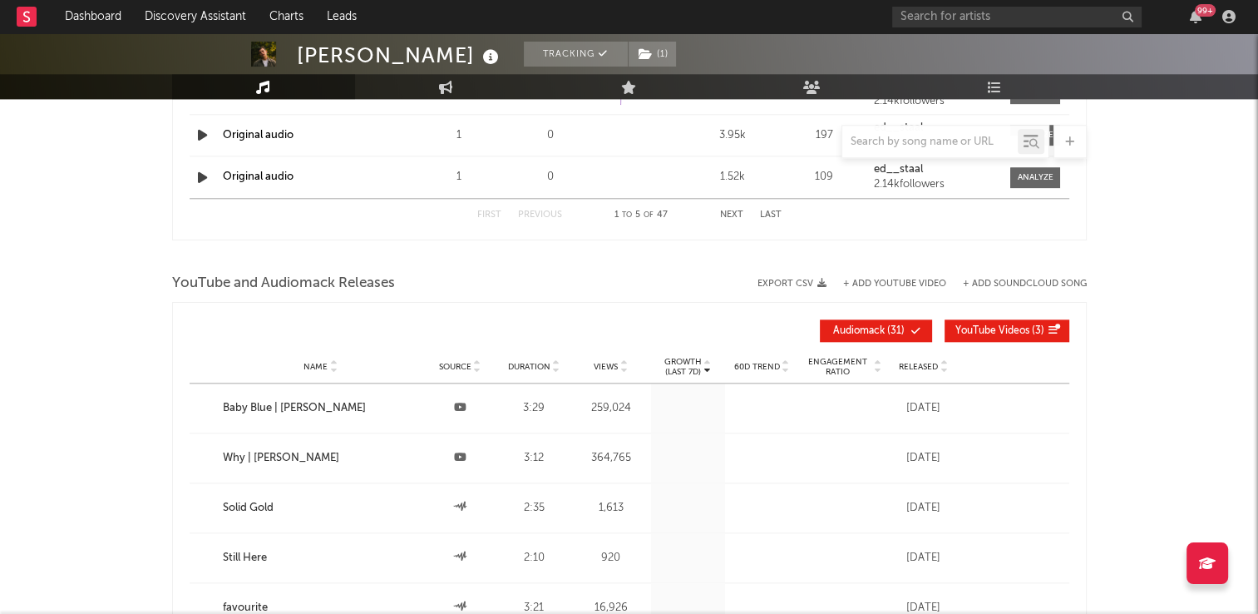
scroll to position [1746, 0]
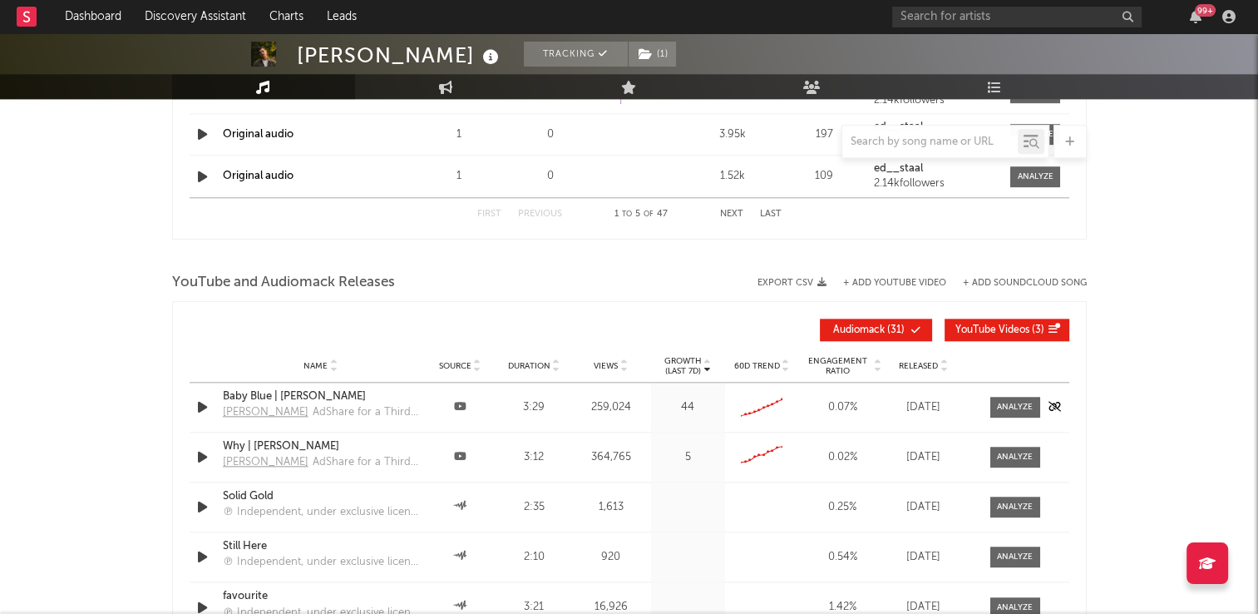
click at [202, 408] on icon "button" at bounding box center [202, 407] width 17 height 21
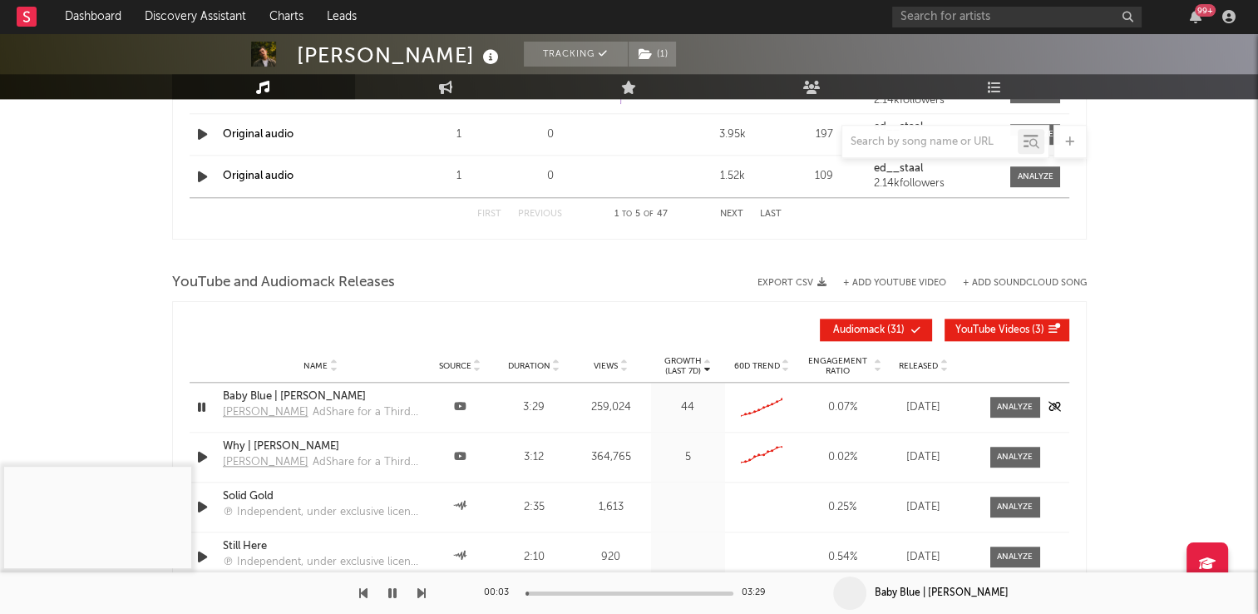
click at [202, 408] on icon "button" at bounding box center [202, 407] width 16 height 21
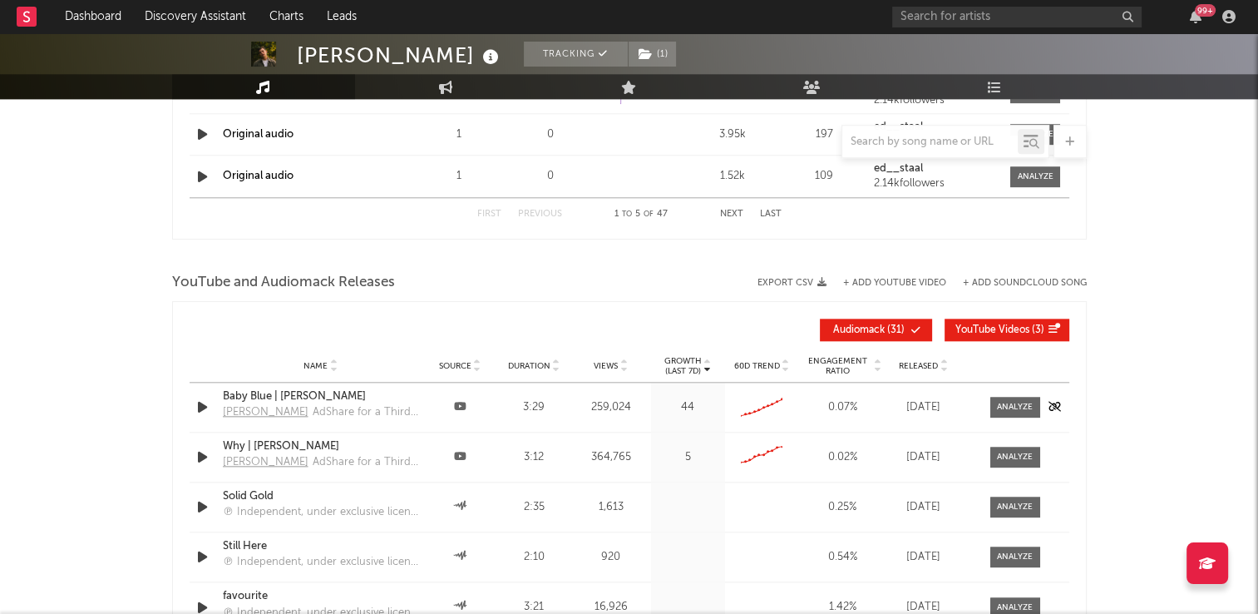
scroll to position [1829, 0]
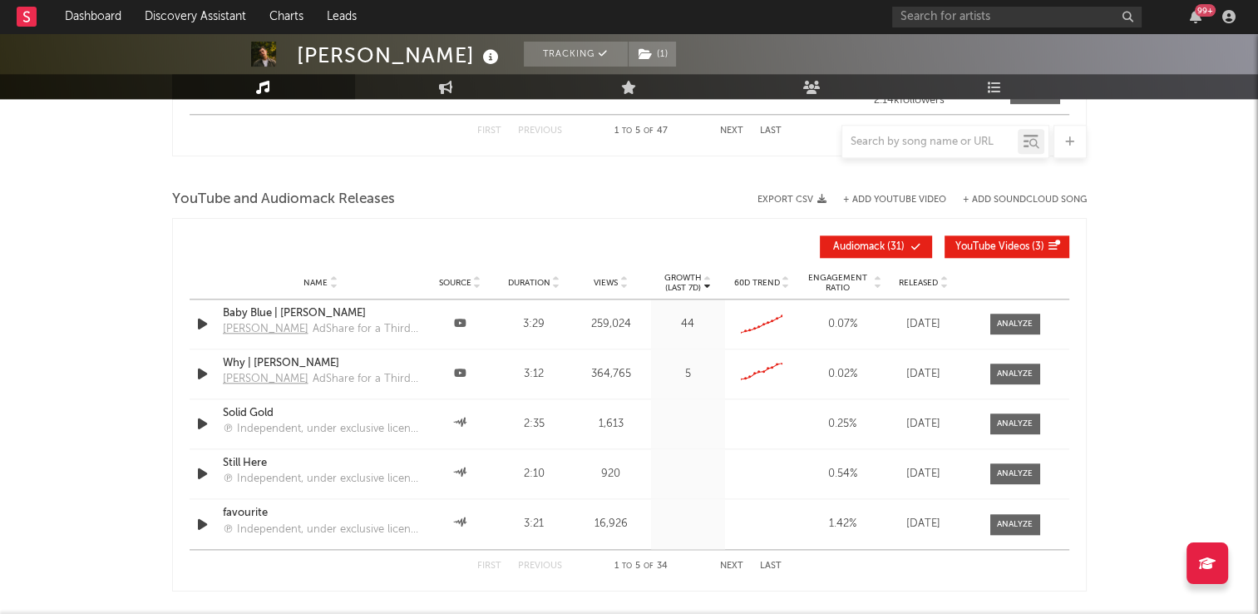
click at [724, 564] on button "Next" at bounding box center [731, 565] width 23 height 9
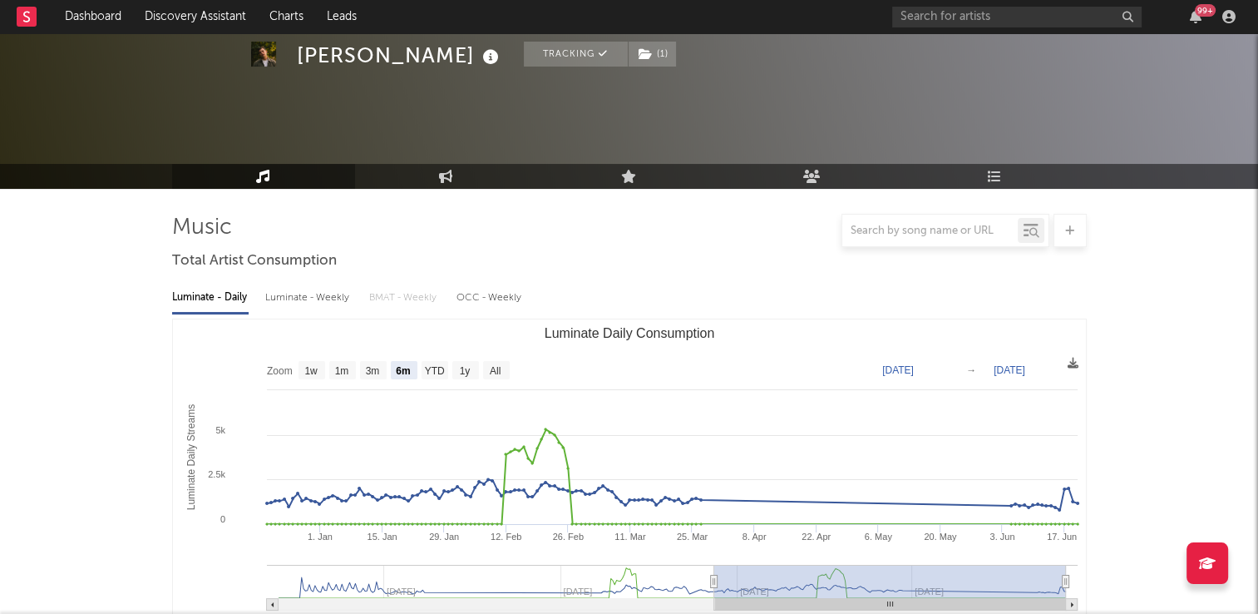
scroll to position [0, 0]
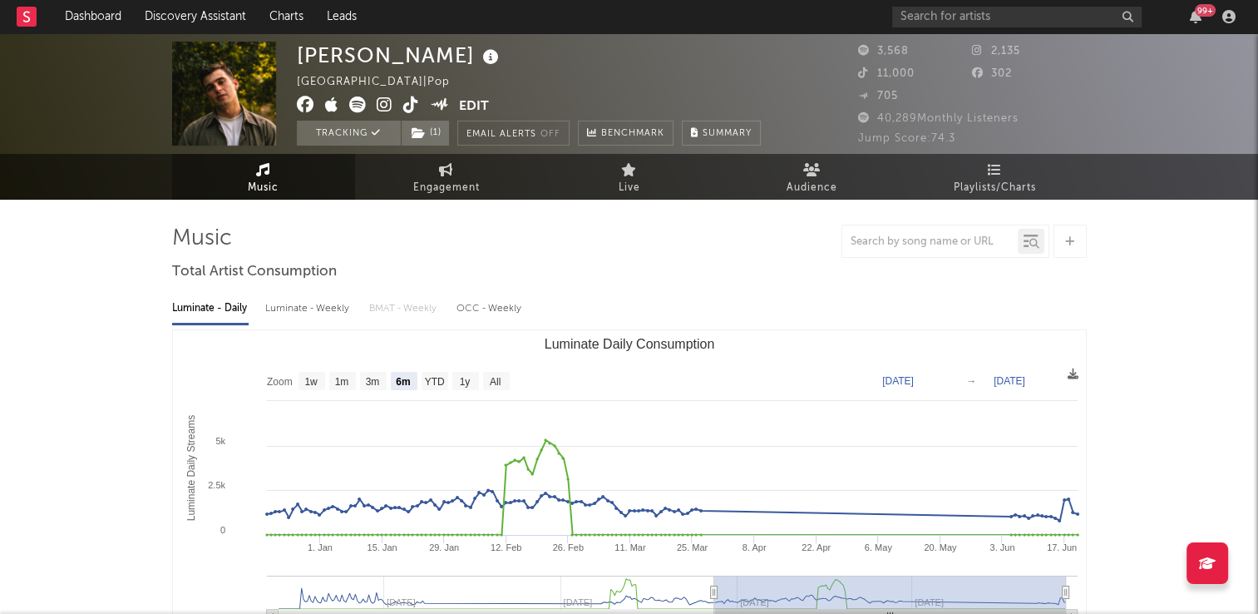
click at [407, 106] on icon at bounding box center [411, 104] width 16 height 17
drag, startPoint x: 446, startPoint y: 182, endPoint x: 436, endPoint y: 199, distance: 19.4
click at [446, 182] on span "Engagement" at bounding box center [446, 188] width 67 height 20
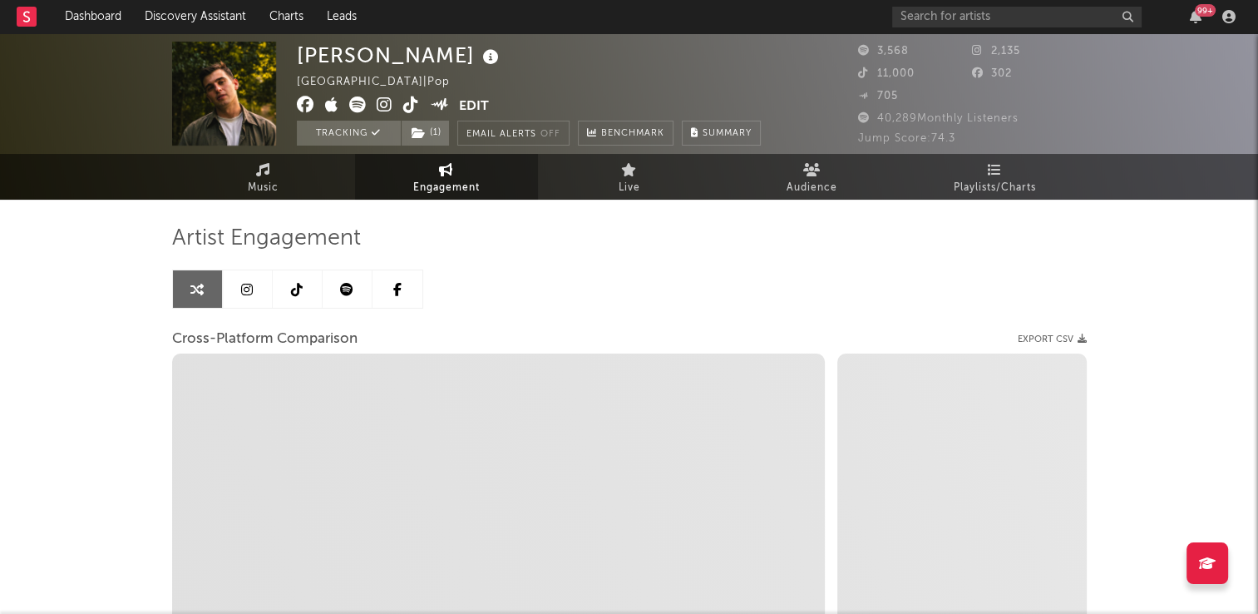
select select "1w"
click at [293, 289] on icon at bounding box center [297, 289] width 12 height 13
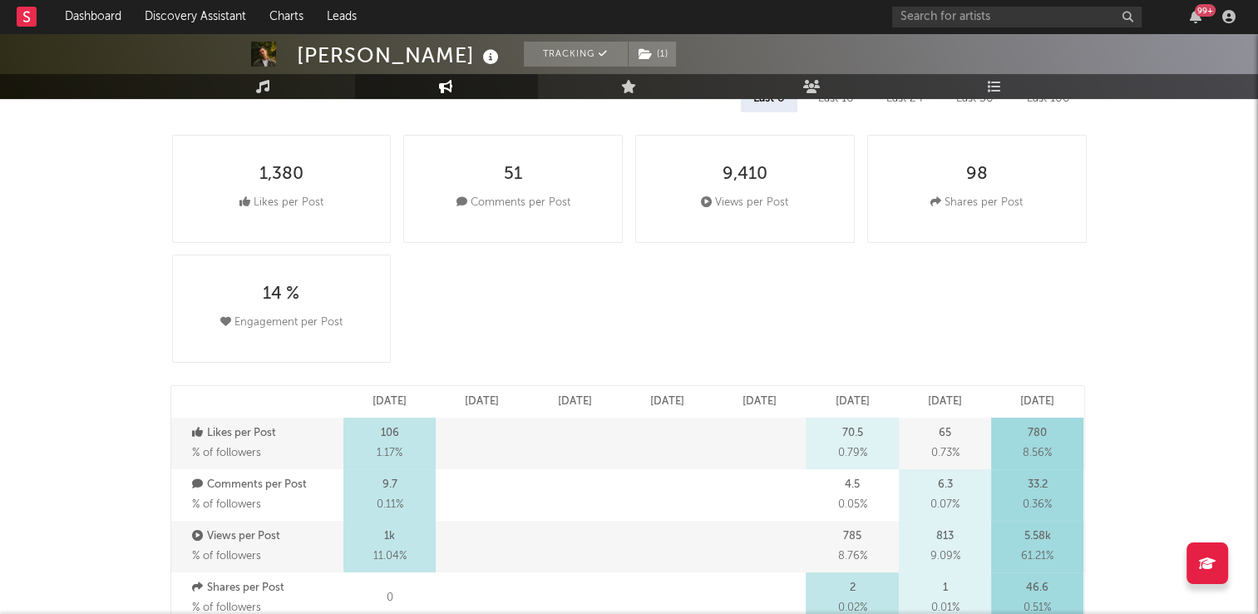
select select "6m"
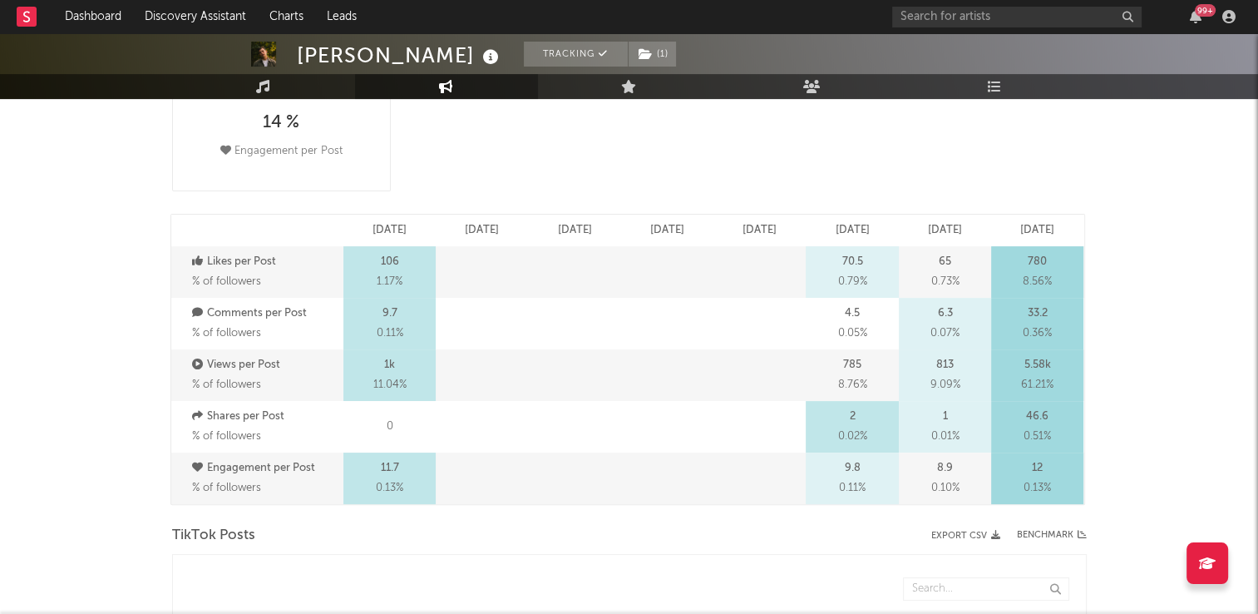
scroll to position [665, 0]
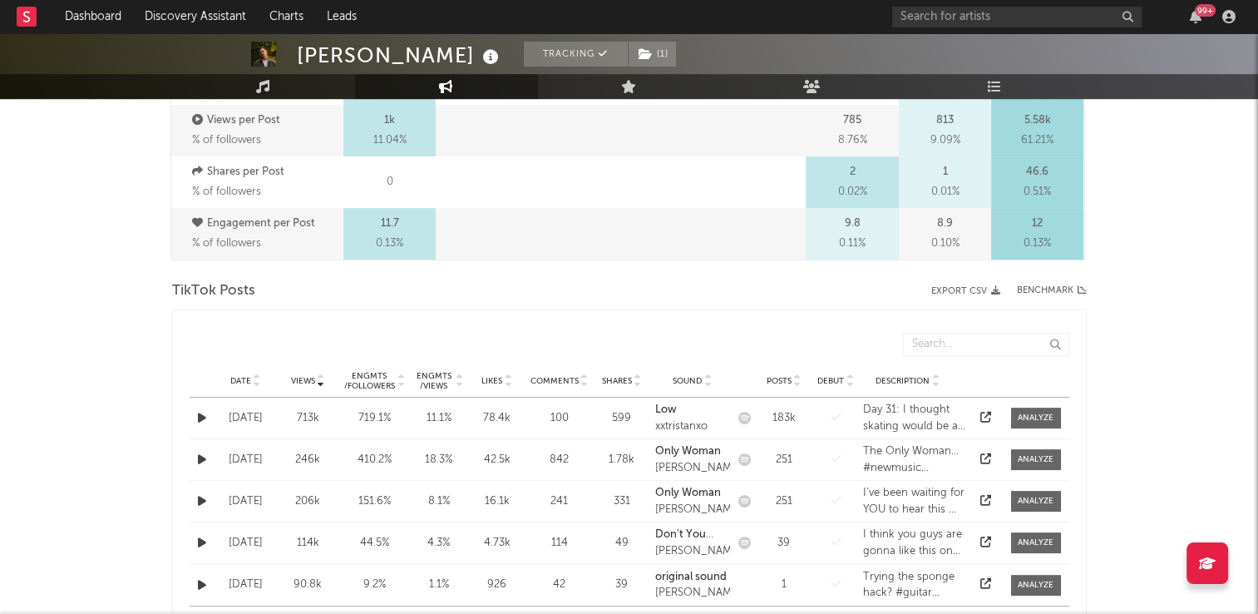
click at [257, 374] on icon at bounding box center [257, 377] width 8 height 7
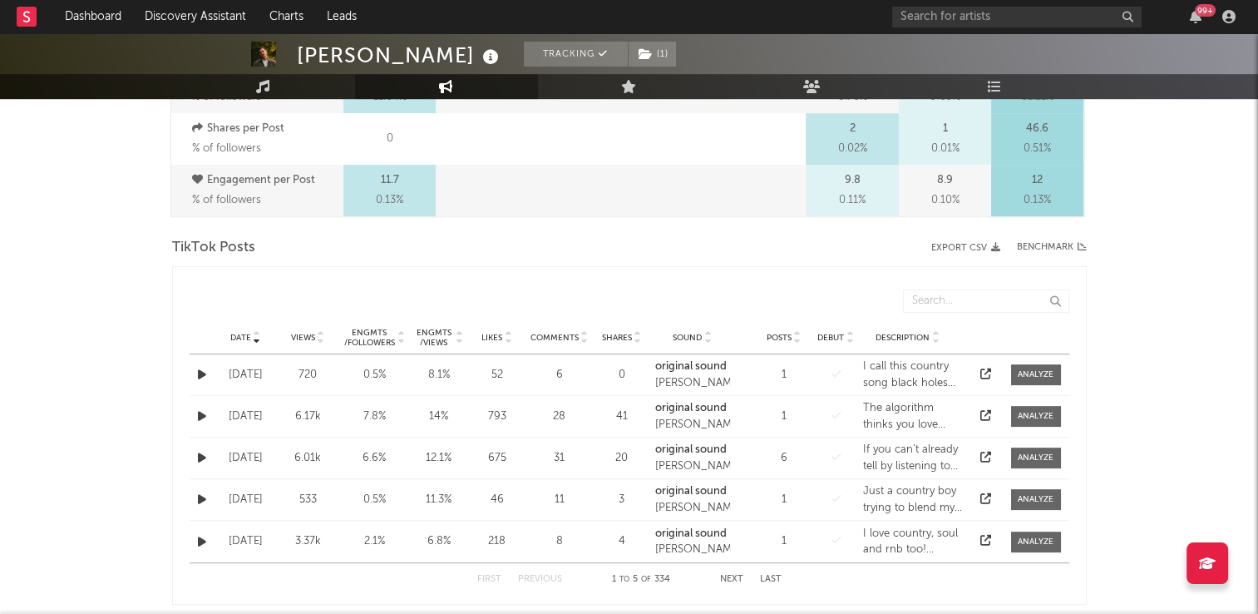
scroll to position [748, 0]
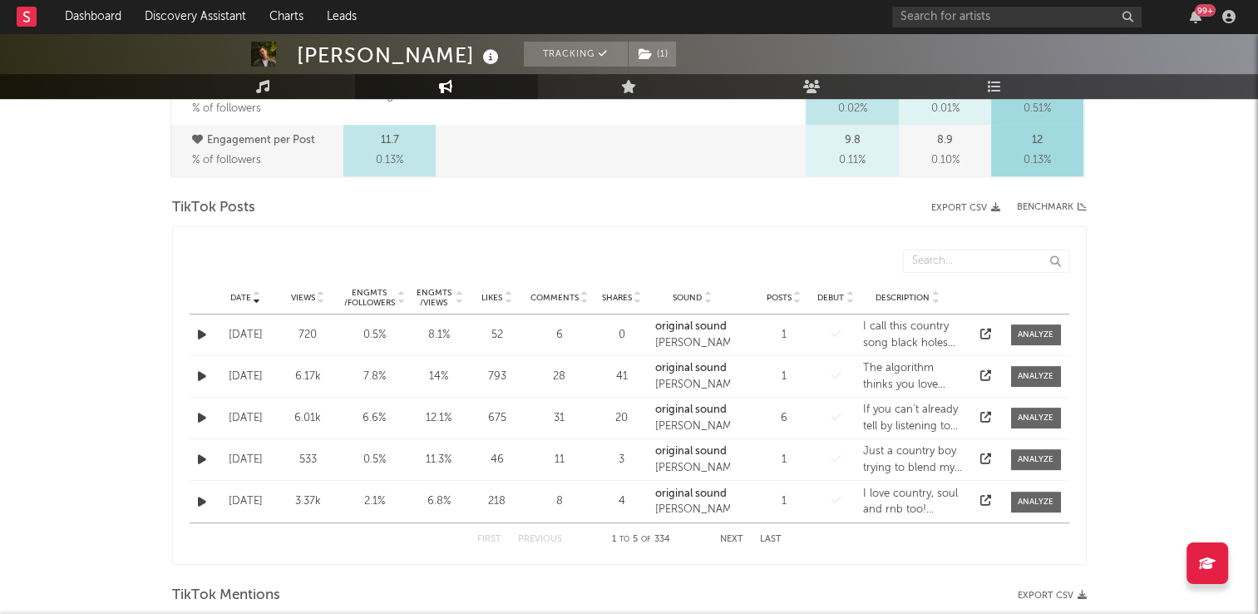
click at [724, 538] on button "Next" at bounding box center [731, 539] width 23 height 9
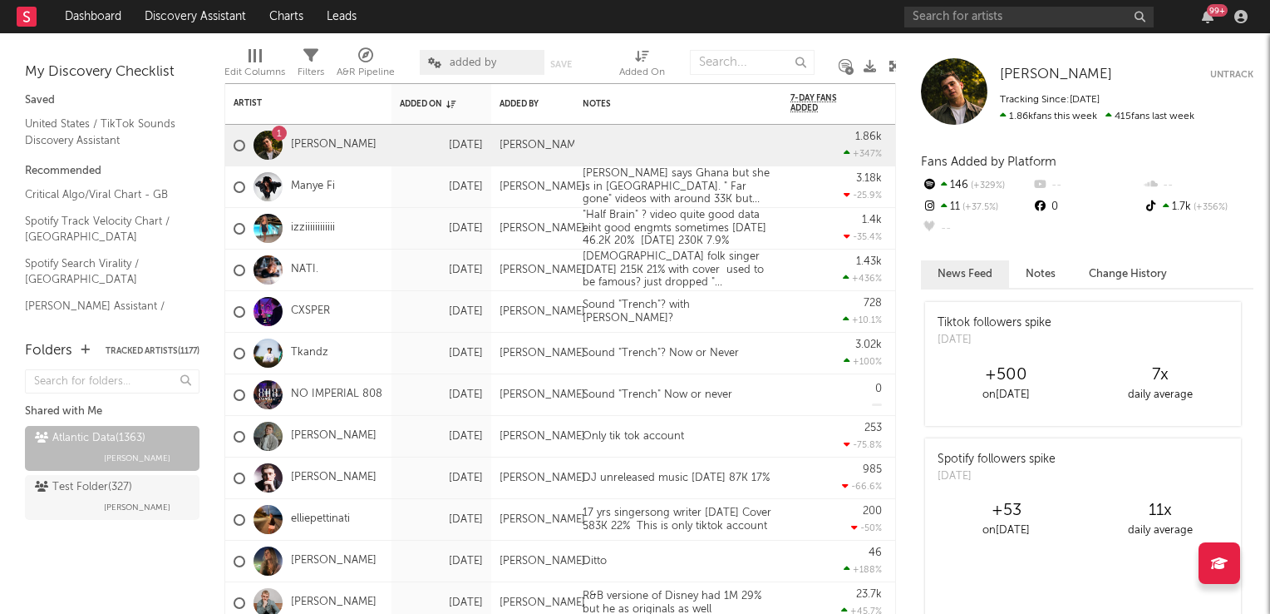
click at [890, 67] on icon at bounding box center [895, 66] width 12 height 12
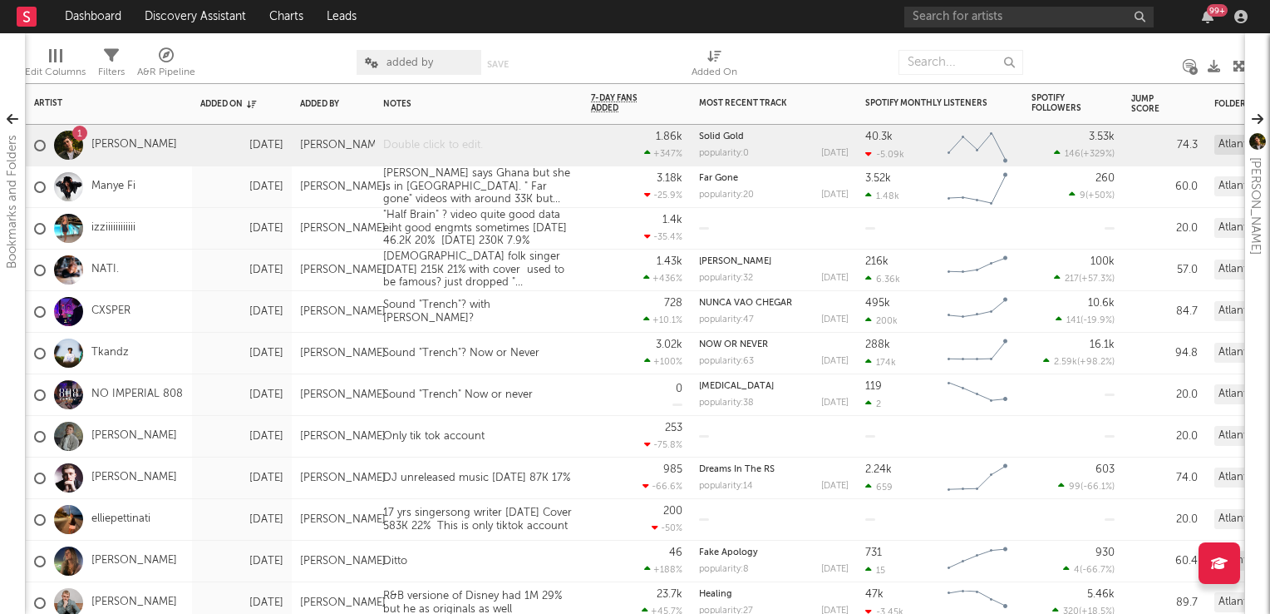
click at [495, 150] on div at bounding box center [479, 145] width 208 height 41
click at [545, 151] on div "Very small artist not yet high data but unreleased song "For Good"" at bounding box center [479, 145] width 208 height 41
click at [415, 160] on div "Very small artist not yet high data but unreleased song "For Good" 19 sep 27K 2…" at bounding box center [479, 148] width 208 height 47
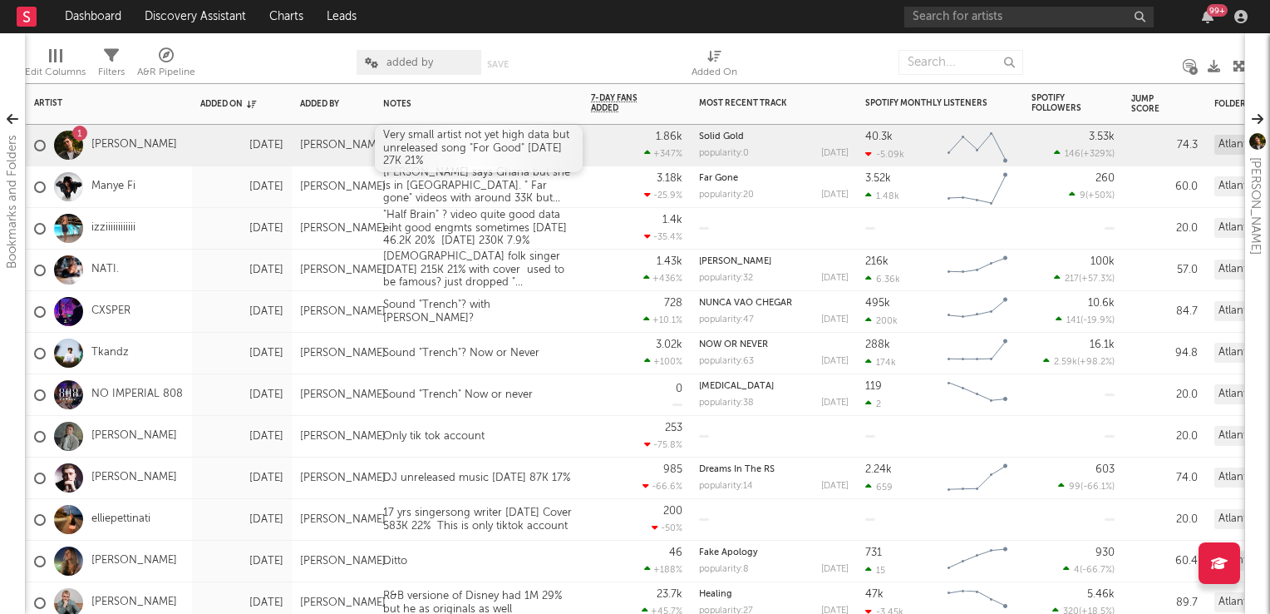
click at [416, 161] on div "Very small artist not yet high data but unreleased song "For Good" 19 sep 27K 2…" at bounding box center [479, 148] width 208 height 47
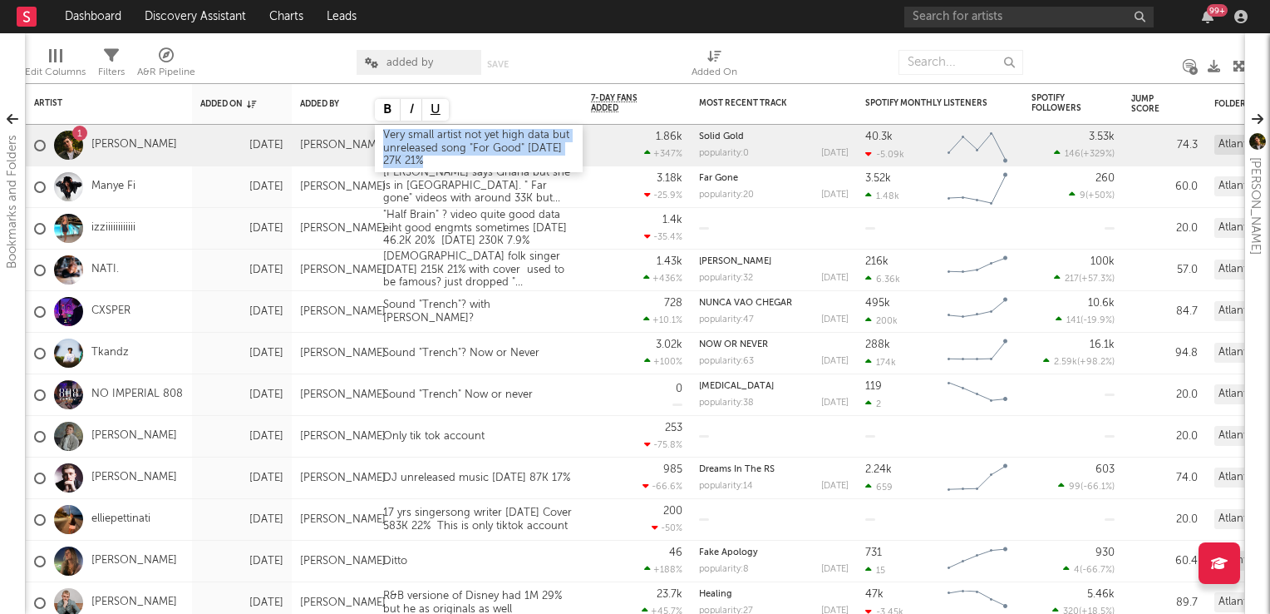
click at [416, 161] on div "Very small artist not yet high data but unreleased song "For Good" 19 sep 27K 2…" at bounding box center [479, 148] width 208 height 47
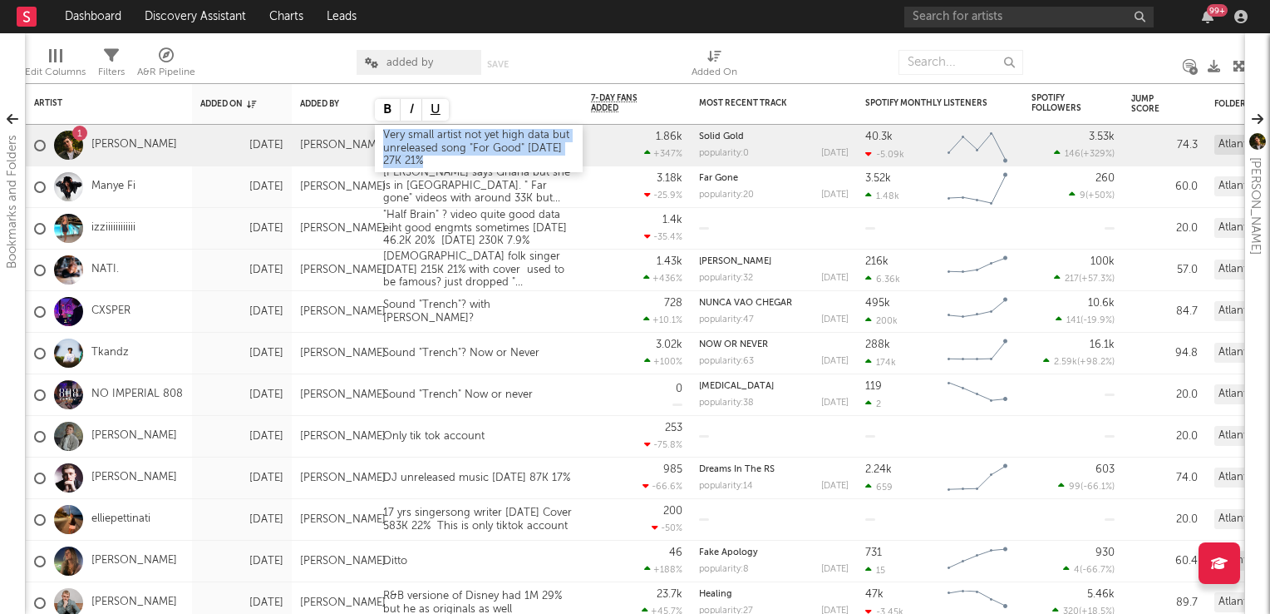
click at [441, 160] on div "Very small artist not yet high data but unreleased song "For Good" 19 sep 27K 2…" at bounding box center [479, 148] width 208 height 47
click at [415, 163] on div "Very small artist not yet high data but unreleased song "For Good" 19 sep 27K 2…" at bounding box center [479, 148] width 208 height 47
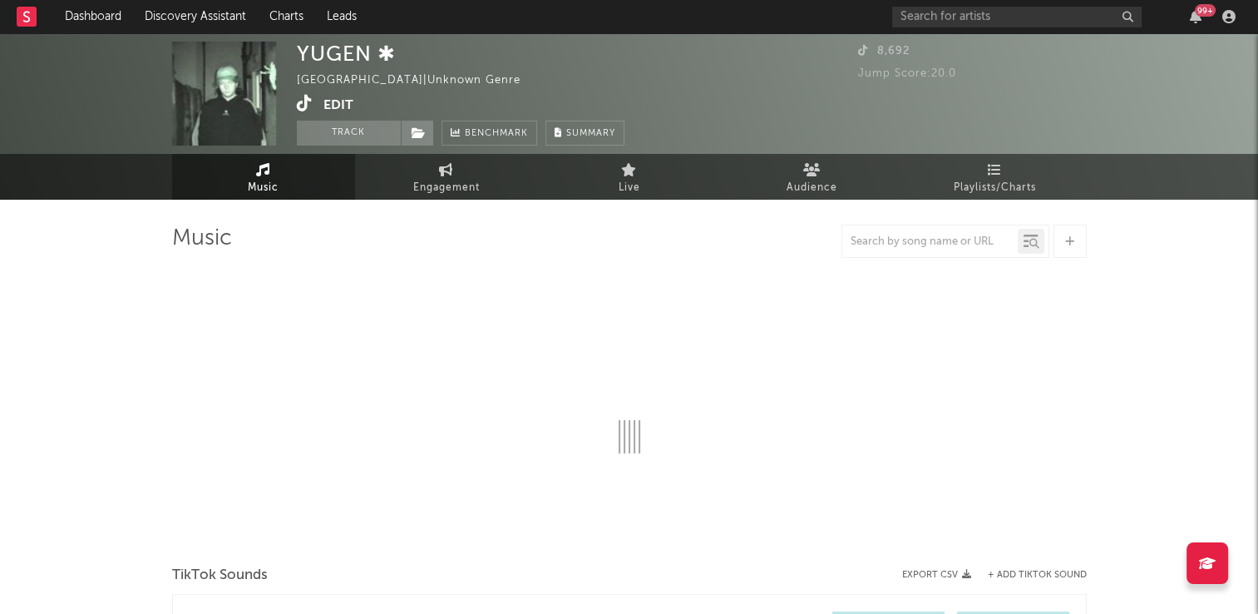
select select "1w"
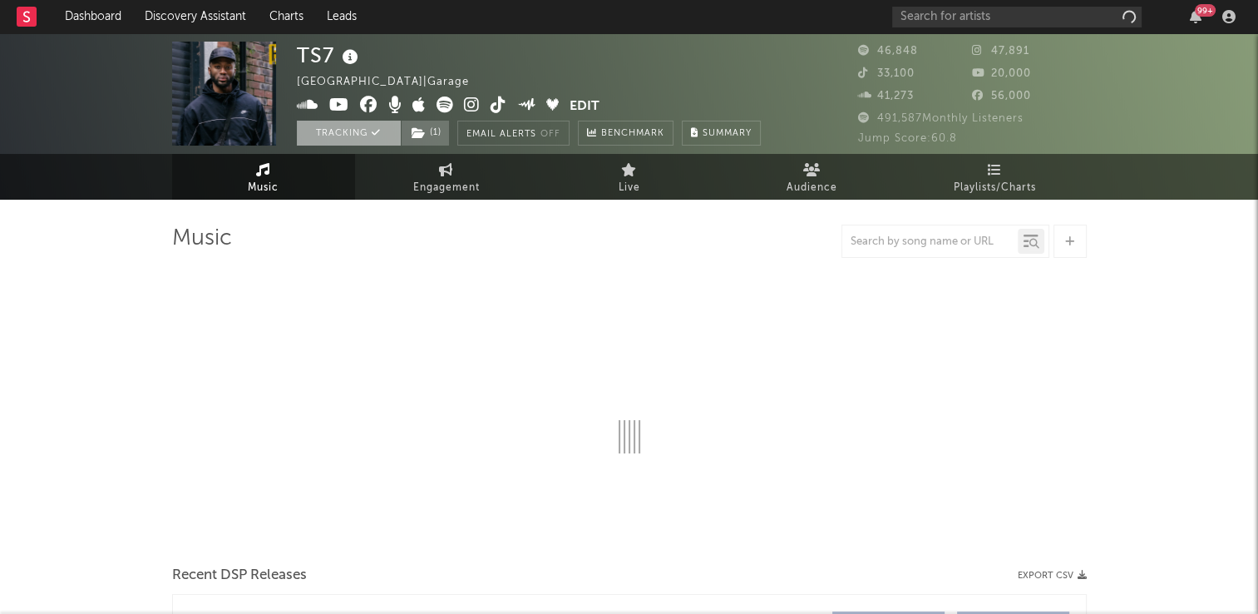
select select "6m"
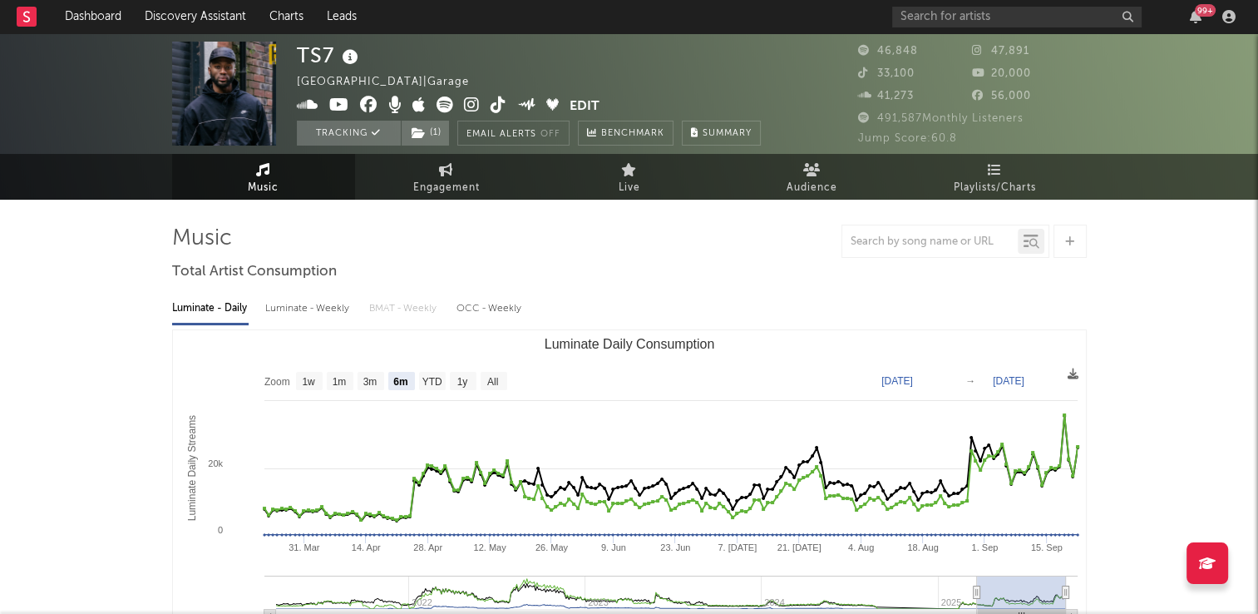
click at [495, 105] on icon at bounding box center [498, 104] width 16 height 17
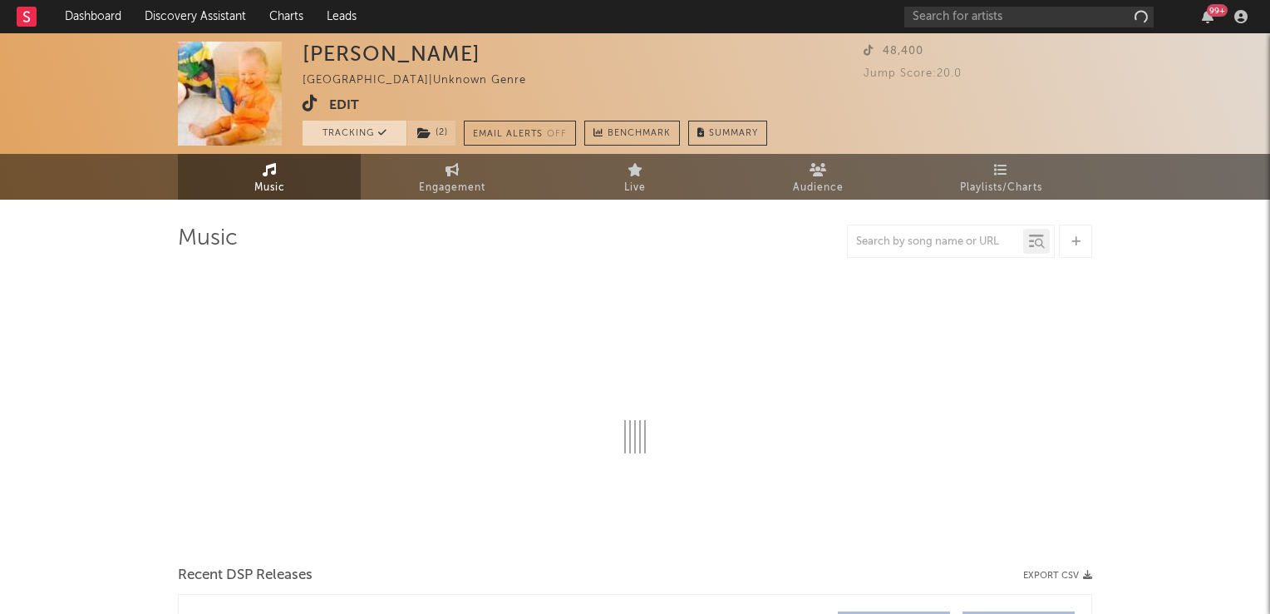
select select "1w"
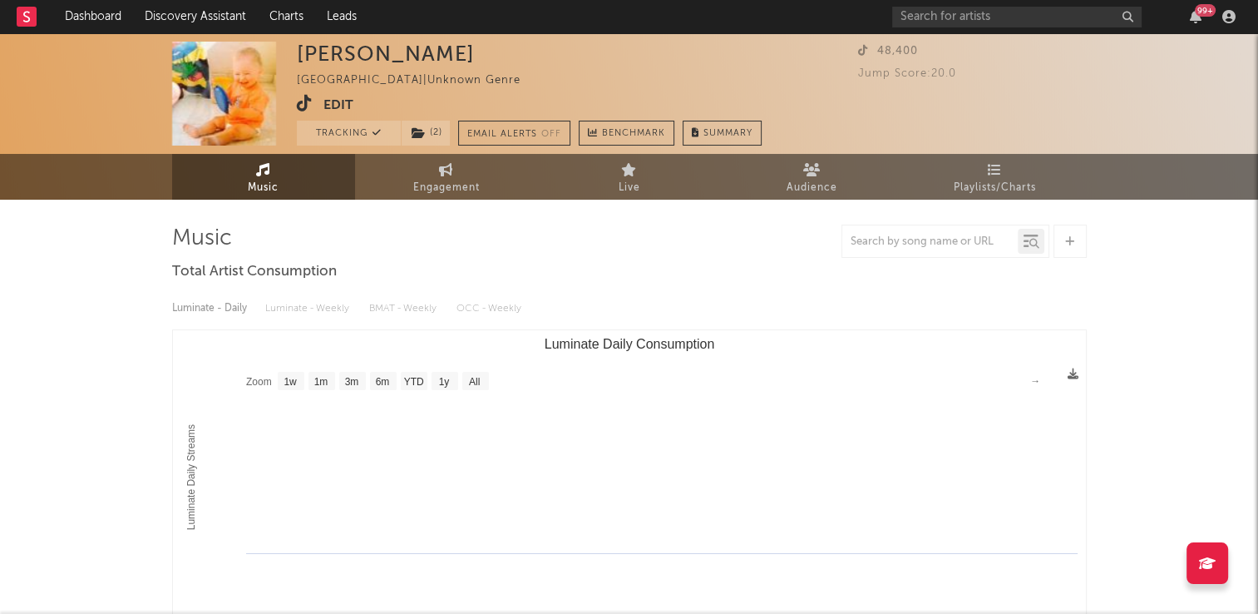
click at [301, 101] on icon at bounding box center [305, 103] width 16 height 17
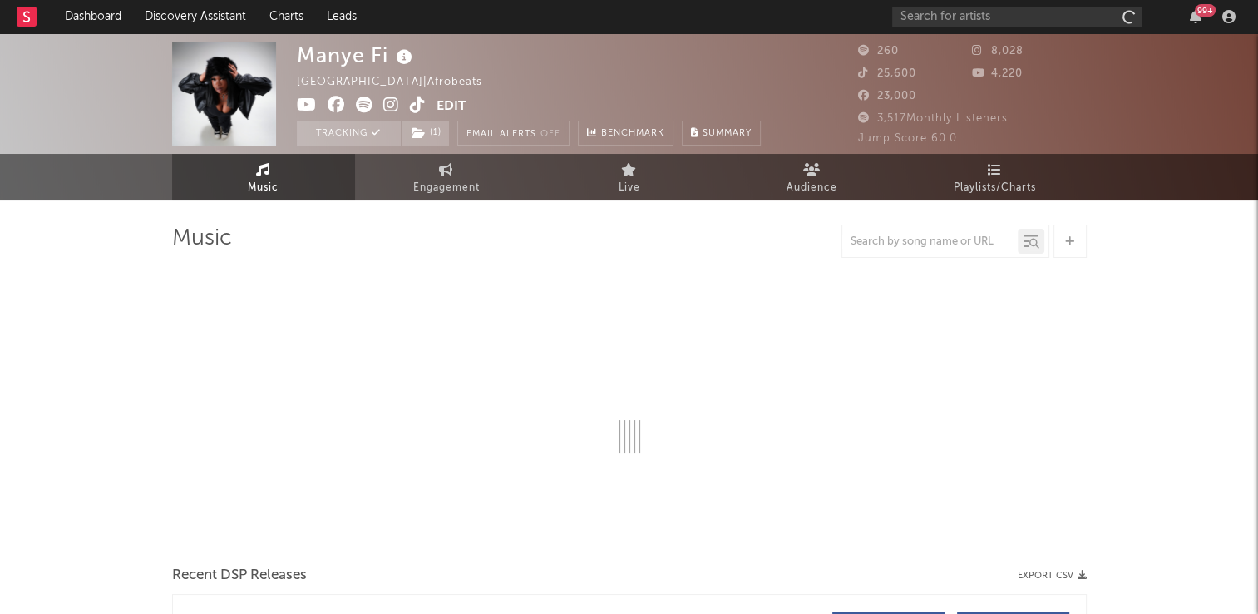
select select "1w"
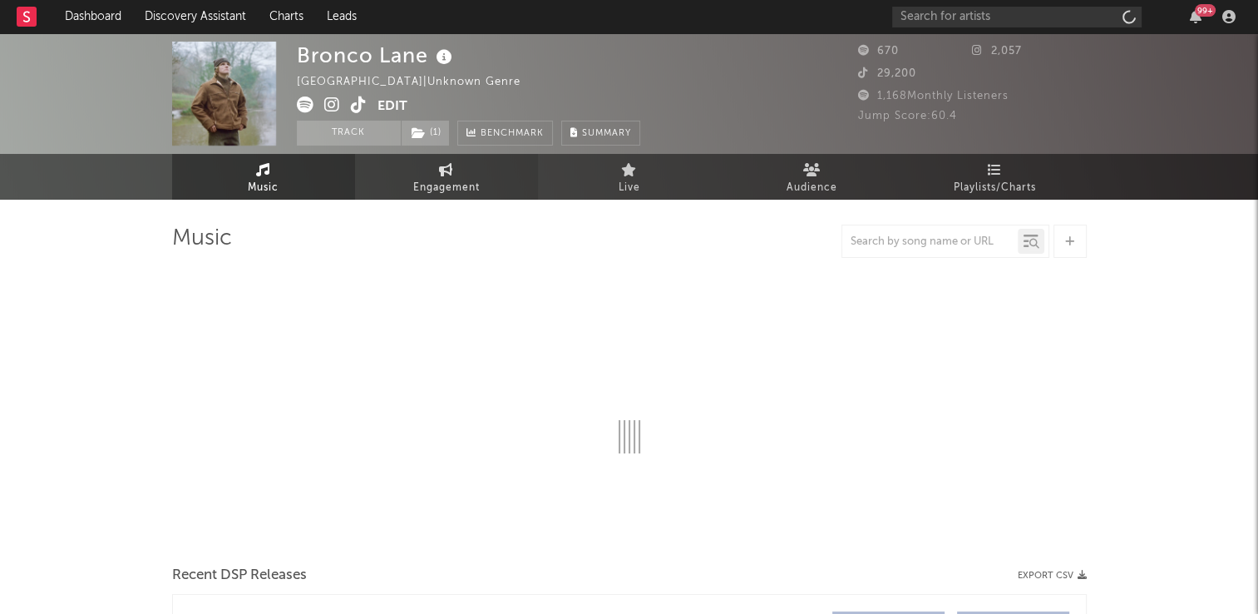
select select "6m"
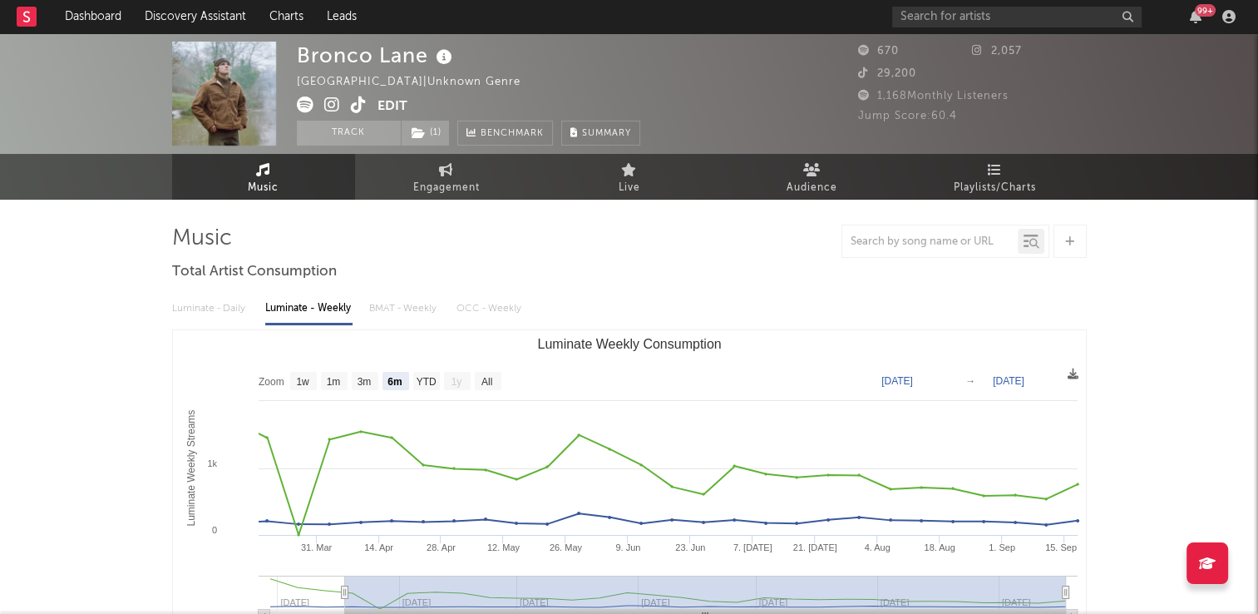
click at [357, 105] on icon at bounding box center [359, 104] width 16 height 17
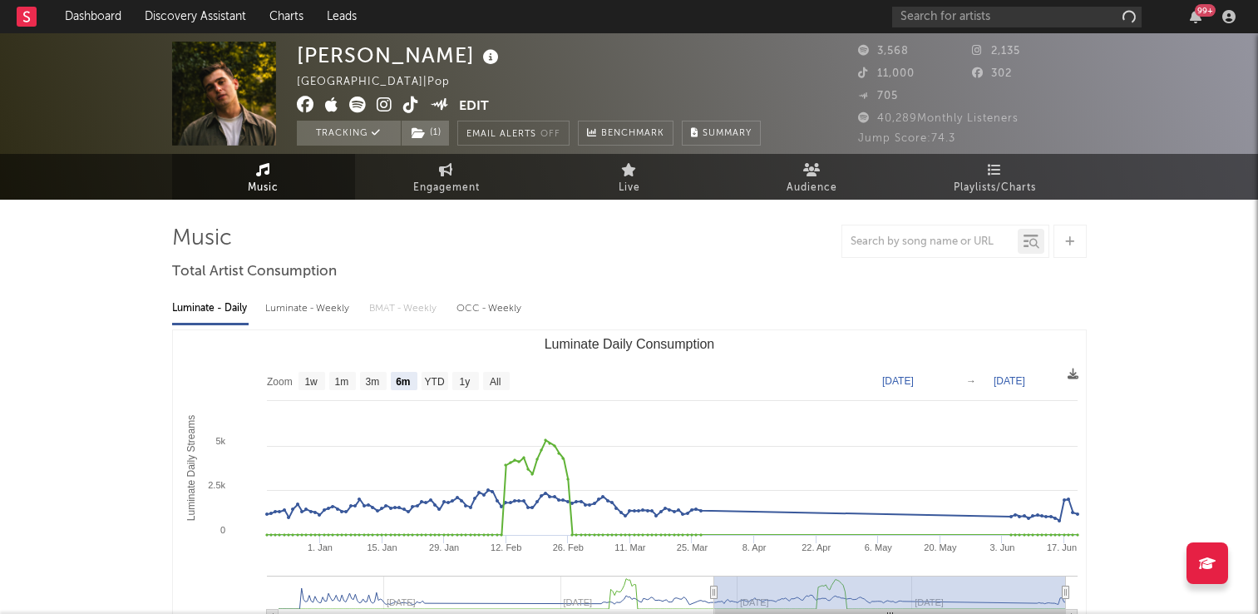
select select "6m"
click at [409, 109] on icon at bounding box center [411, 104] width 16 height 17
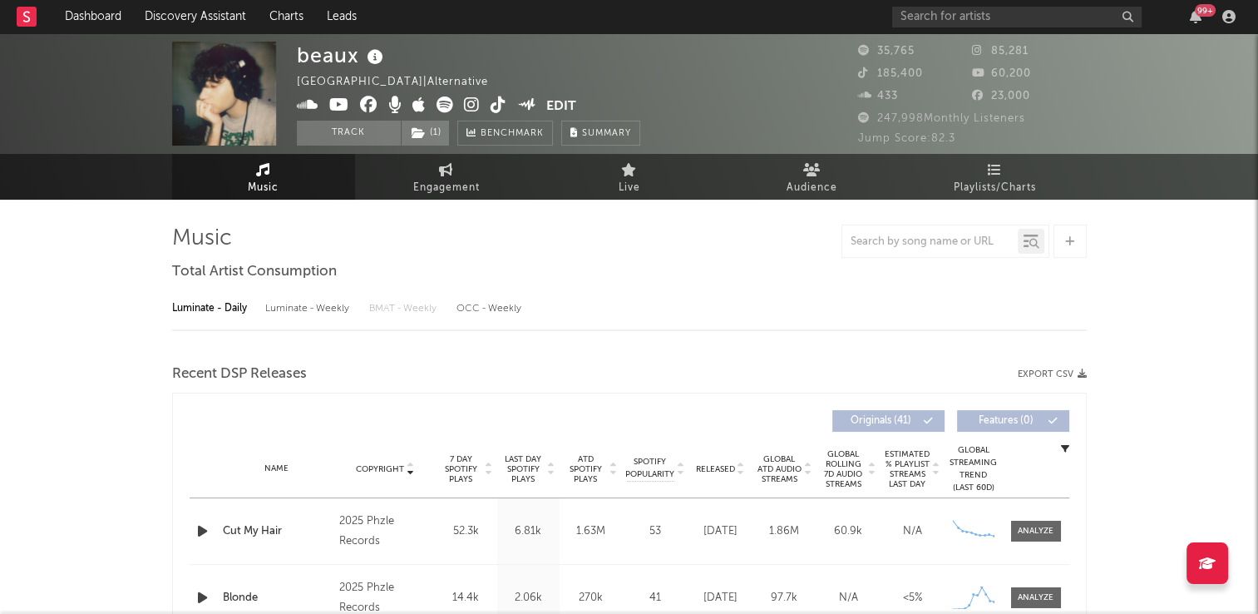
select select "6m"
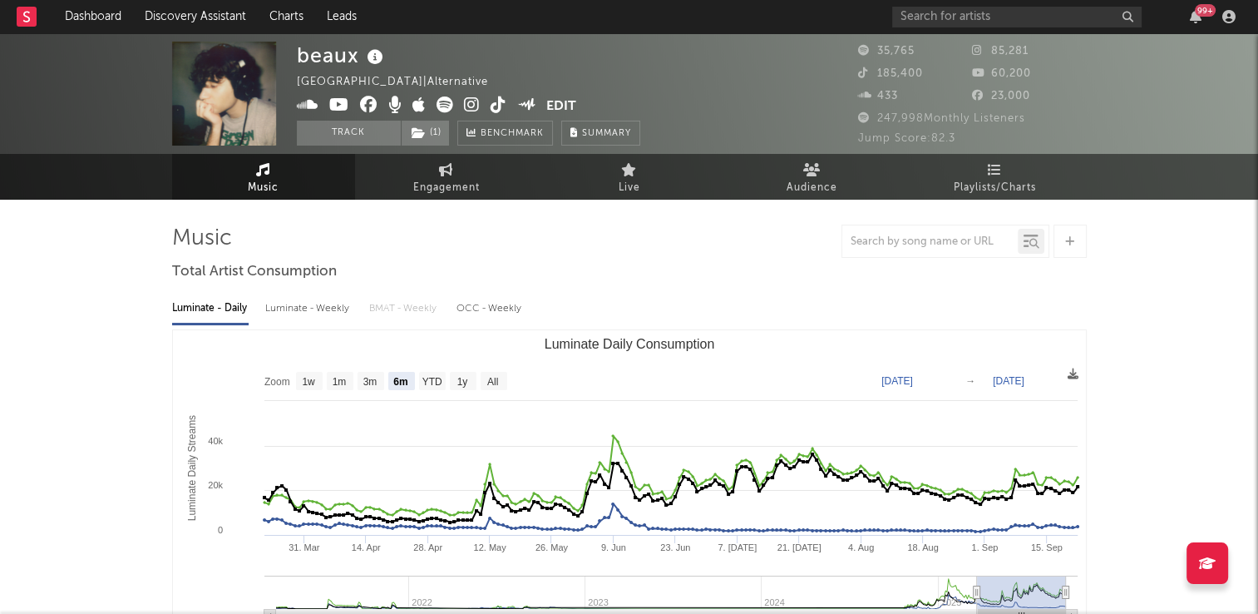
drag, startPoint x: 298, startPoint y: 183, endPoint x: 346, endPoint y: 406, distance: 228.0
click at [298, 183] on link "Music" at bounding box center [263, 177] width 183 height 46
click at [494, 108] on icon at bounding box center [498, 104] width 16 height 17
